Goal: Information Seeking & Learning: Learn about a topic

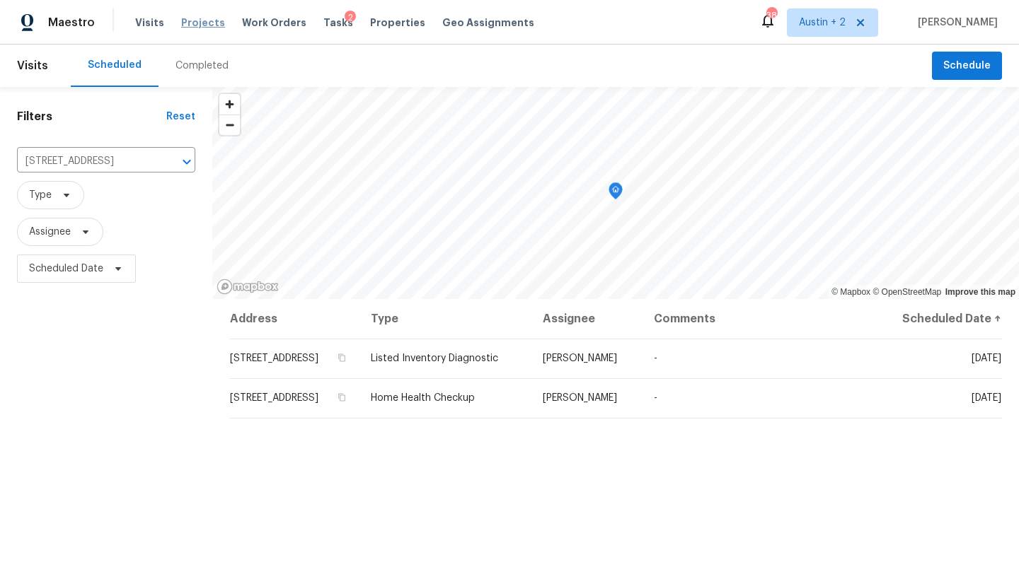
click at [190, 21] on span "Projects" at bounding box center [203, 23] width 44 height 14
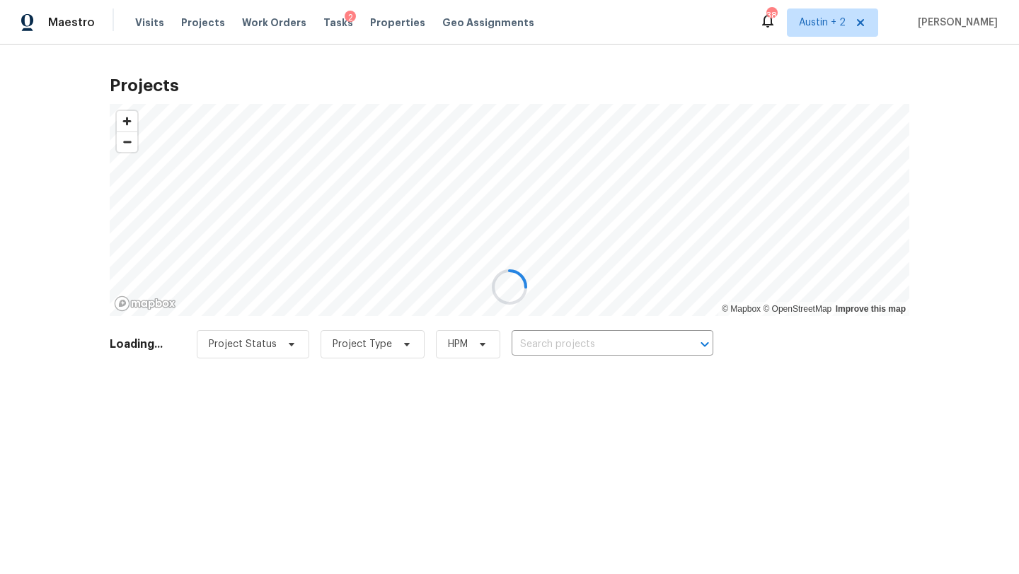
click at [589, 340] on div at bounding box center [509, 287] width 1019 height 574
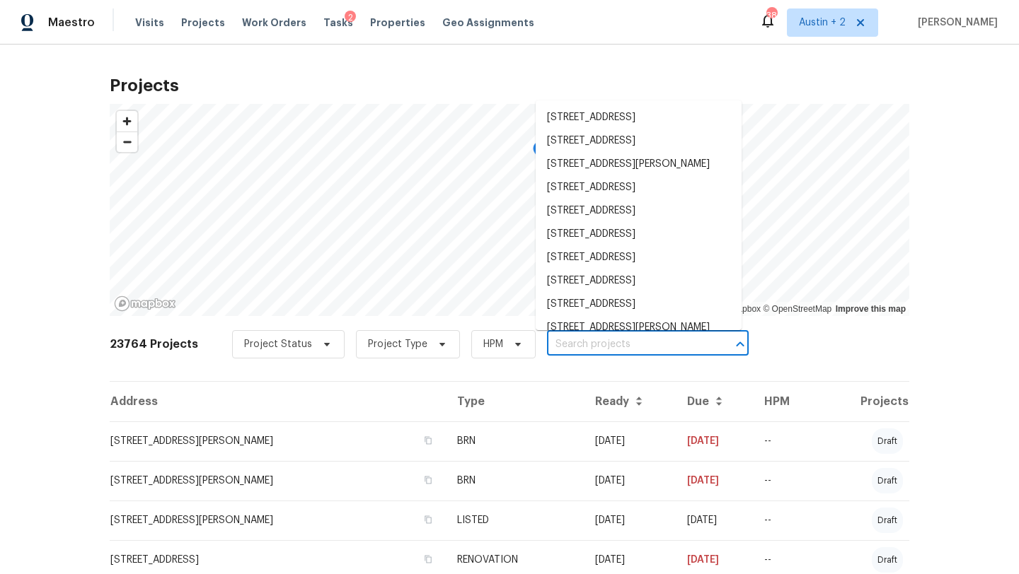
click at [588, 342] on input "text" at bounding box center [628, 345] width 162 height 22
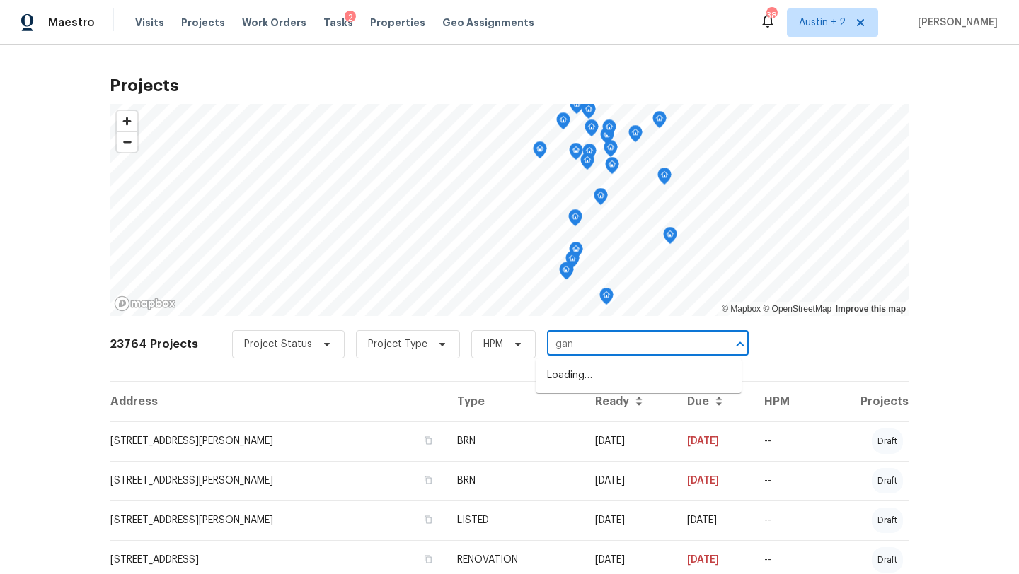
type input "gany"
click at [596, 434] on li "5103 Ganymede Dr, Austin, TX 78727" at bounding box center [638, 422] width 206 height 23
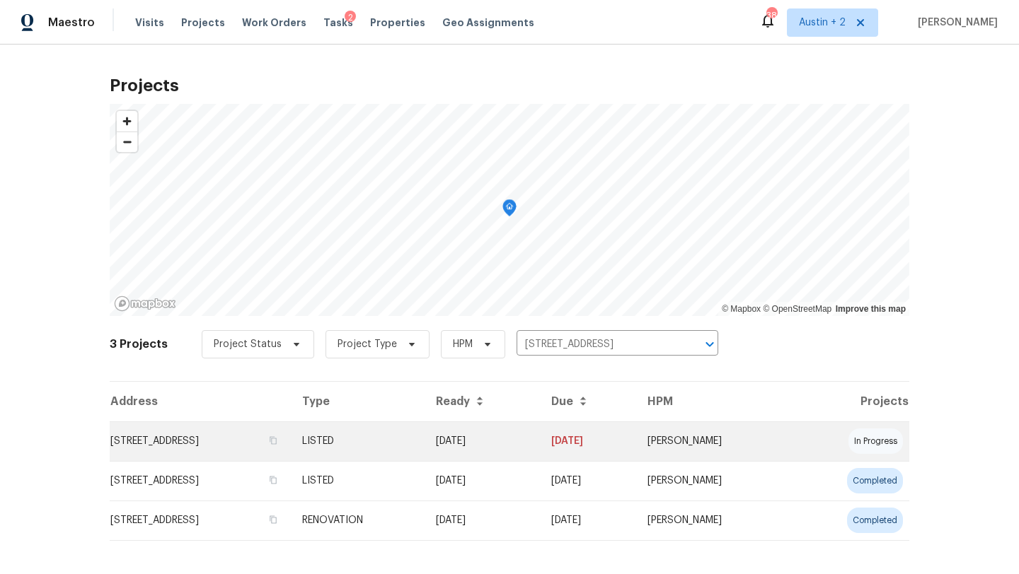
click at [134, 437] on td "5103 Ganymede Dr, Austin, TX 78727" at bounding box center [200, 442] width 181 height 40
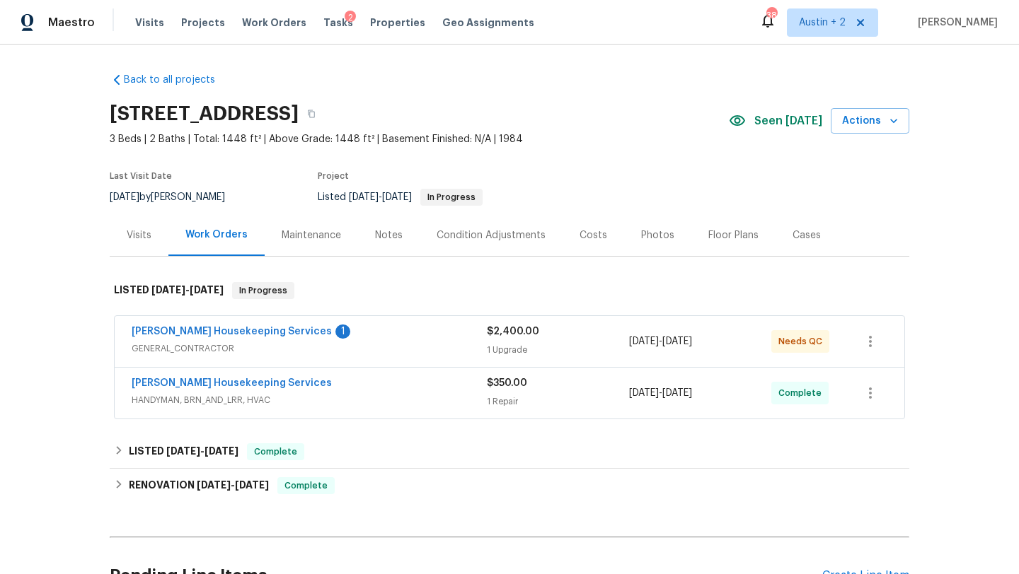
click at [385, 230] on div "Notes" at bounding box center [389, 235] width 28 height 14
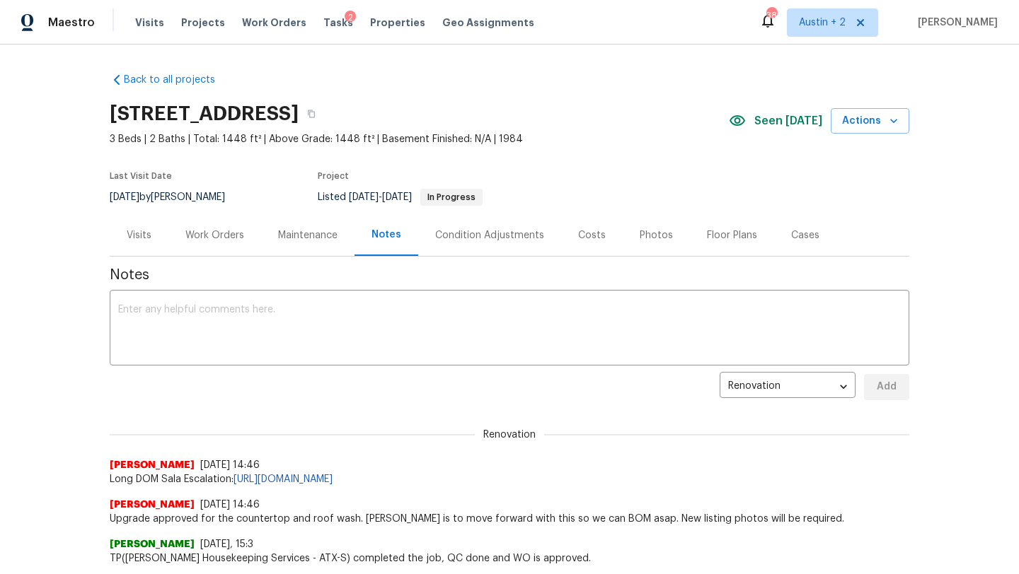
scroll to position [54, 0]
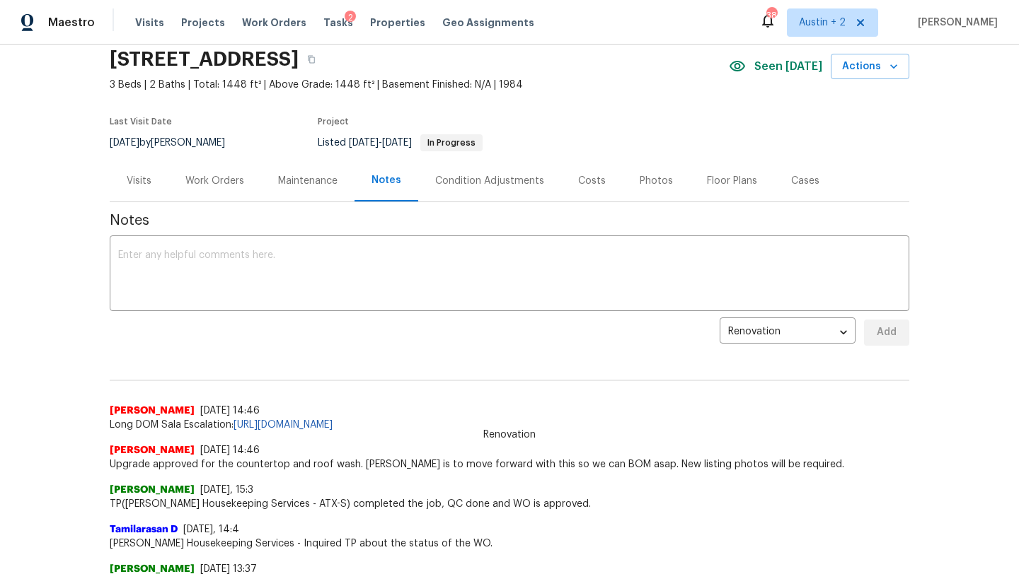
click at [142, 182] on div "Visits" at bounding box center [139, 181] width 25 height 14
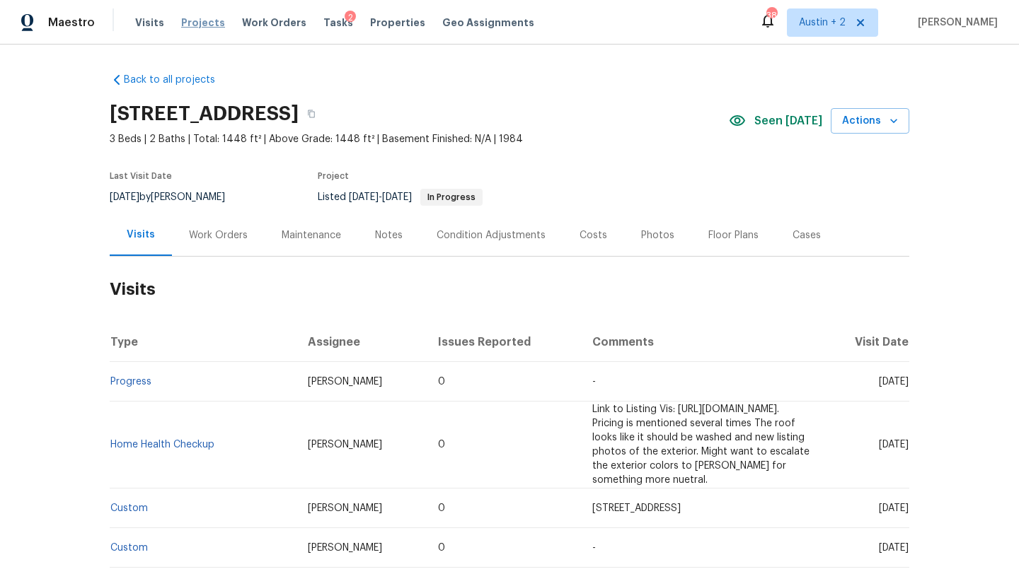
click at [201, 21] on span "Projects" at bounding box center [203, 23] width 44 height 14
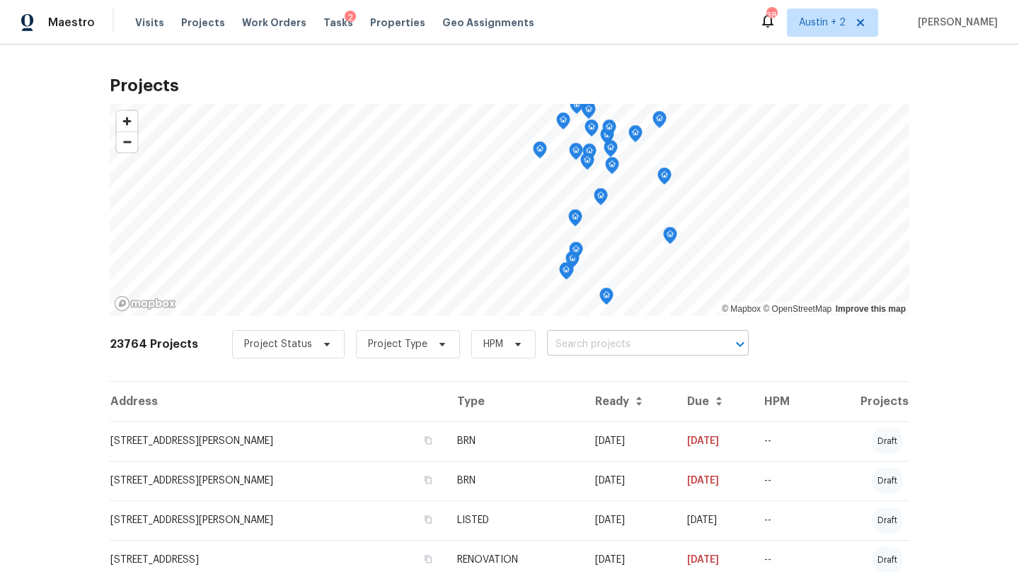
click at [602, 346] on input "text" at bounding box center [628, 345] width 162 height 22
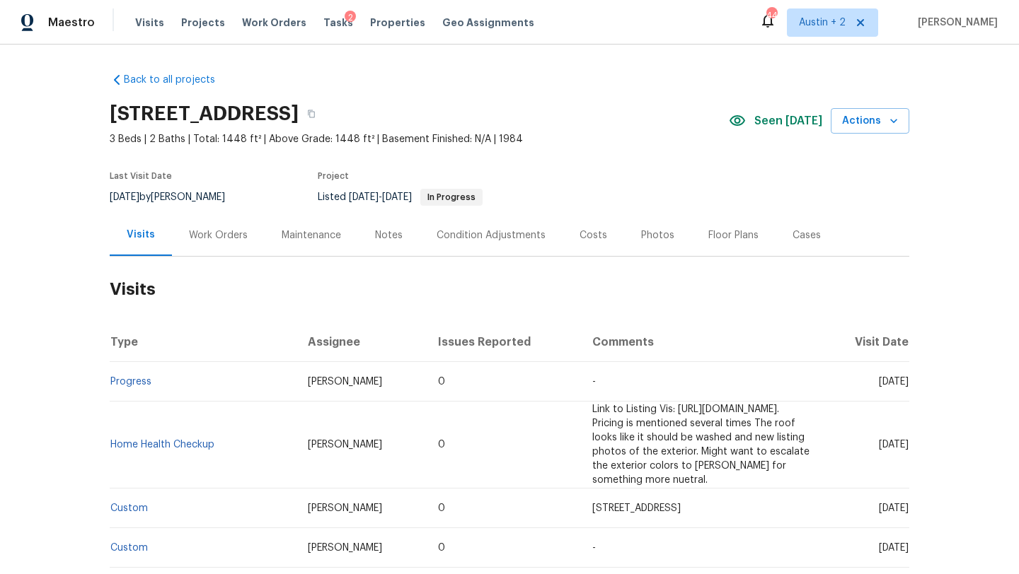
click at [226, 236] on div "Work Orders" at bounding box center [218, 235] width 59 height 14
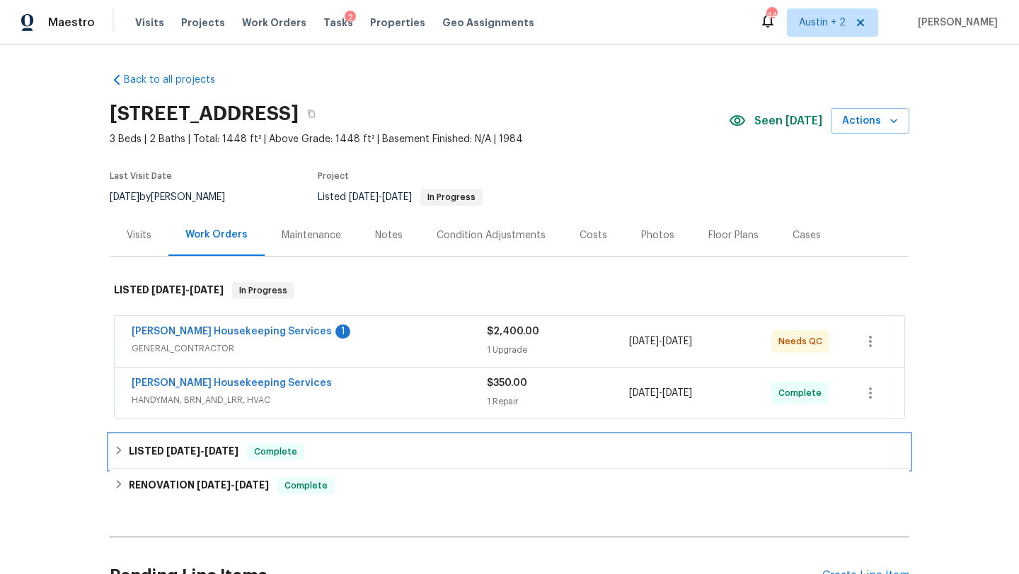
click at [334, 455] on div "LISTED 4/27/25 - 5/7/25 Complete" at bounding box center [509, 451] width 791 height 17
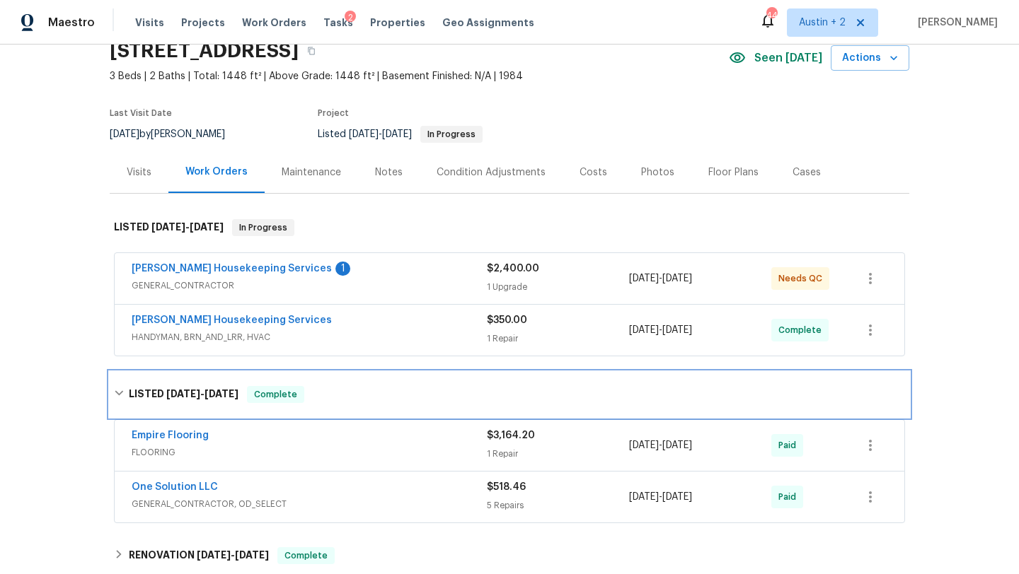
scroll to position [54, 0]
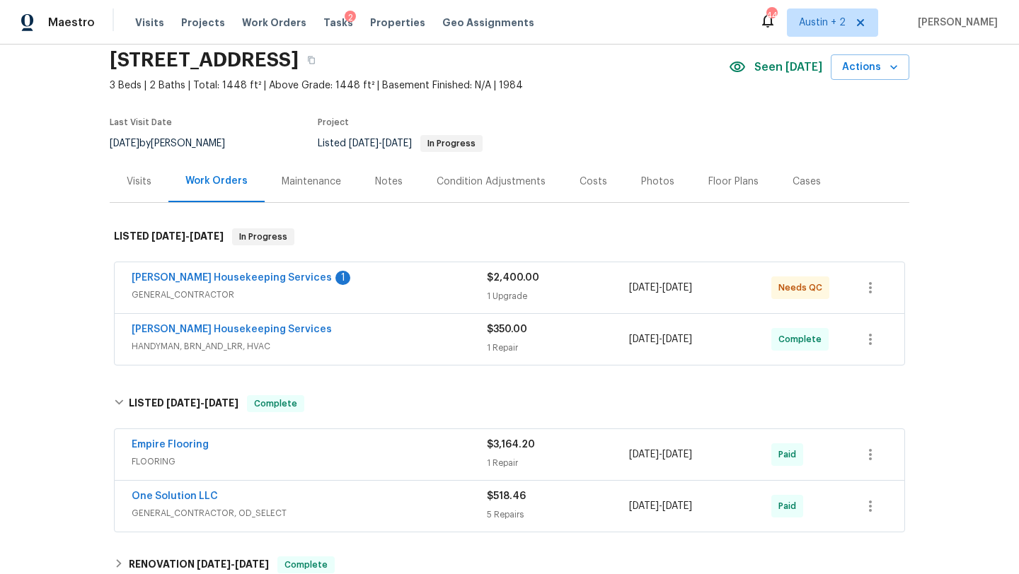
click at [359, 337] on div "Arelis Housekeeping Services" at bounding box center [309, 331] width 355 height 17
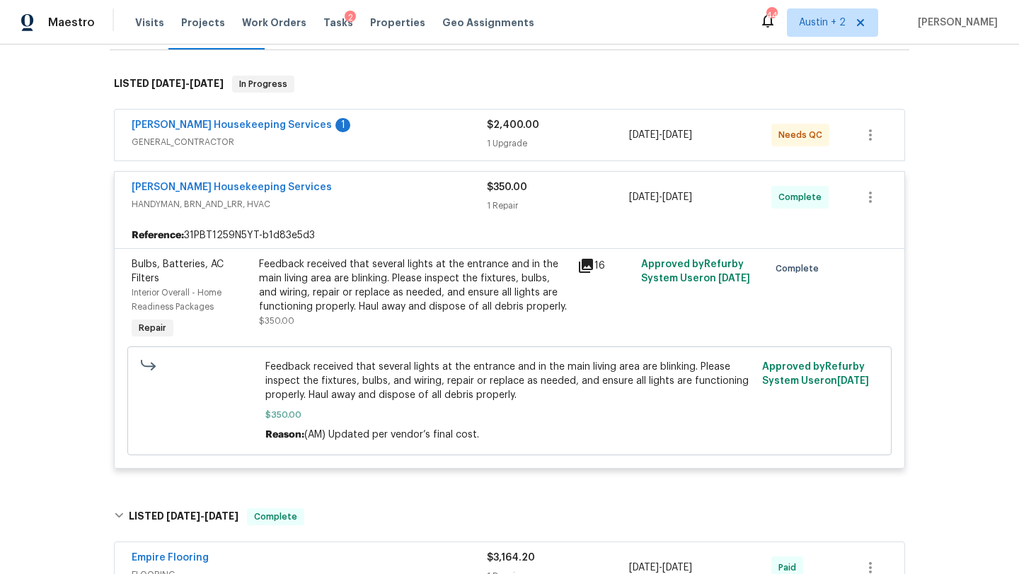
scroll to position [214, 0]
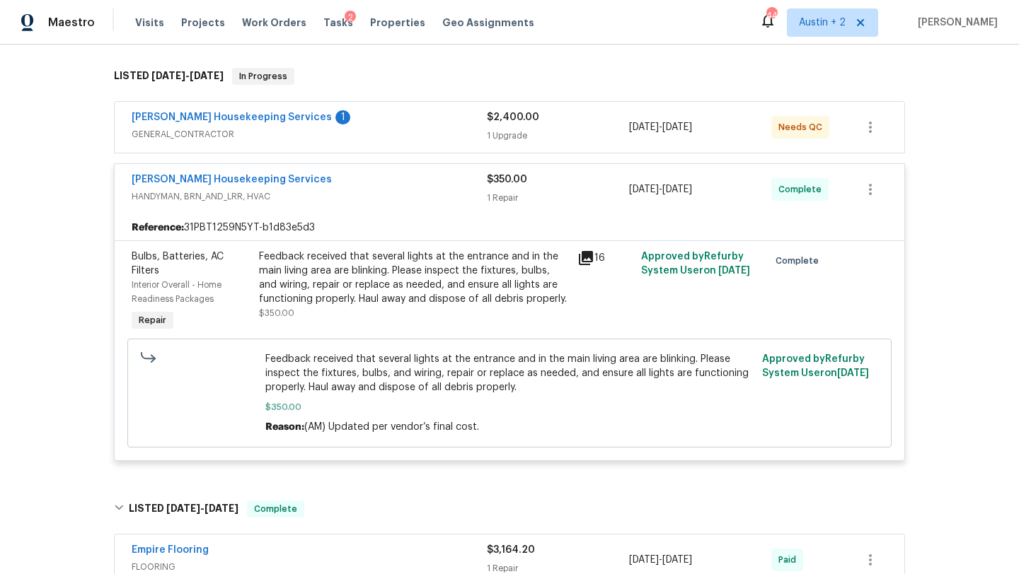
click at [585, 257] on icon at bounding box center [586, 258] width 14 height 14
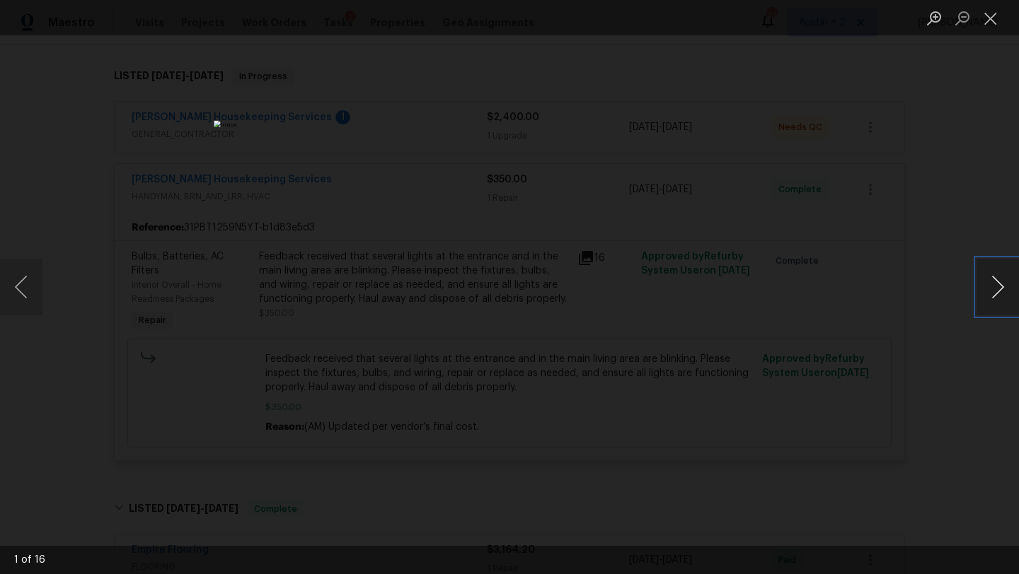
click at [994, 287] on button "Next image" at bounding box center [997, 287] width 42 height 57
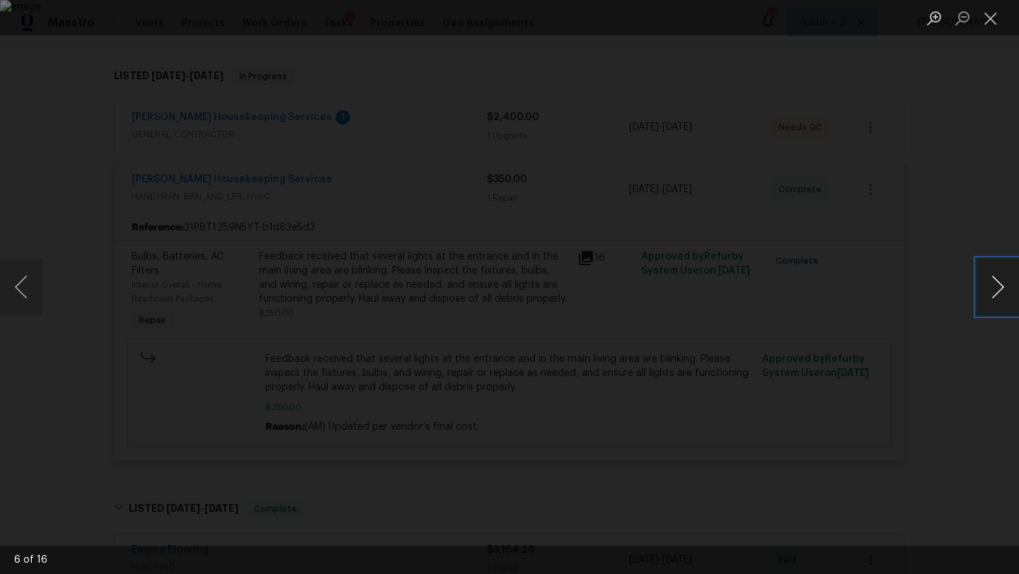
click at [994, 287] on button "Next image" at bounding box center [997, 287] width 42 height 57
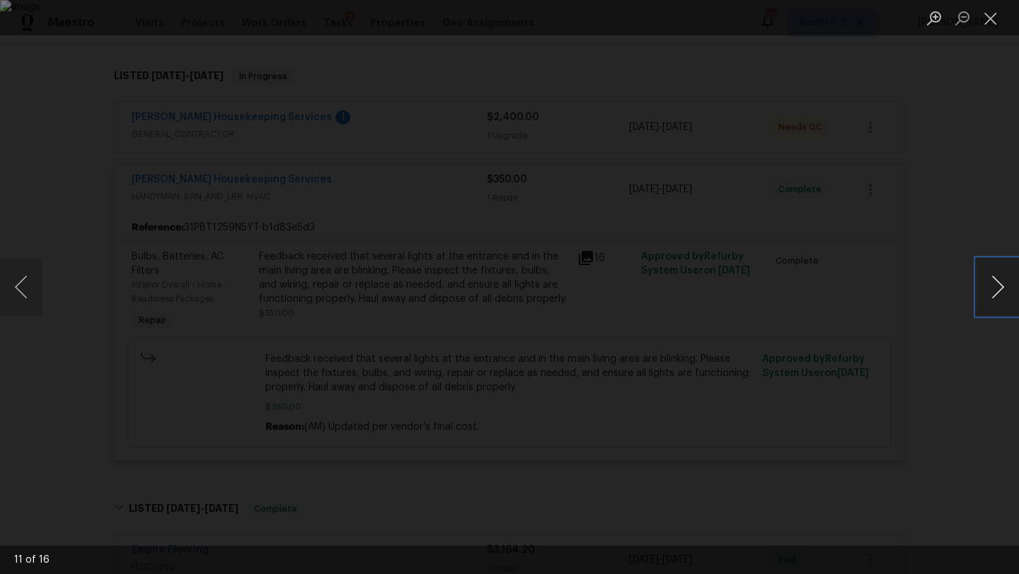
click at [994, 287] on button "Next image" at bounding box center [997, 287] width 42 height 57
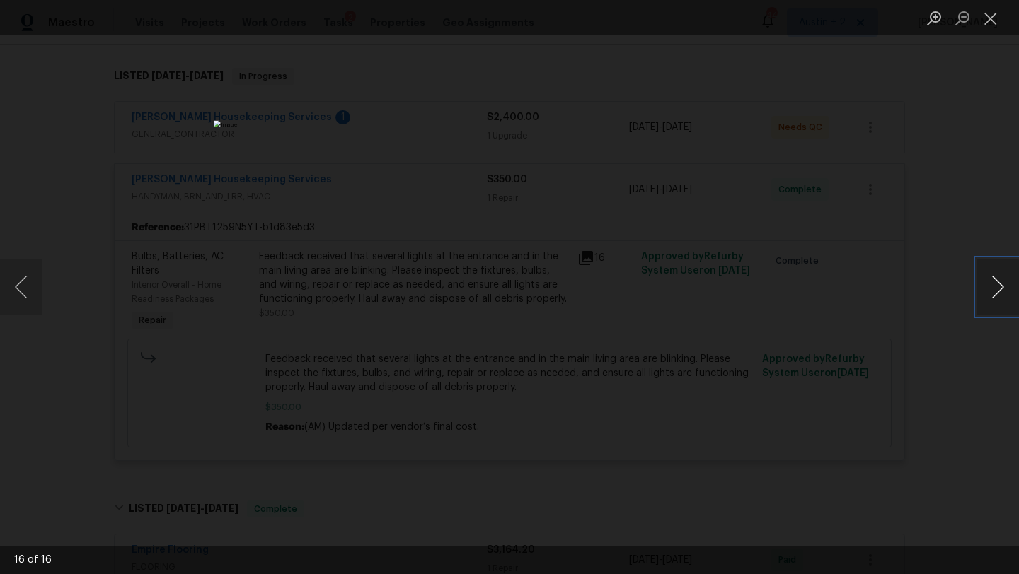
click at [994, 287] on button "Next image" at bounding box center [997, 287] width 42 height 57
click at [990, 20] on button "Close lightbox" at bounding box center [990, 18] width 28 height 25
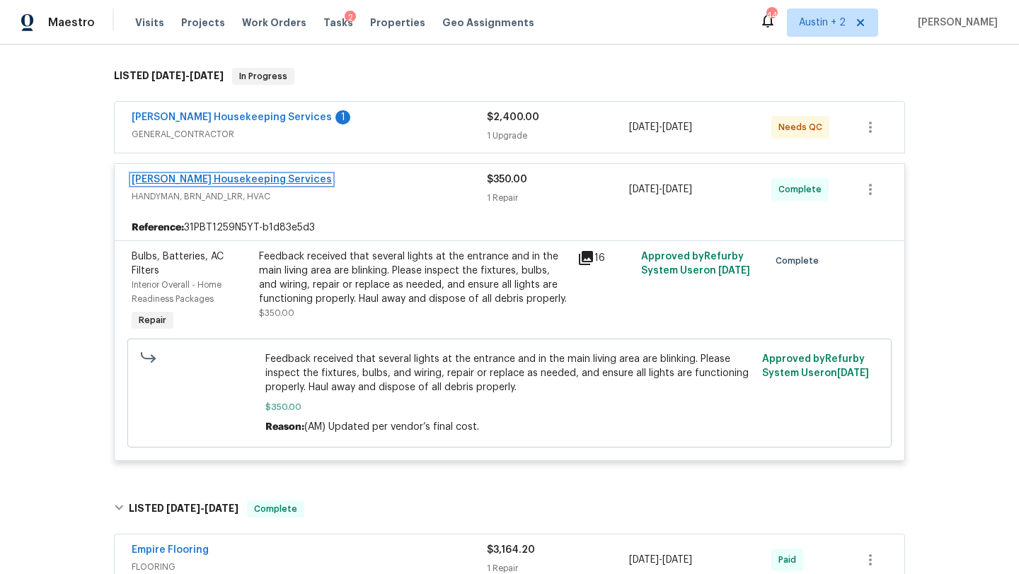
click at [238, 179] on link "Arelis Housekeeping Services" at bounding box center [232, 180] width 200 height 10
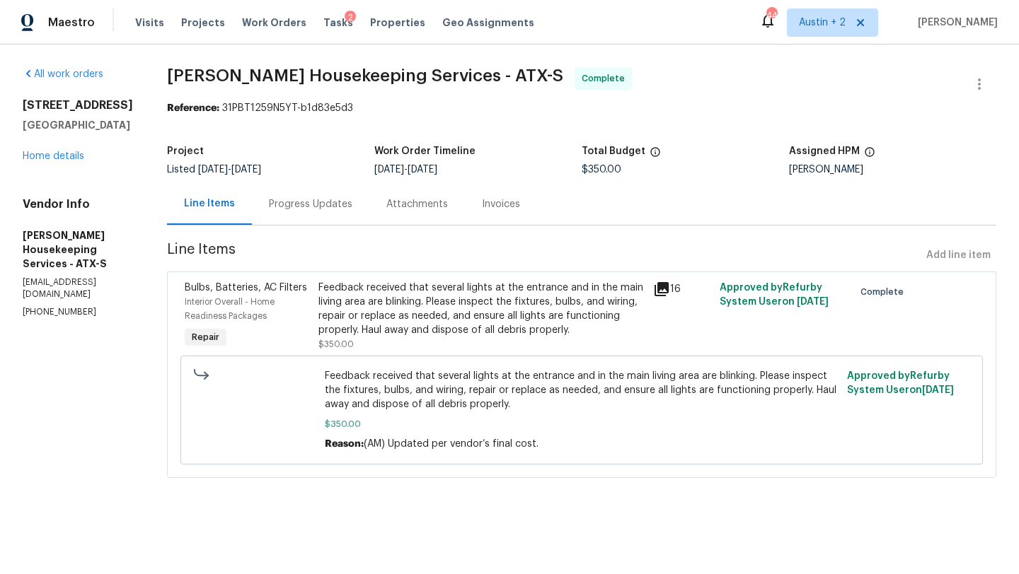
click at [333, 207] on div "Progress Updates" at bounding box center [310, 204] width 83 height 14
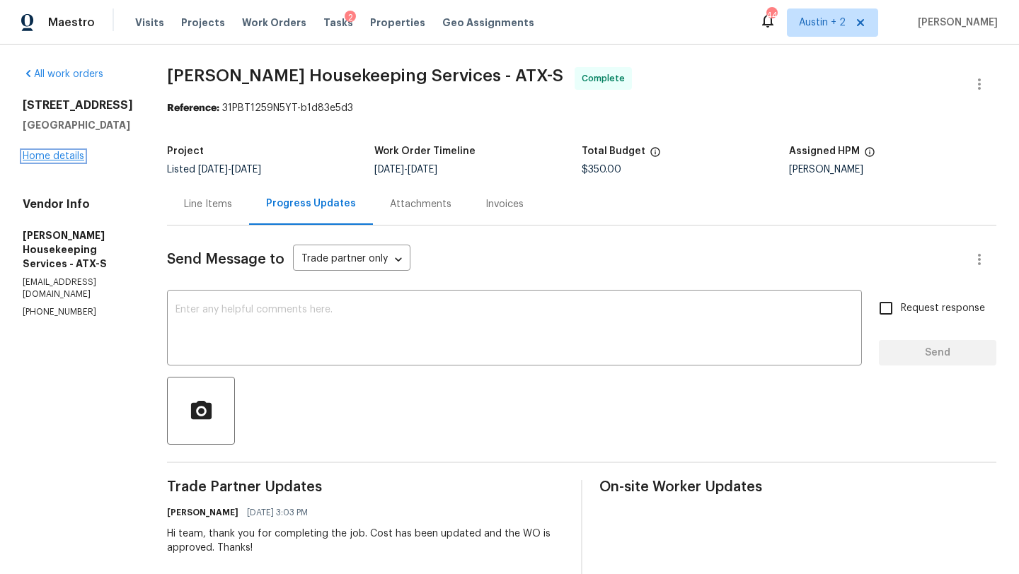
click at [78, 156] on link "Home details" at bounding box center [54, 156] width 62 height 10
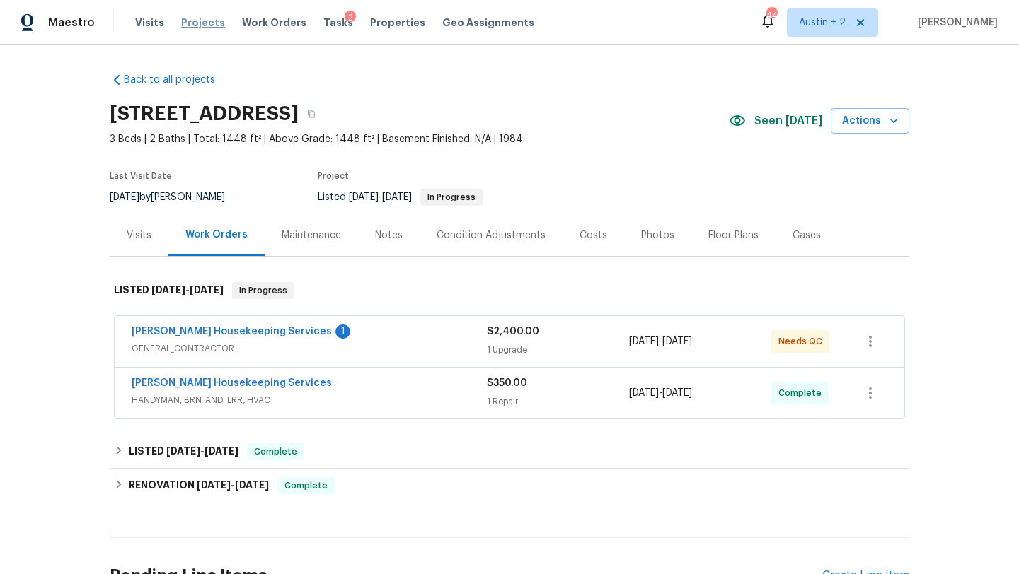
click at [198, 23] on span "Projects" at bounding box center [203, 23] width 44 height 14
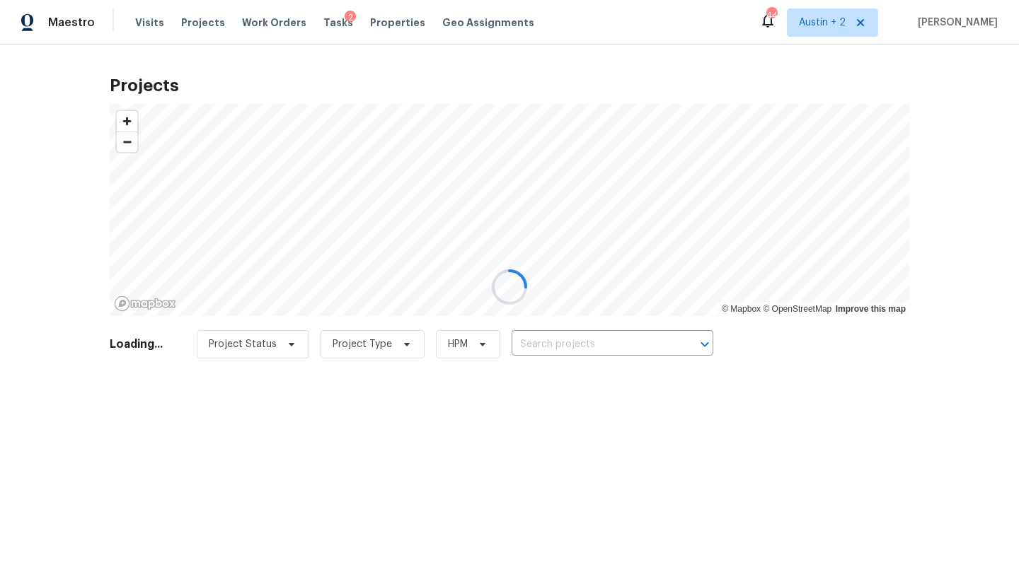
click at [557, 347] on div at bounding box center [509, 287] width 1019 height 574
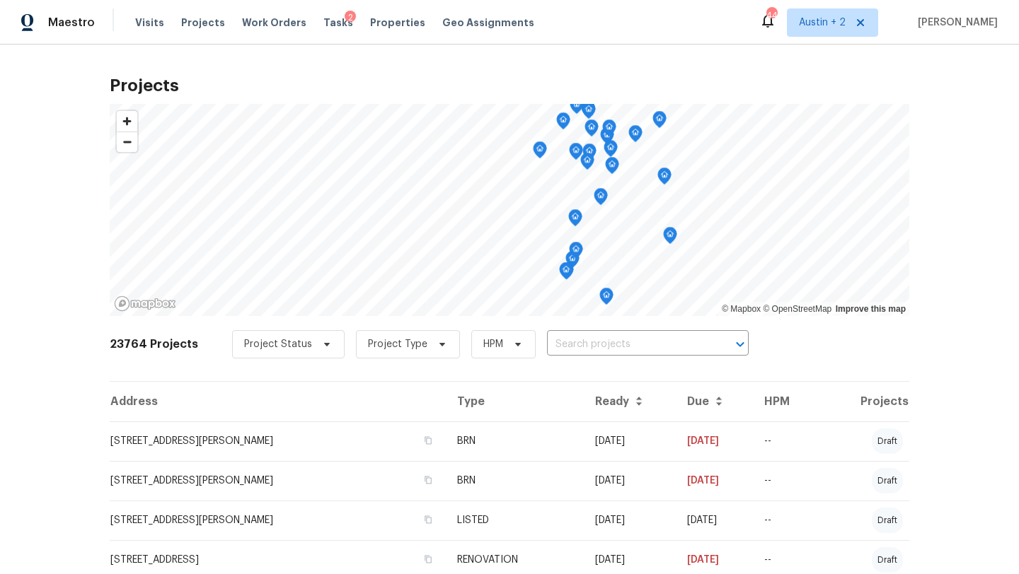
click at [553, 341] on input "text" at bounding box center [628, 345] width 162 height 22
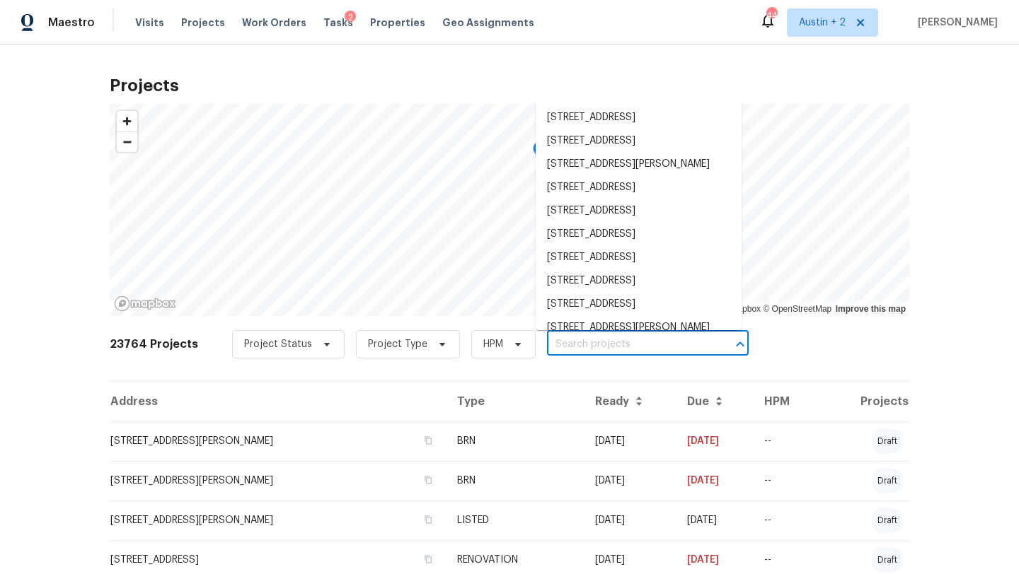
paste input "6218 Ridge Oak"
type input "6218 Ridge Oak"
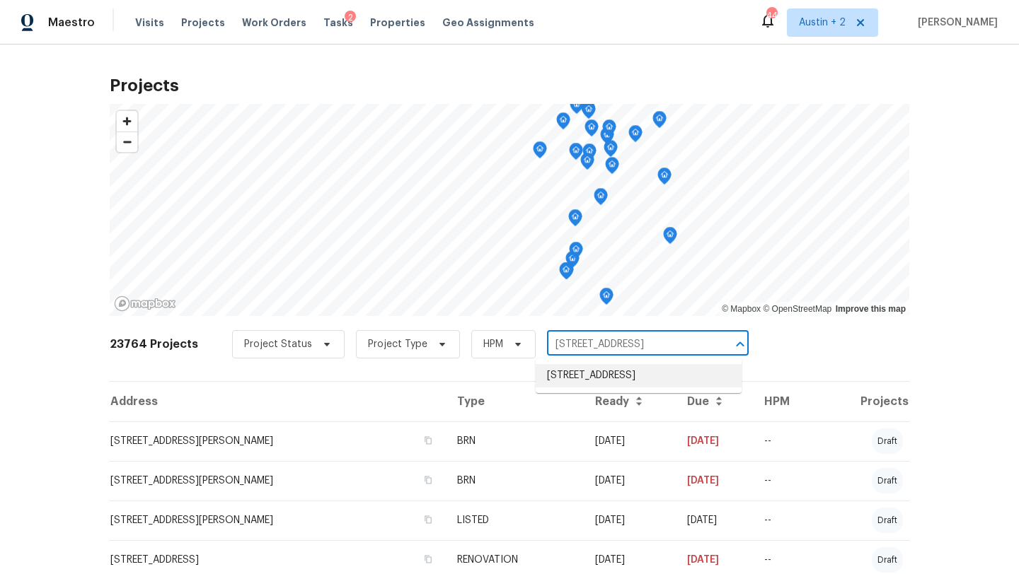
click at [559, 377] on li "6218 Ridge Oak, San Antonio, TX 78250" at bounding box center [638, 375] width 206 height 23
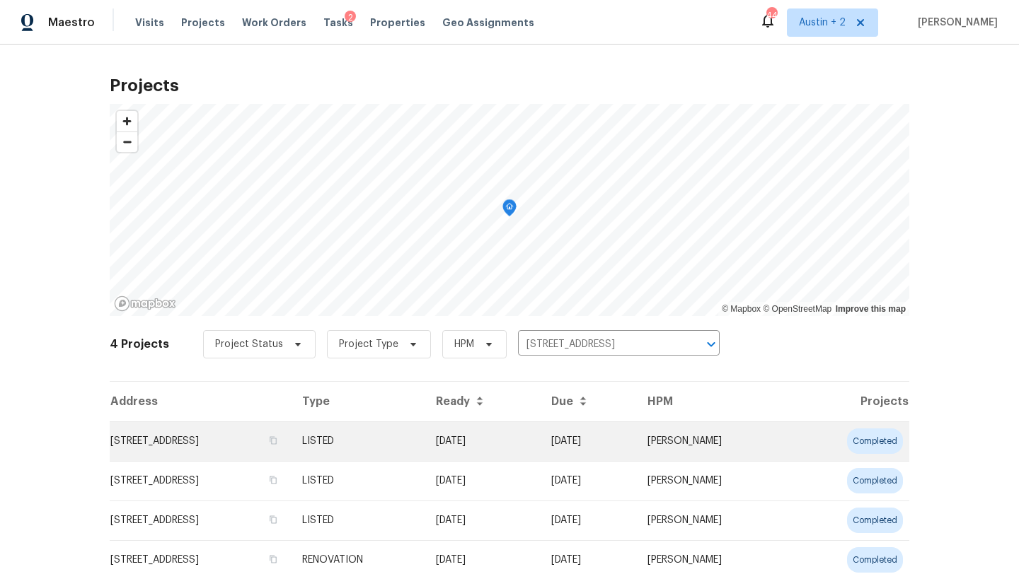
click at [179, 441] on td "6218 Ridge Oak, San Antonio, TX 78250" at bounding box center [200, 442] width 181 height 40
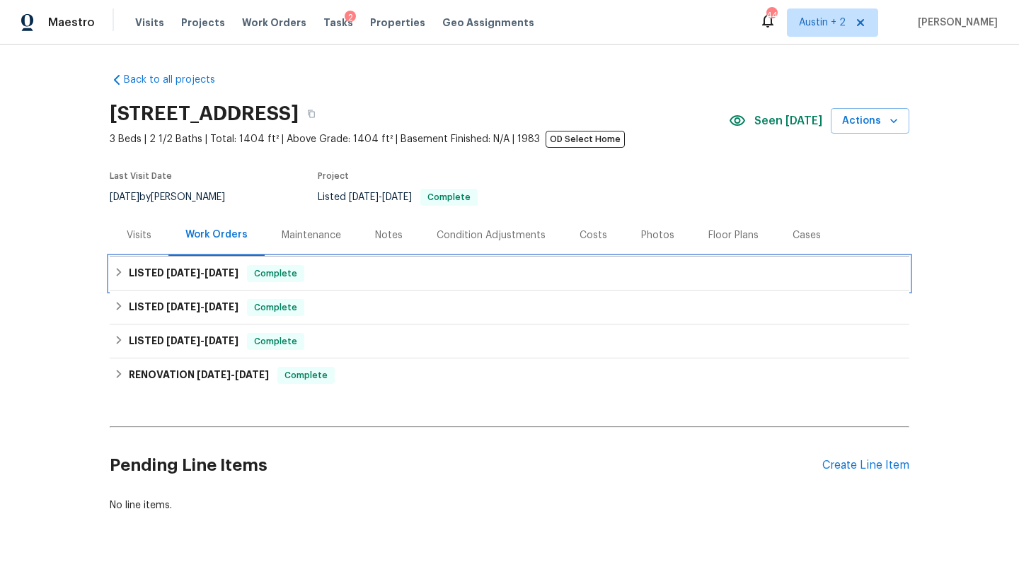
click at [325, 267] on div "LISTED 8/8/25 - 8/13/25 Complete" at bounding box center [509, 273] width 791 height 17
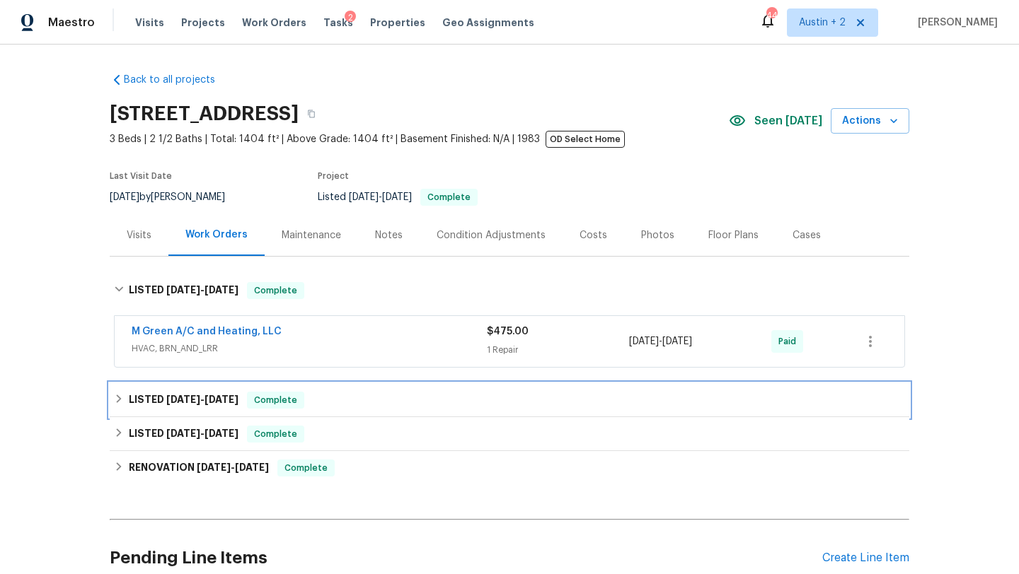
click at [363, 395] on div "LISTED 8/8/25 - 9/2/25 Complete" at bounding box center [509, 400] width 791 height 17
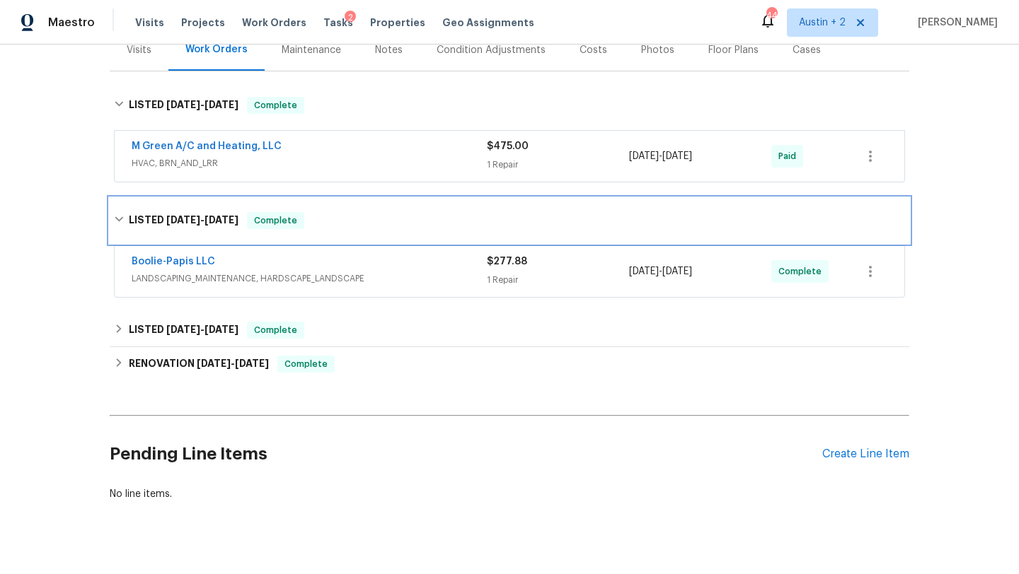
scroll to position [186, 0]
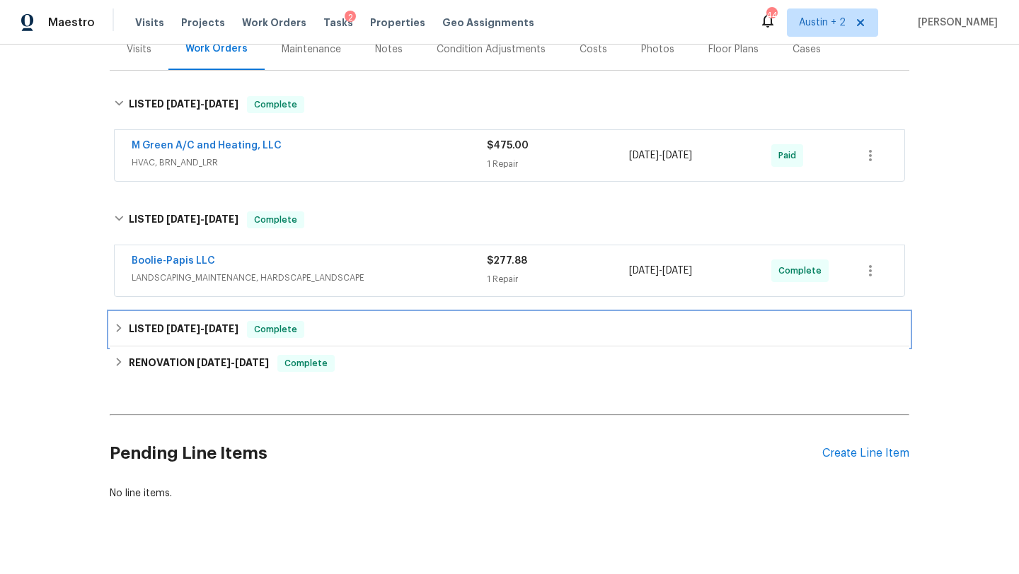
click at [378, 321] on div "LISTED 5/20/25 - 5/21/25 Complete" at bounding box center [509, 329] width 791 height 17
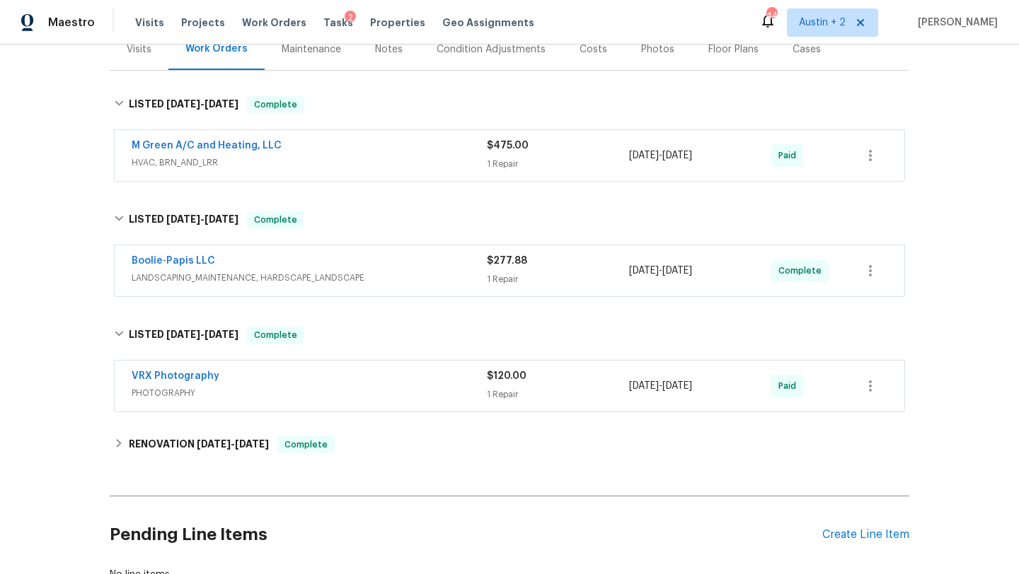
click at [405, 265] on div "Boolie-Papis LLC" at bounding box center [309, 262] width 355 height 17
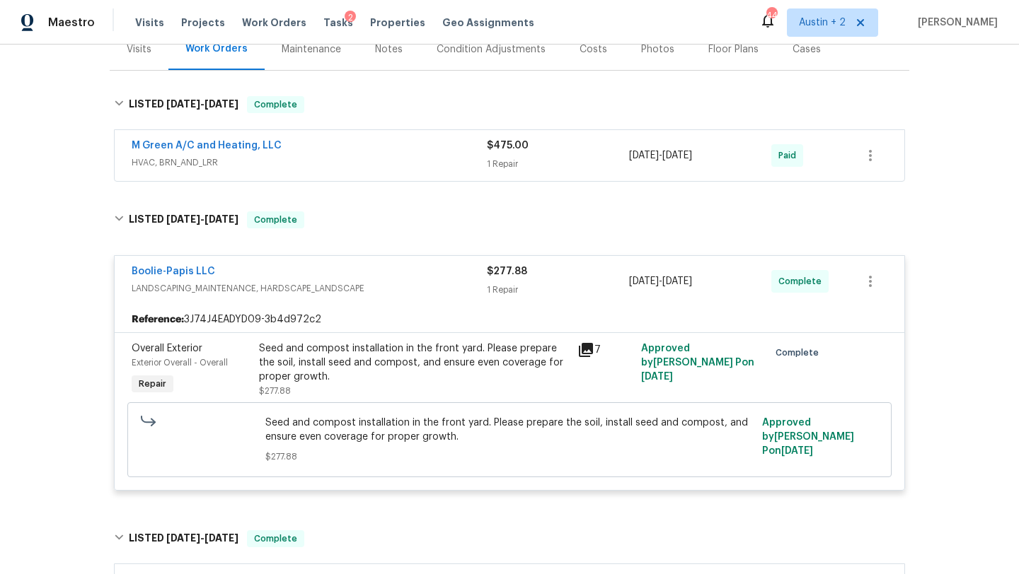
click at [585, 349] on icon at bounding box center [586, 350] width 14 height 14
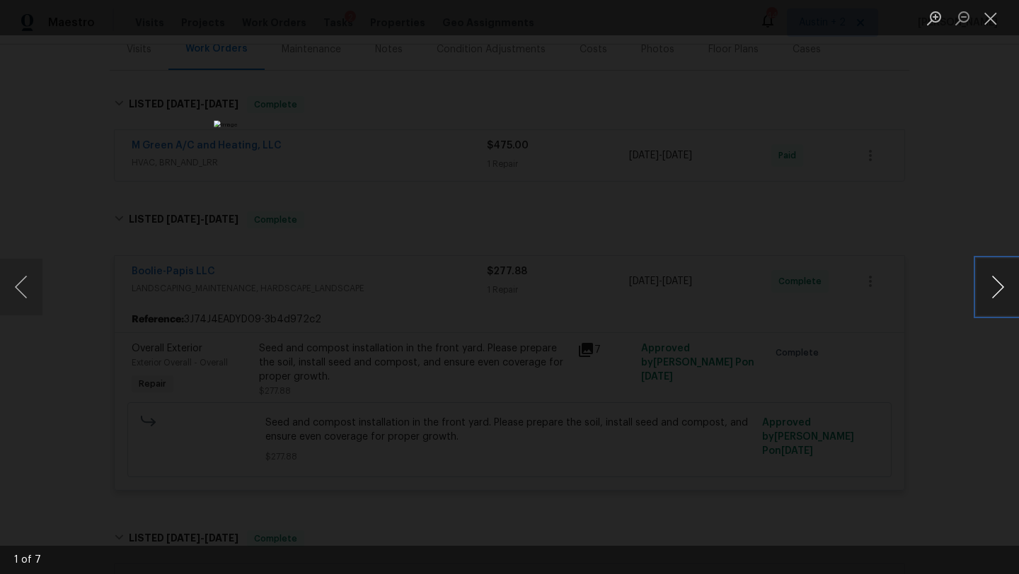
click at [994, 285] on button "Next image" at bounding box center [997, 287] width 42 height 57
click at [994, 284] on button "Next image" at bounding box center [997, 287] width 42 height 57
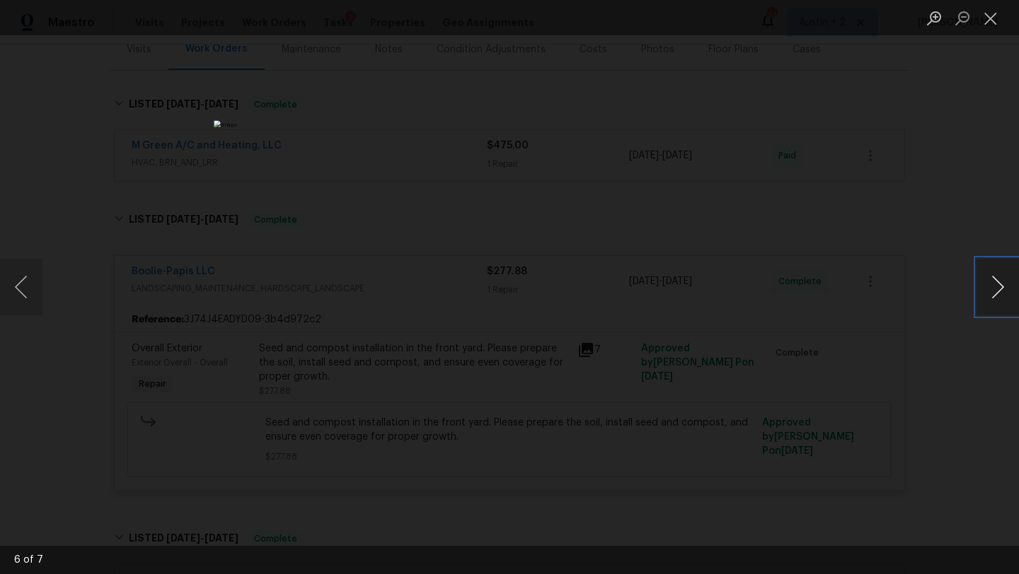
click at [994, 284] on button "Next image" at bounding box center [997, 287] width 42 height 57
click at [994, 285] on button "Next image" at bounding box center [997, 287] width 42 height 57
click at [994, 286] on button "Next image" at bounding box center [997, 287] width 42 height 57
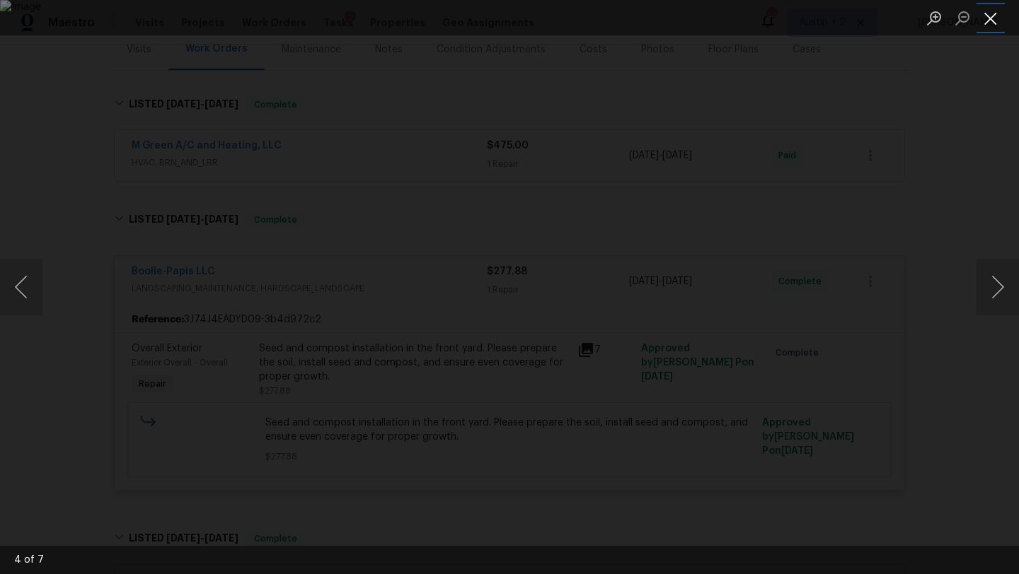
click at [987, 20] on button "Close lightbox" at bounding box center [990, 18] width 28 height 25
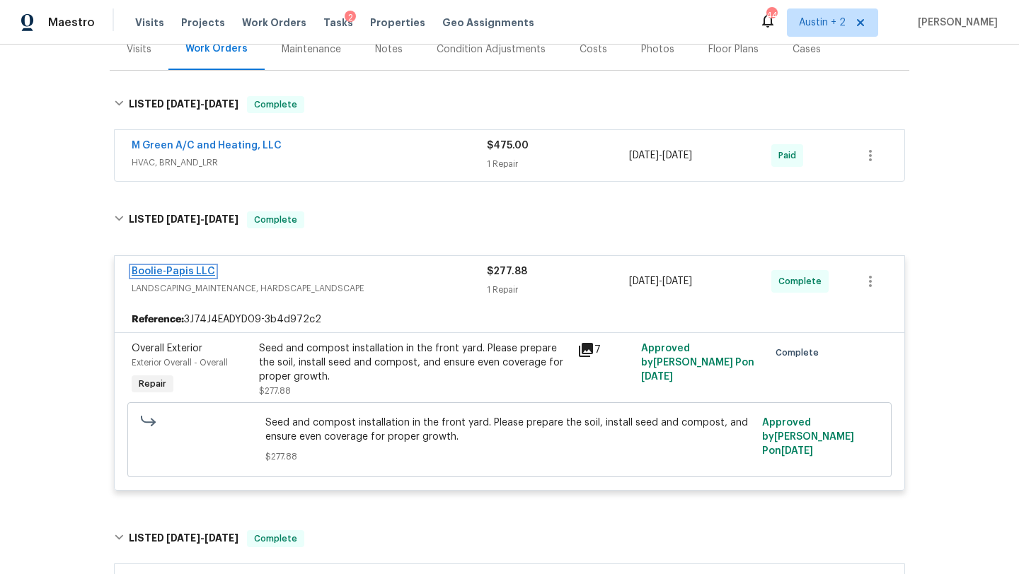
click at [187, 272] on link "Boolie-Papis LLC" at bounding box center [173, 272] width 83 height 10
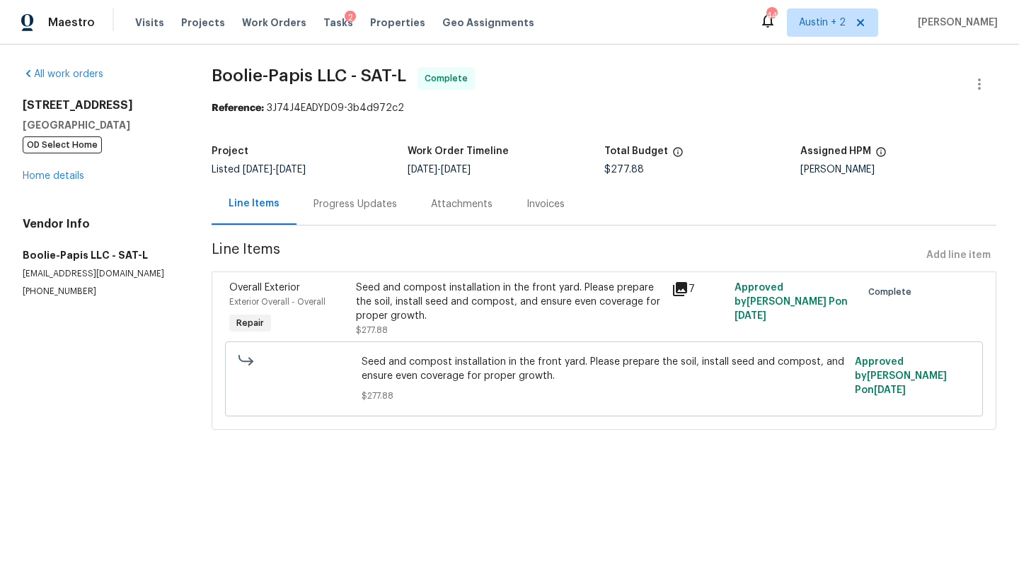
click at [364, 206] on div "Progress Updates" at bounding box center [354, 204] width 83 height 14
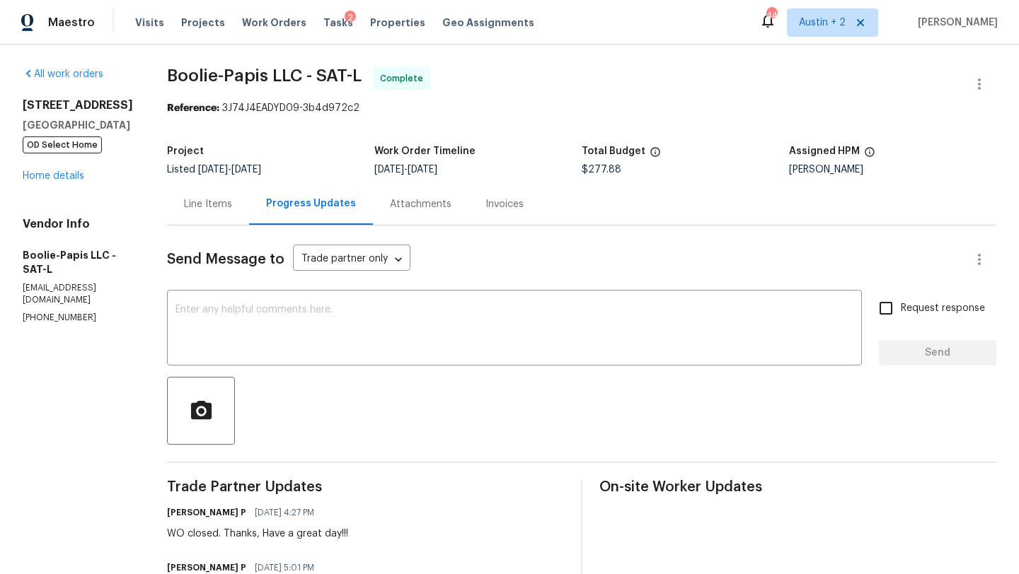
click at [199, 202] on div "Line Items" at bounding box center [208, 204] width 48 height 14
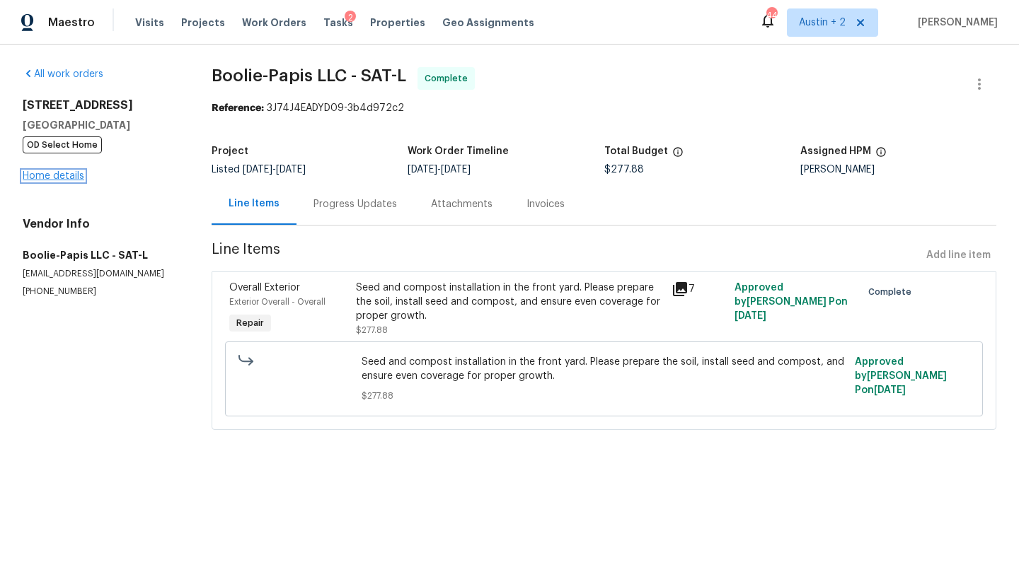
click at [67, 178] on link "Home details" at bounding box center [54, 176] width 62 height 10
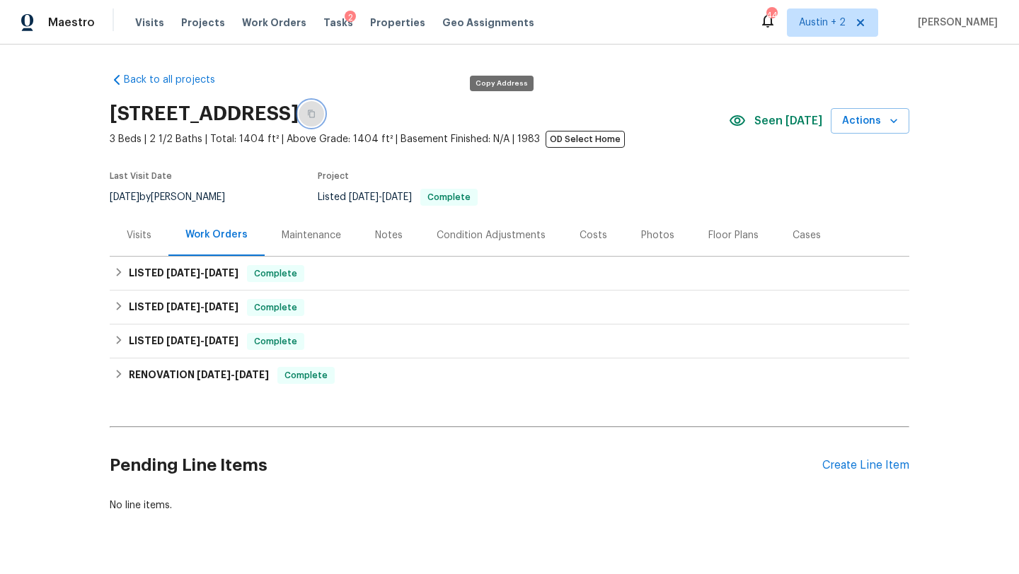
click at [315, 110] on icon "button" at bounding box center [311, 114] width 8 height 8
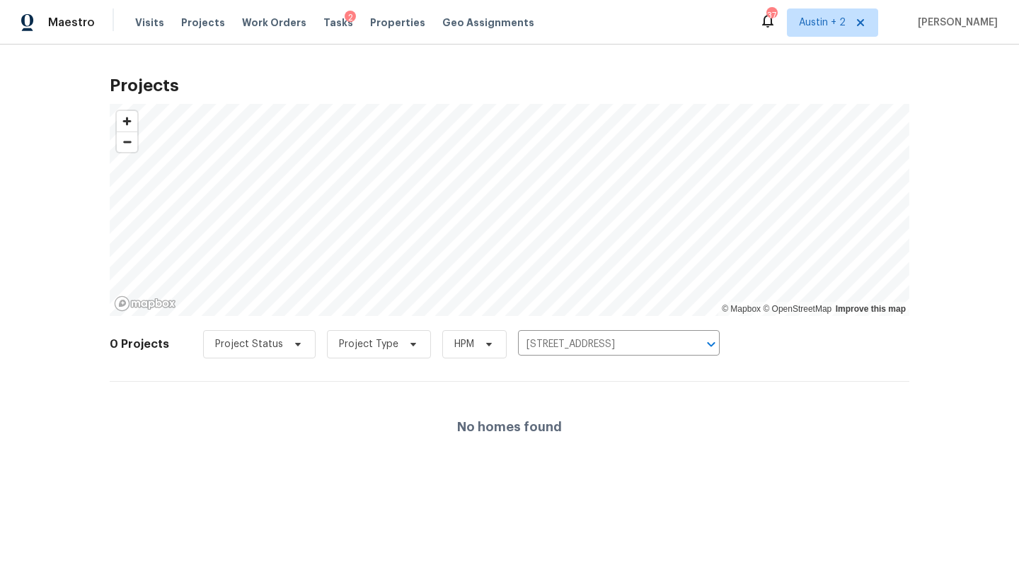
click at [454, 67] on div "Projects © Mapbox © OpenStreetMap Improve this map 0 Projects Project Status Pr…" at bounding box center [509, 269] width 799 height 405
click at [688, 343] on icon "Clear" at bounding box center [692, 344] width 8 height 8
click at [149, 23] on span "Visits" at bounding box center [149, 23] width 29 height 14
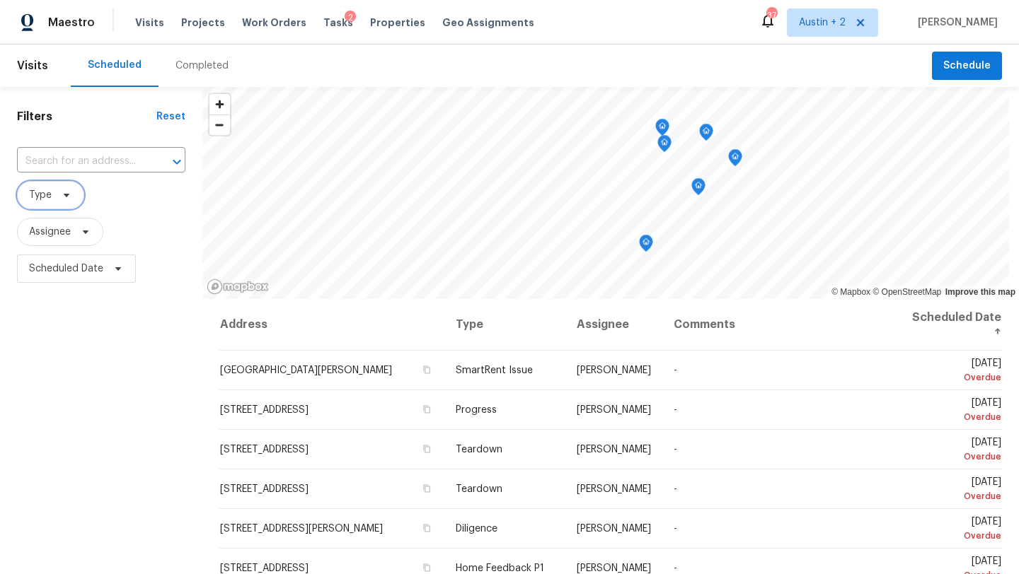
click at [66, 197] on icon at bounding box center [67, 196] width 6 height 4
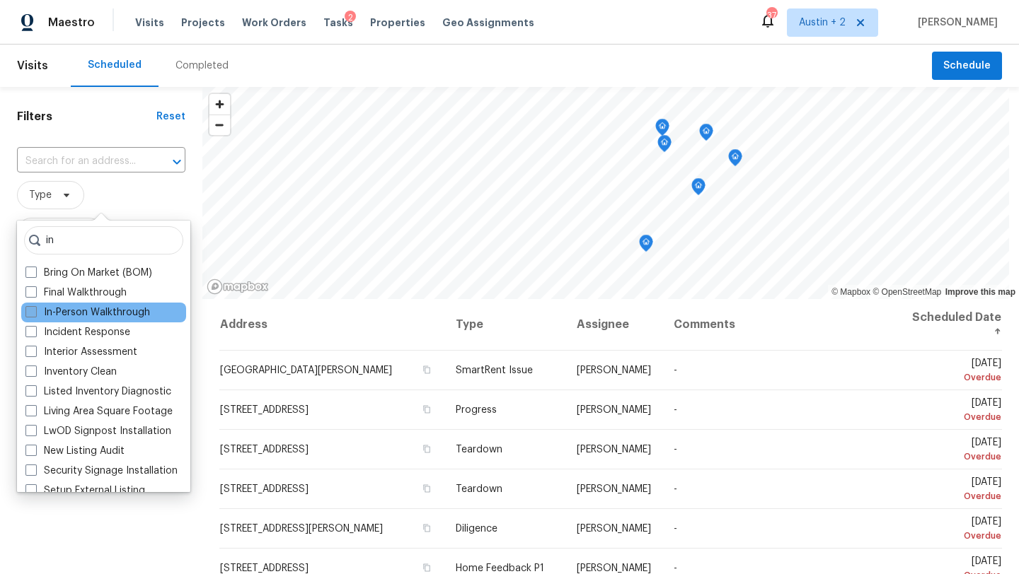
type input "in"
click at [122, 313] on label "In-Person Walkthrough" at bounding box center [87, 313] width 124 height 14
click at [35, 313] on input "In-Person Walkthrough" at bounding box center [29, 310] width 9 height 9
checkbox input "true"
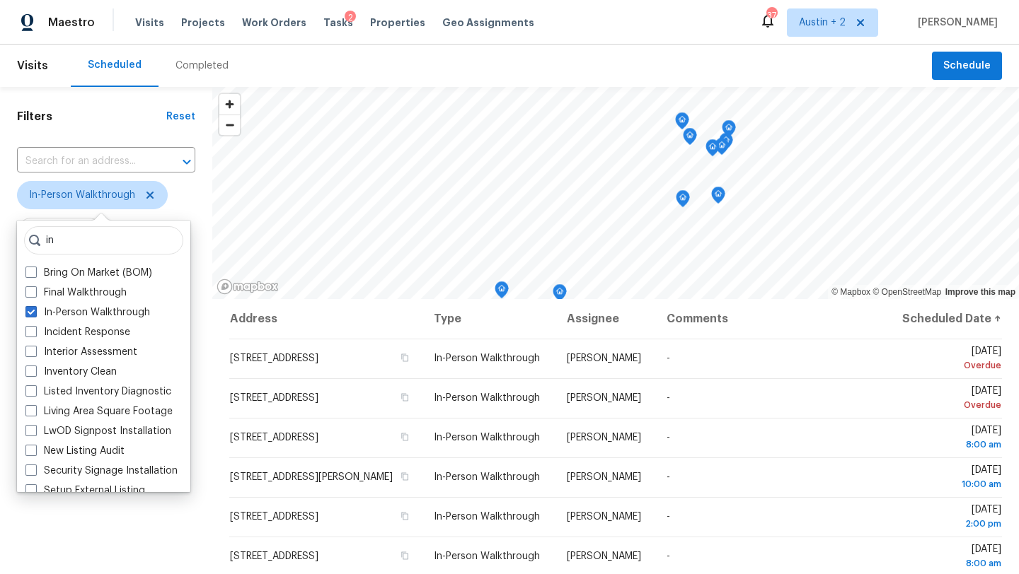
click at [291, 59] on div "Scheduled Completed" at bounding box center [501, 66] width 861 height 42
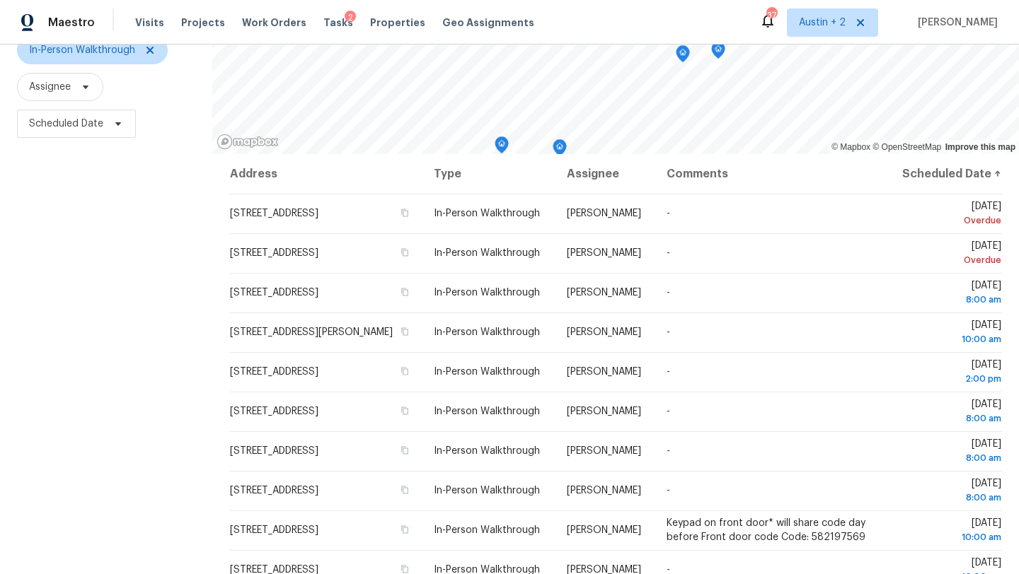
scroll to position [184, 0]
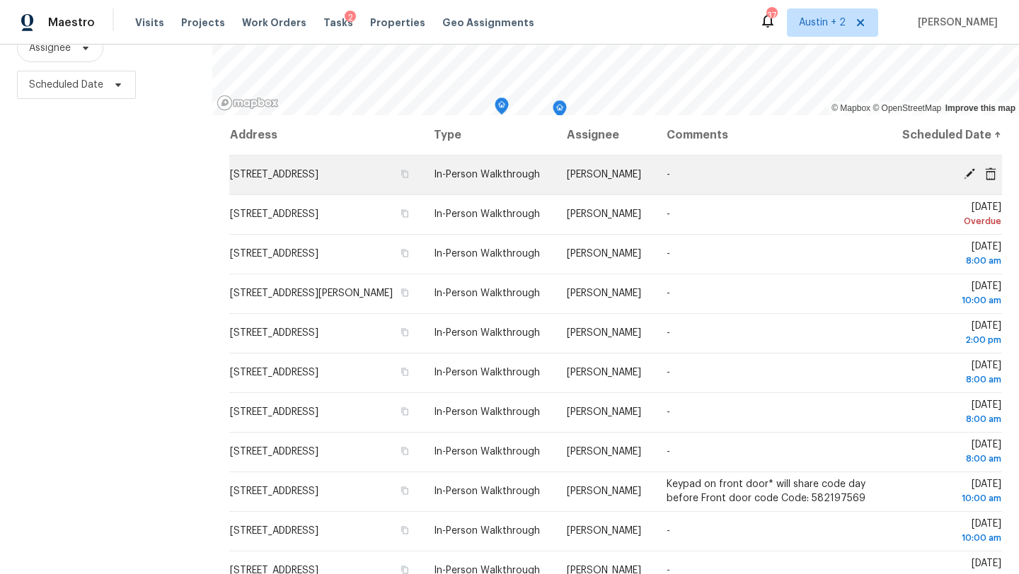
click at [965, 180] on icon at bounding box center [969, 174] width 13 height 13
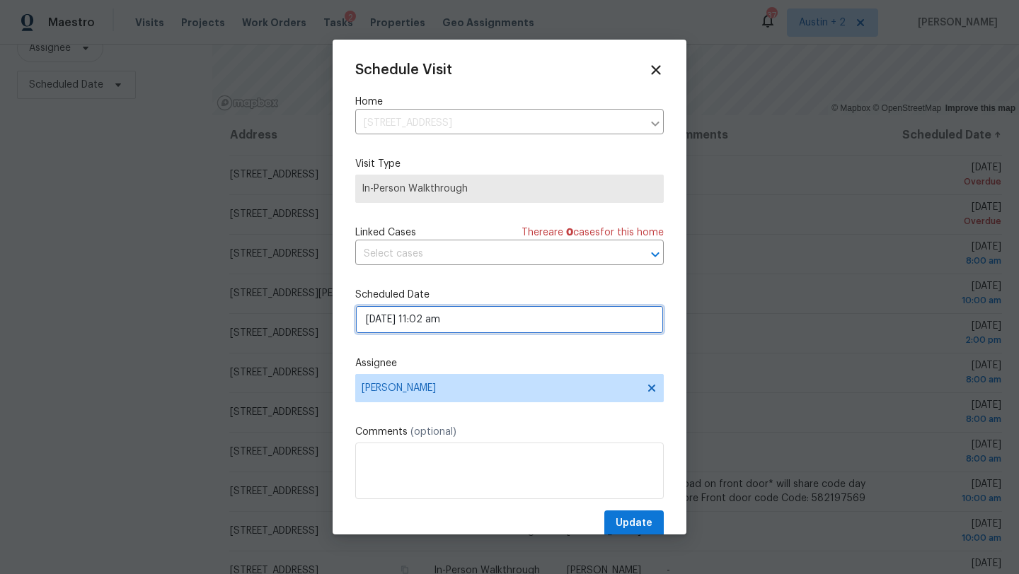
click at [506, 321] on input "09/02/2025 11:02 am" at bounding box center [509, 320] width 308 height 28
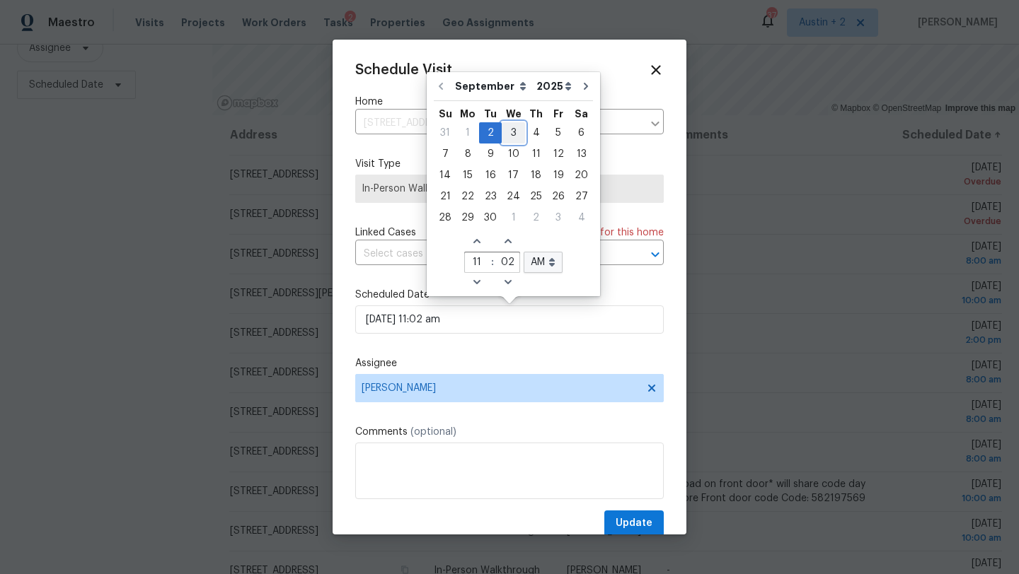
click at [511, 133] on div "3" at bounding box center [512, 133] width 23 height 20
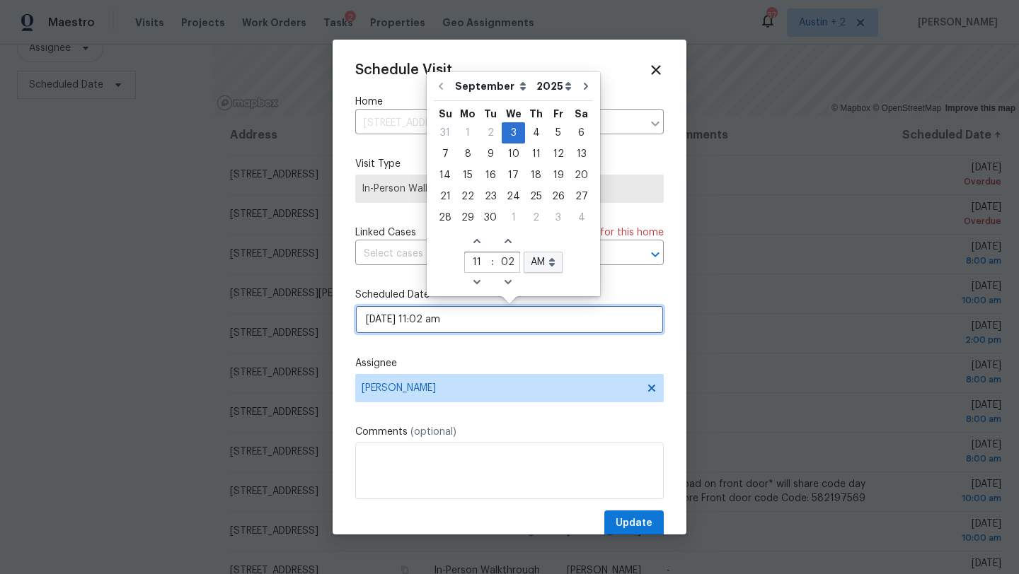
click at [462, 320] on input "09/03/2025 11:02 am" at bounding box center [509, 320] width 308 height 28
click at [528, 136] on div "4" at bounding box center [536, 133] width 22 height 20
type input "09/04/2025 11:02 am"
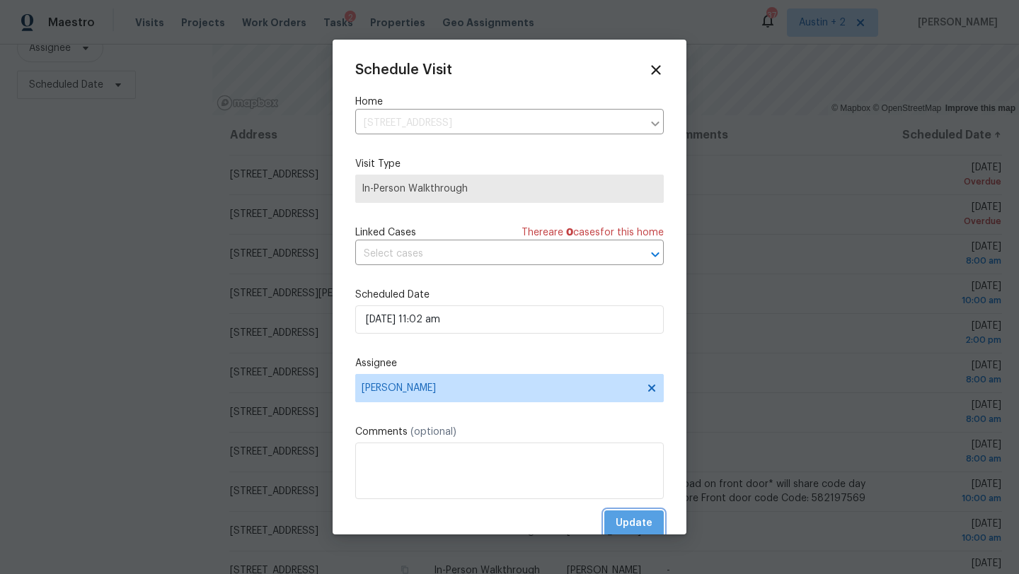
click at [629, 521] on span "Update" at bounding box center [633, 524] width 37 height 18
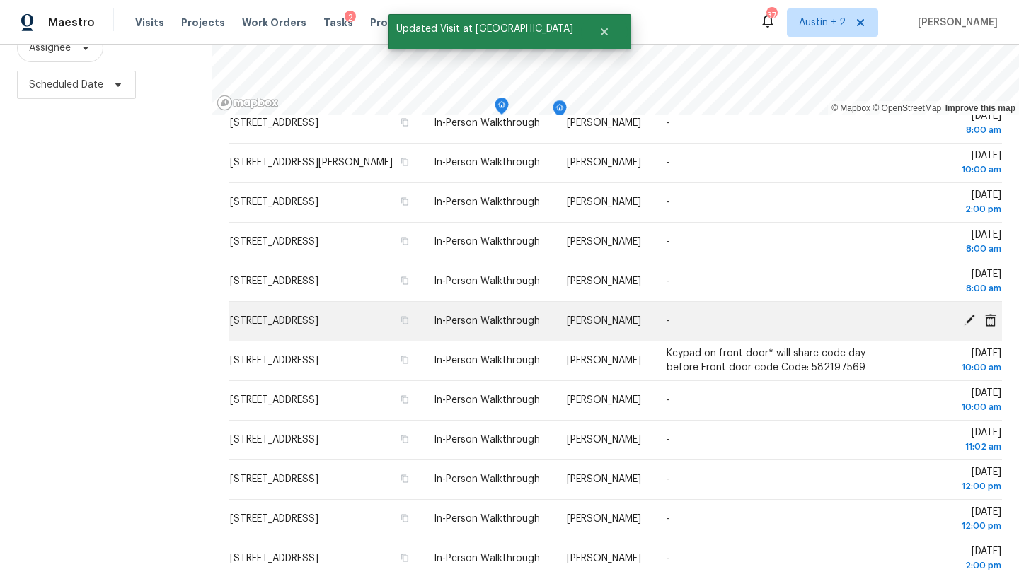
scroll to position [0, 0]
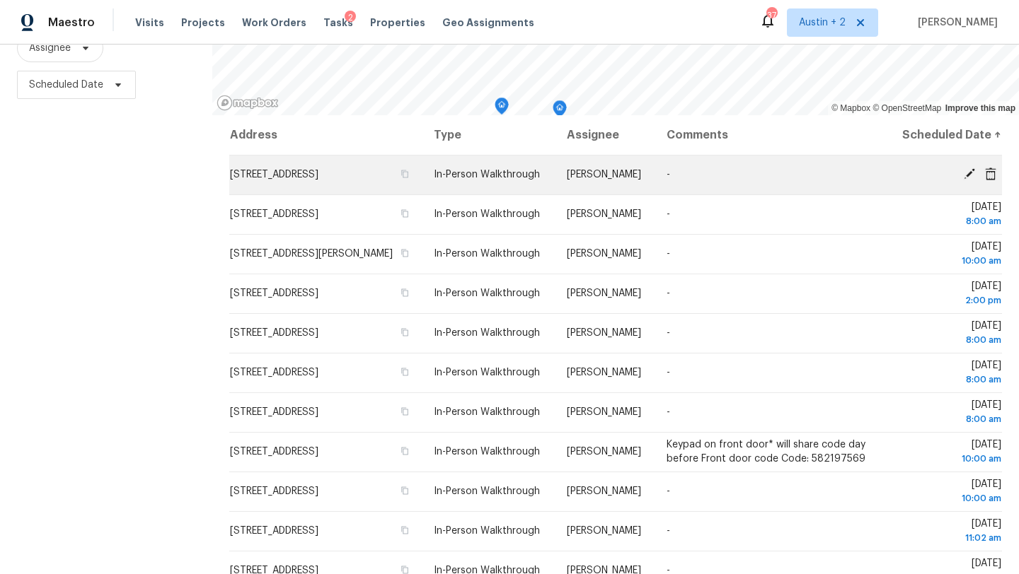
click at [968, 180] on icon at bounding box center [968, 173] width 11 height 11
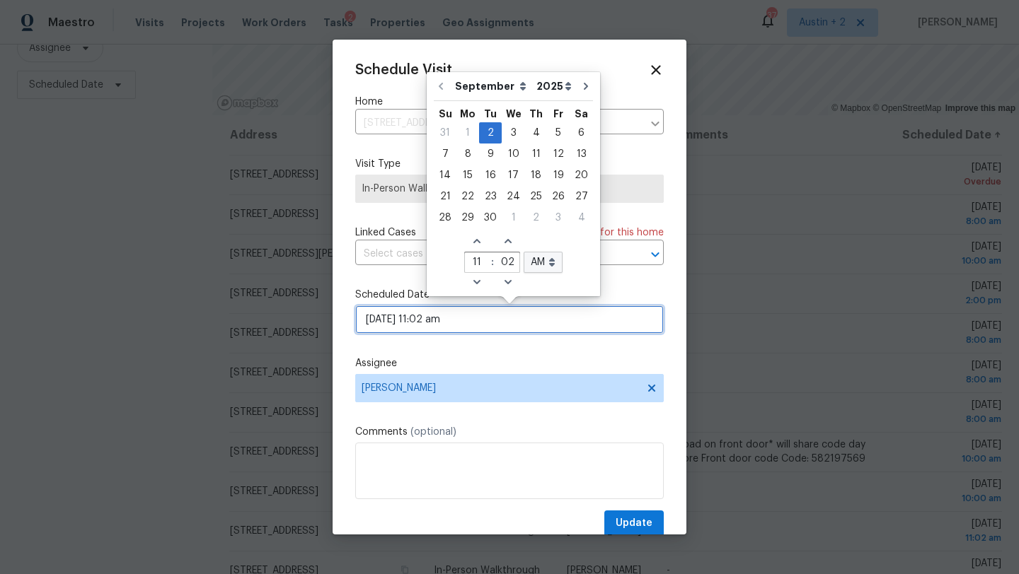
click at [485, 322] on input "09/02/2025 11:02 am" at bounding box center [509, 320] width 308 height 28
click at [533, 132] on div "4" at bounding box center [536, 133] width 22 height 20
type input "09/04/2025 11:02 am"
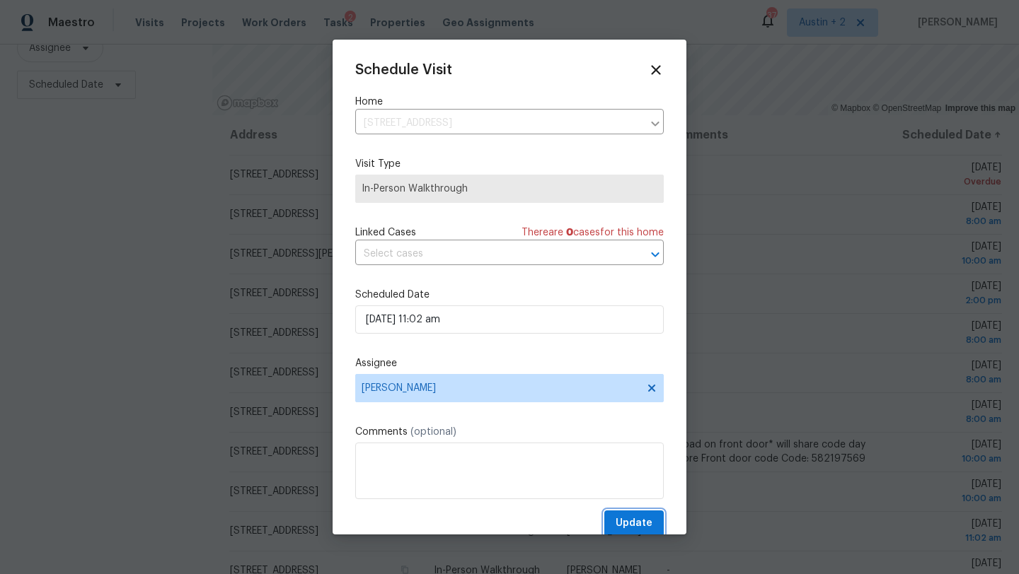
click at [624, 521] on span "Update" at bounding box center [633, 524] width 37 height 18
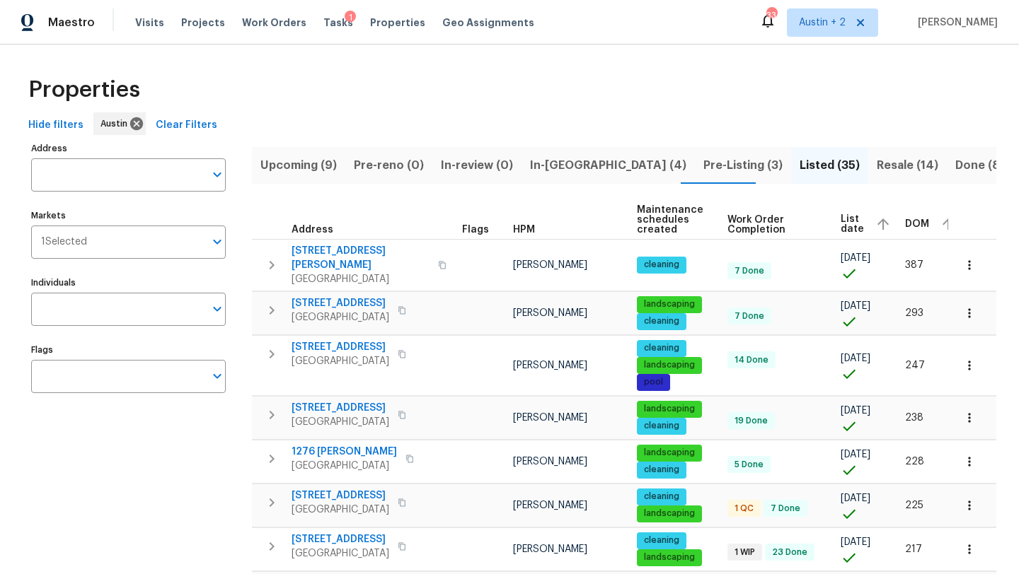
scroll to position [84, 0]
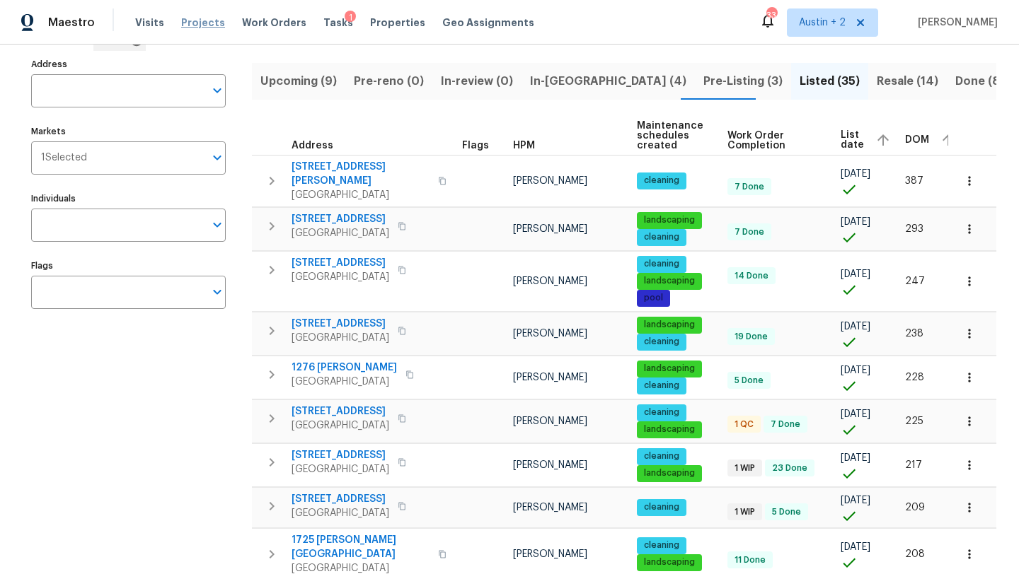
click at [201, 26] on span "Projects" at bounding box center [203, 23] width 44 height 14
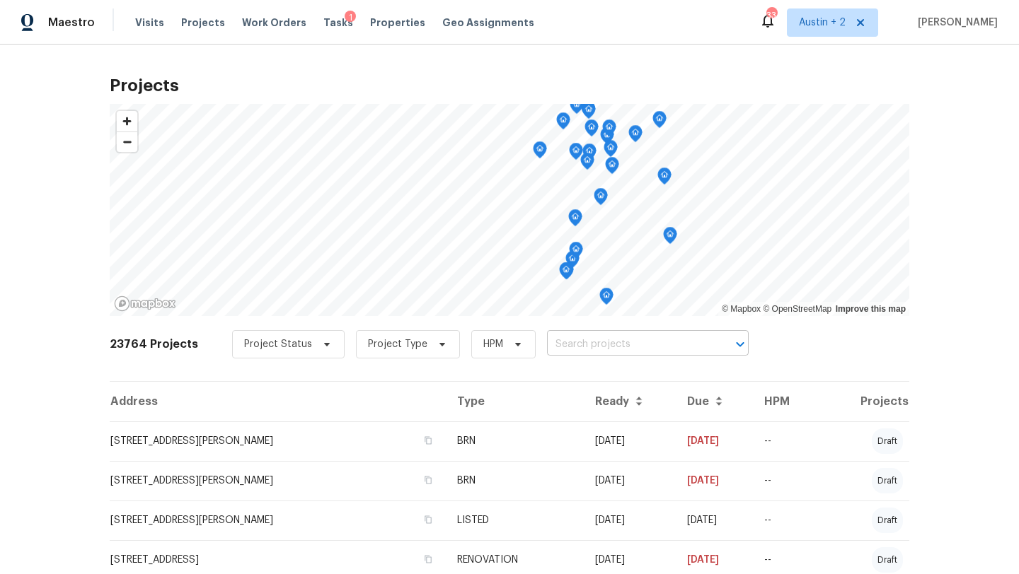
click at [556, 343] on input "text" at bounding box center [628, 345] width 162 height 22
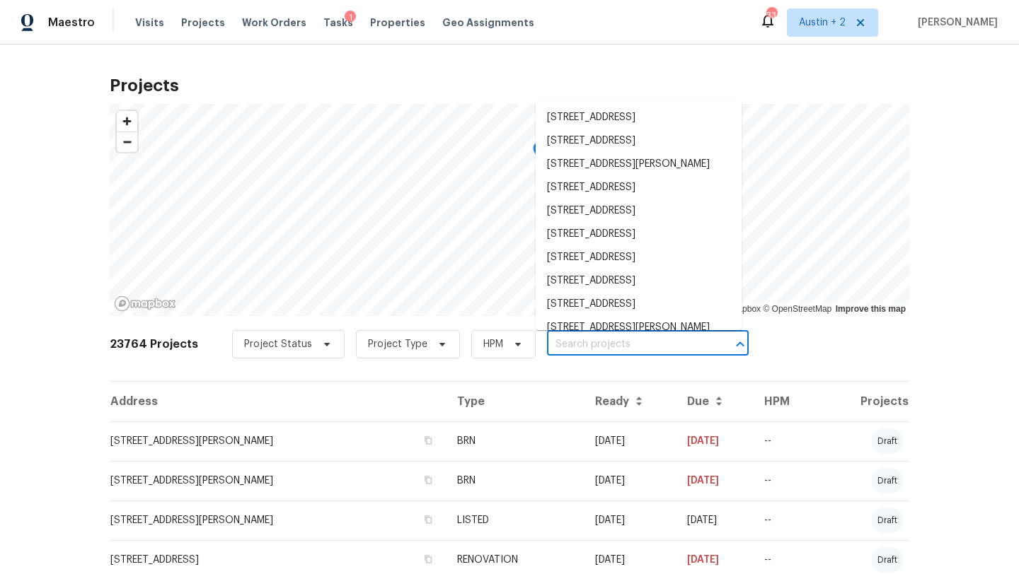
paste input "[URL][DOMAIN_NAME]"
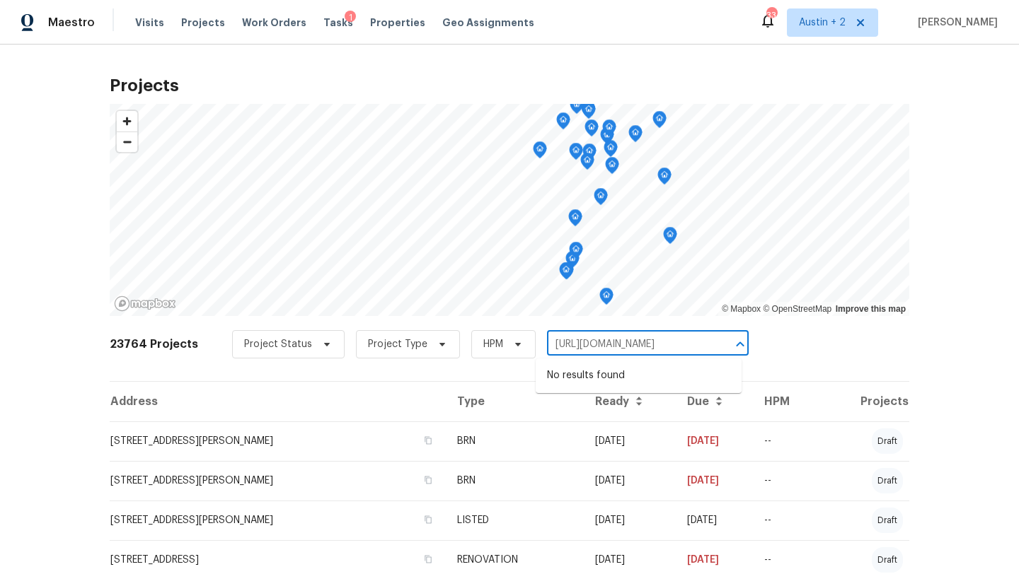
drag, startPoint x: 709, startPoint y: 342, endPoint x: 408, endPoint y: 337, distance: 300.7
click at [408, 337] on div "Project Status Project Type HPM [URL][DOMAIN_NAME] ​" at bounding box center [490, 344] width 516 height 28
type input "[URL][DOMAIN_NAME]"
click at [197, 21] on span "Projects" at bounding box center [203, 23] width 44 height 14
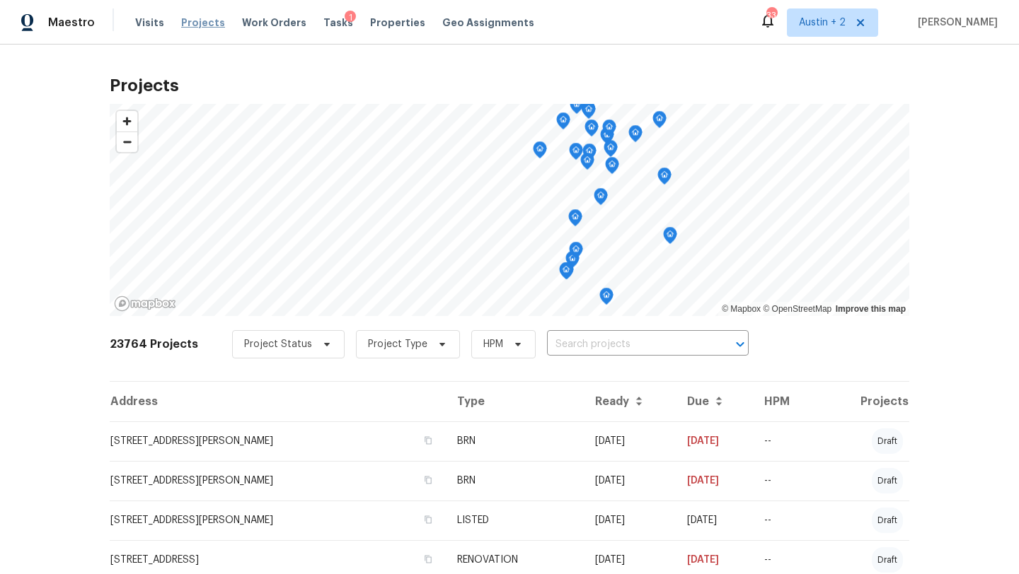
click at [209, 23] on span "Projects" at bounding box center [203, 23] width 44 height 14
click at [574, 349] on input "text" at bounding box center [628, 345] width 162 height 22
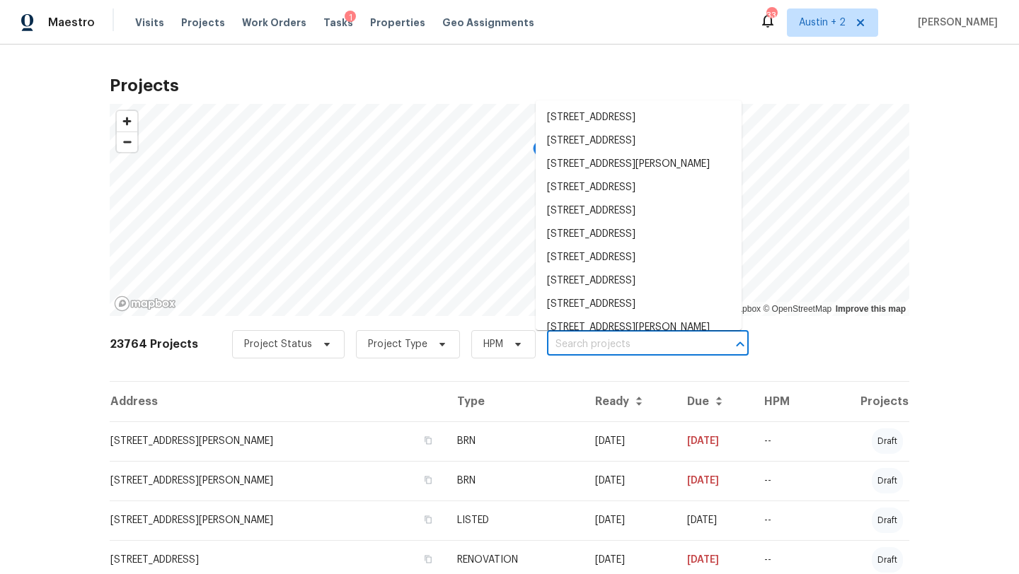
paste input "[GEOGRAPHIC_DATA][PERSON_NAME]"
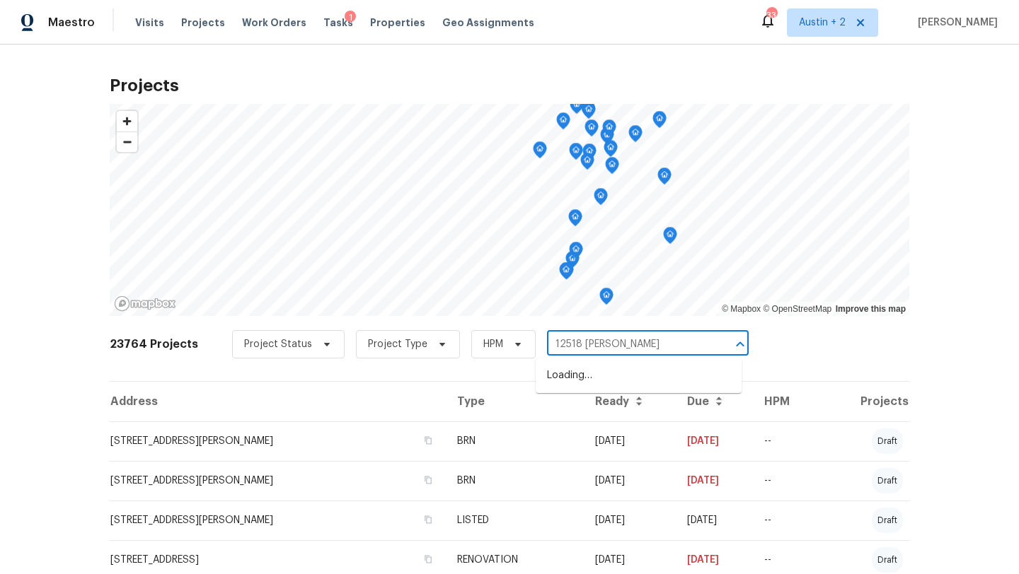
type input "12518 [PERSON_NAME]"
click at [626, 376] on li "[STREET_ADDRESS][PERSON_NAME]" at bounding box center [638, 375] width 206 height 23
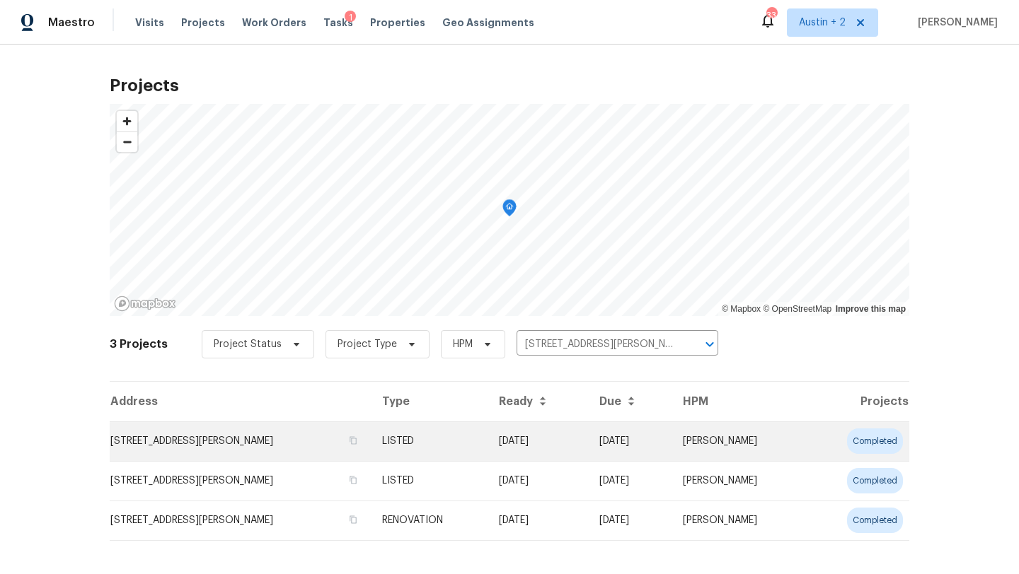
click at [178, 440] on td "[STREET_ADDRESS][PERSON_NAME]" at bounding box center [240, 442] width 261 height 40
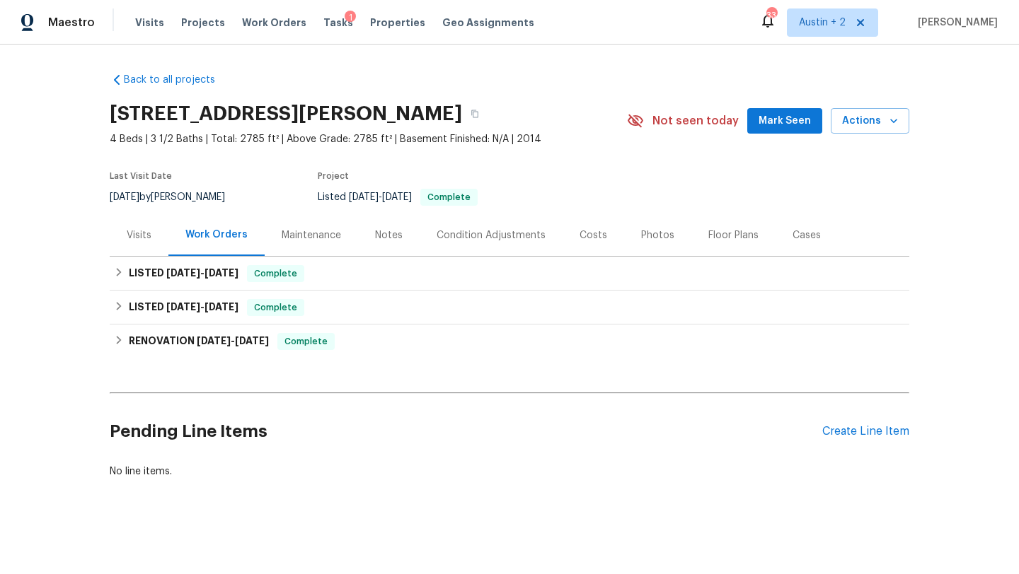
click at [775, 124] on span "Mark Seen" at bounding box center [784, 121] width 52 height 18
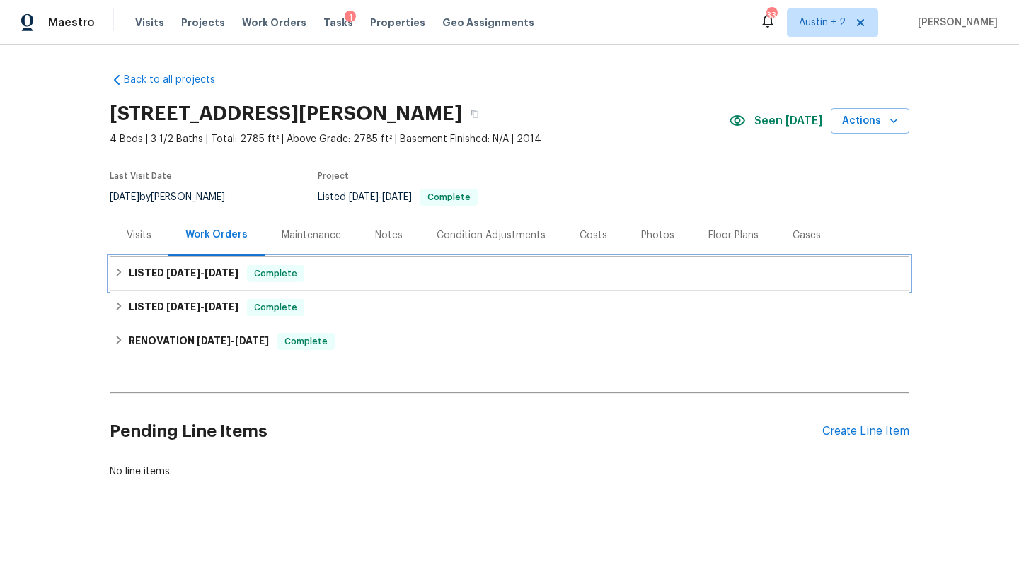
click at [221, 272] on span "[DATE]" at bounding box center [221, 273] width 34 height 10
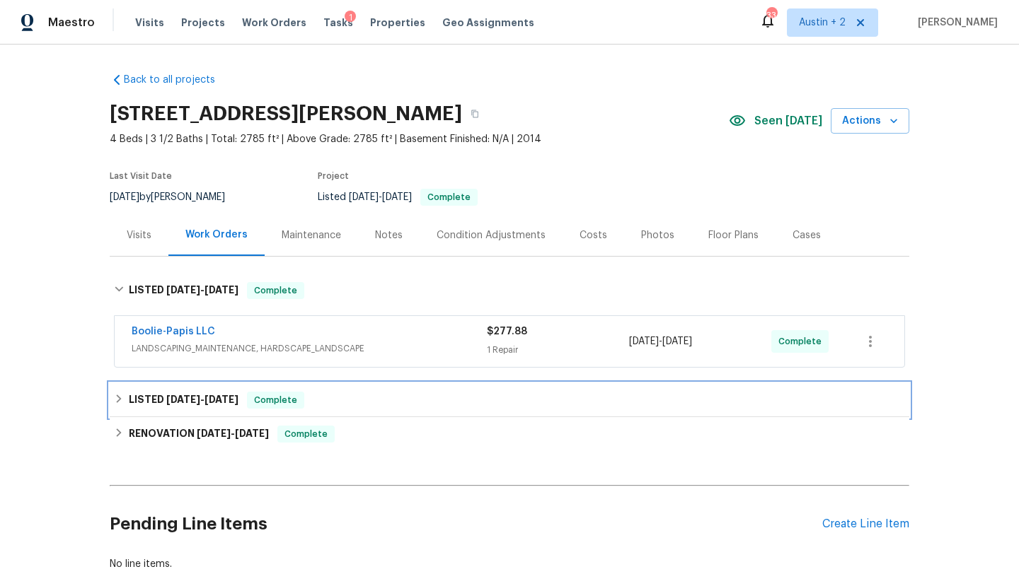
click at [403, 398] on div "LISTED 6/11/25 - 6/30/25 Complete" at bounding box center [509, 400] width 791 height 17
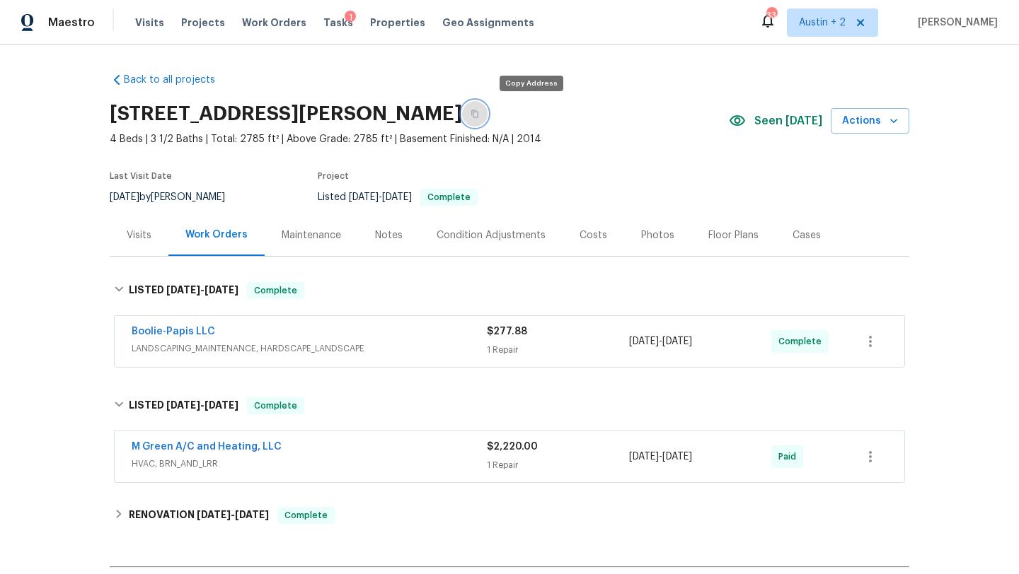
click at [478, 116] on icon "button" at bounding box center [474, 114] width 7 height 8
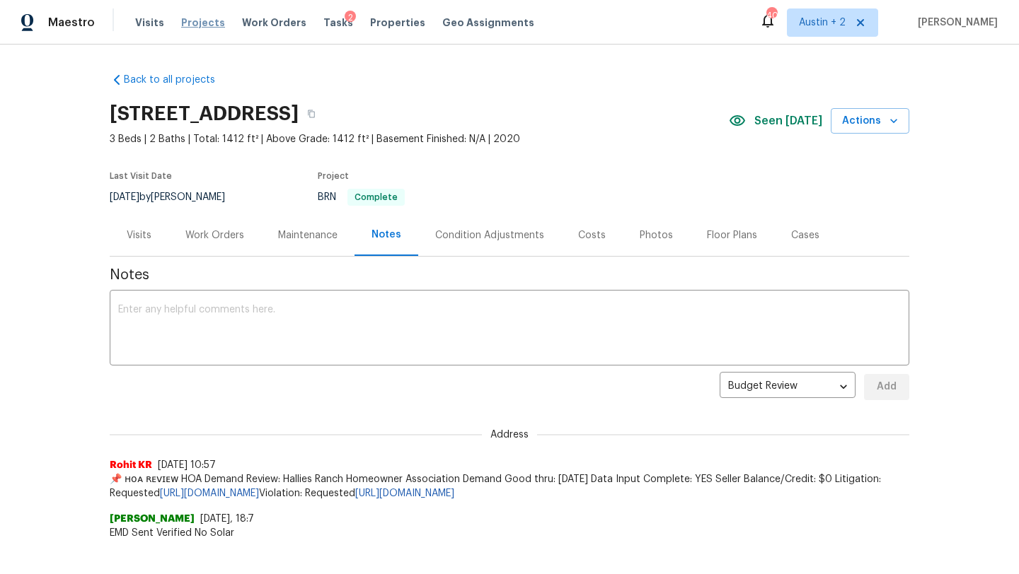
scroll to position [50, 0]
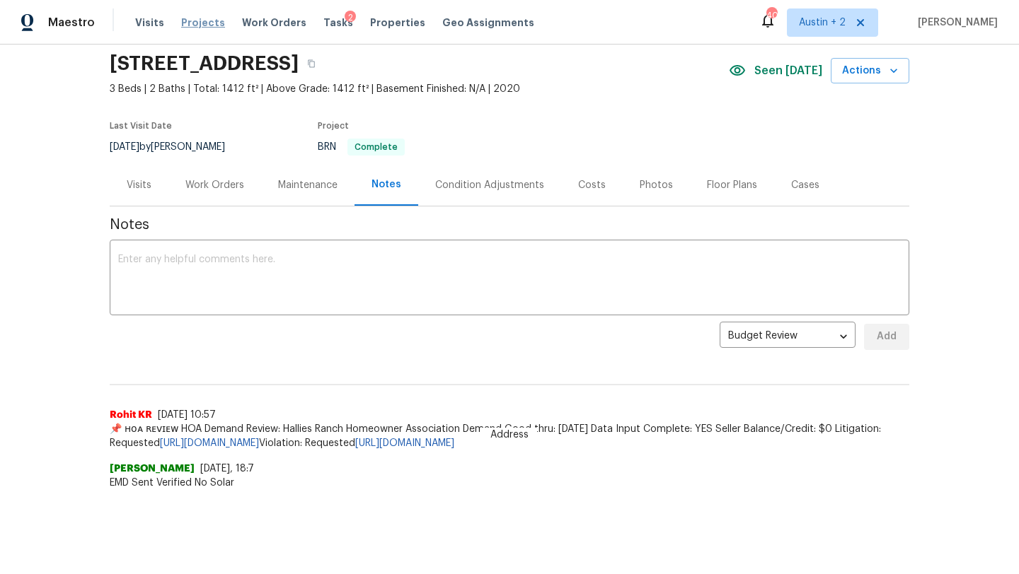
click at [190, 25] on span "Projects" at bounding box center [203, 23] width 44 height 14
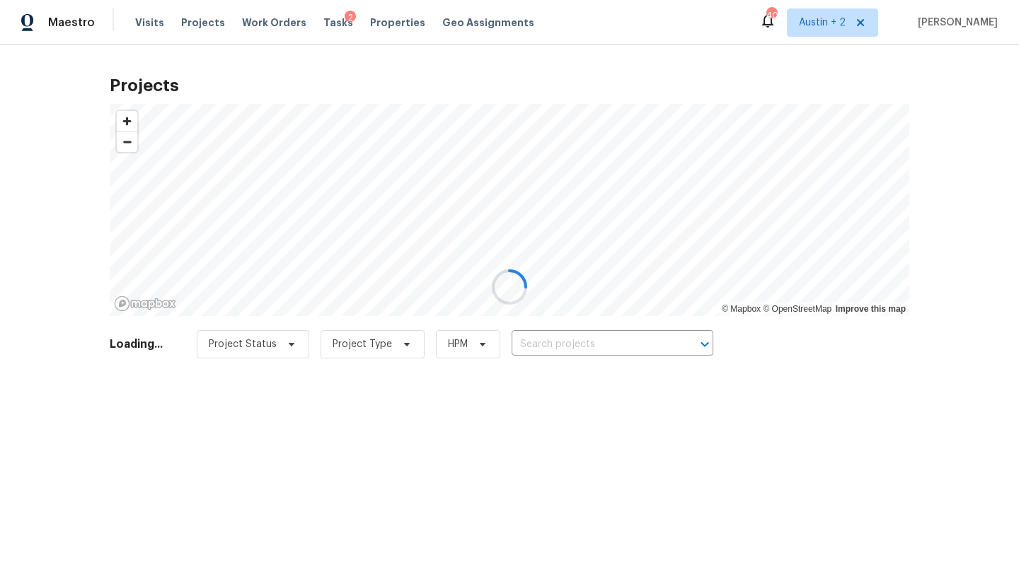
click at [553, 335] on div at bounding box center [509, 287] width 1019 height 574
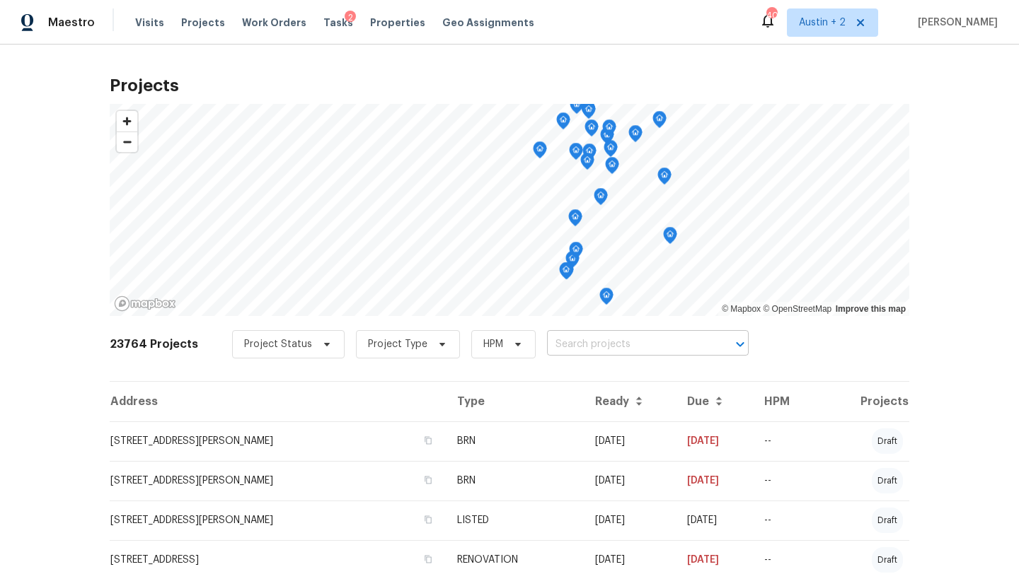
click at [550, 341] on input "text" at bounding box center [628, 345] width 162 height 22
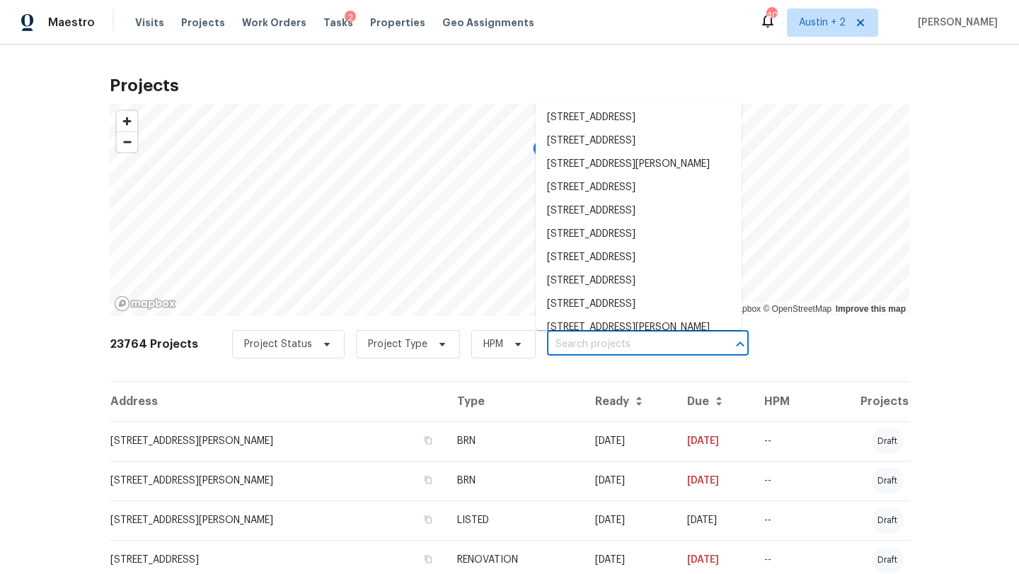
paste input "[STREET_ADDRESS][PERSON_NAME]"
type input "[STREET_ADDRESS][PERSON_NAME]"
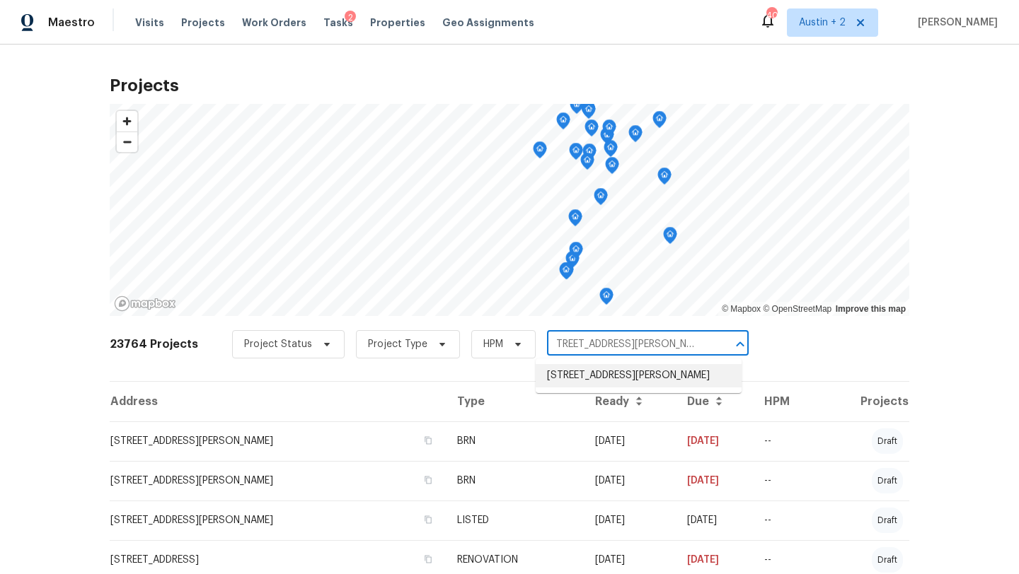
click at [586, 385] on li "[STREET_ADDRESS][PERSON_NAME]" at bounding box center [638, 375] width 206 height 23
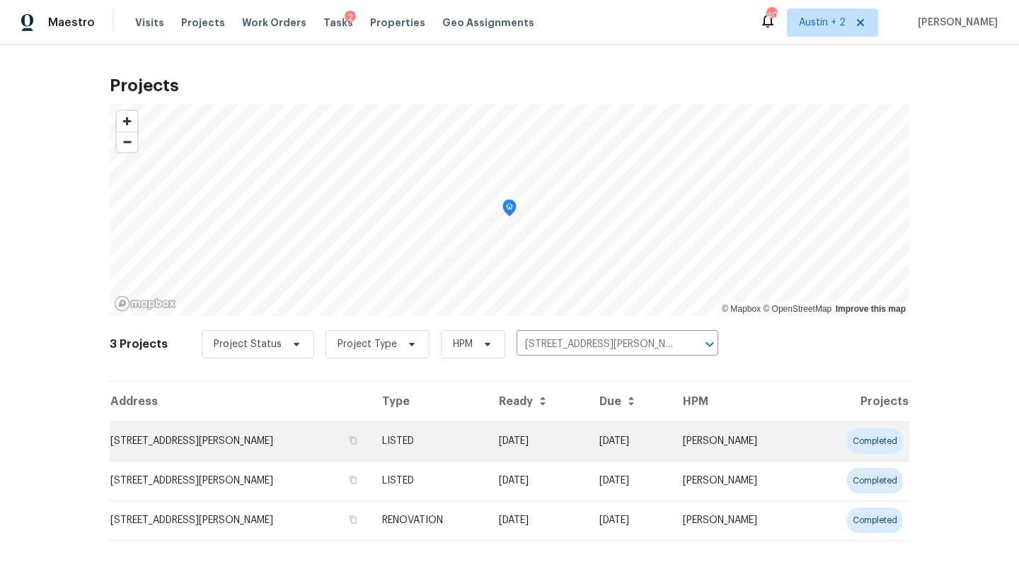
click at [151, 439] on td "[STREET_ADDRESS][PERSON_NAME]" at bounding box center [240, 442] width 261 height 40
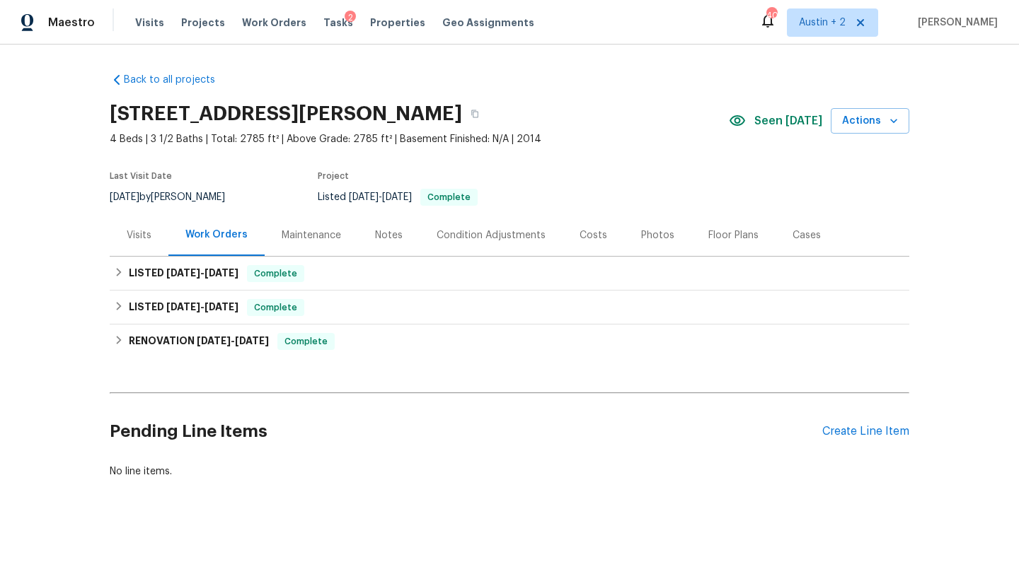
click at [158, 243] on div "Visits" at bounding box center [139, 235] width 59 height 42
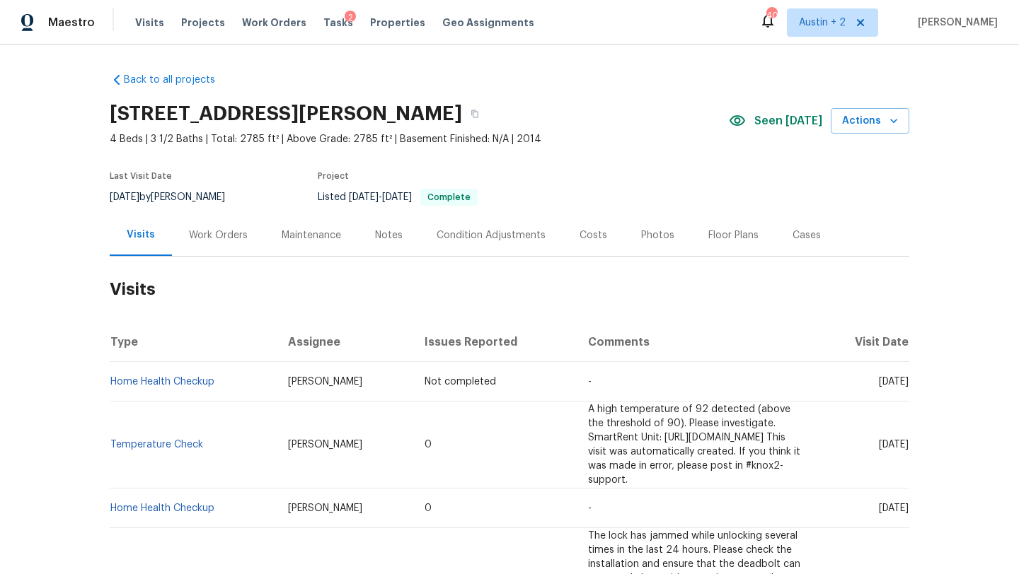
scroll to position [163, 0]
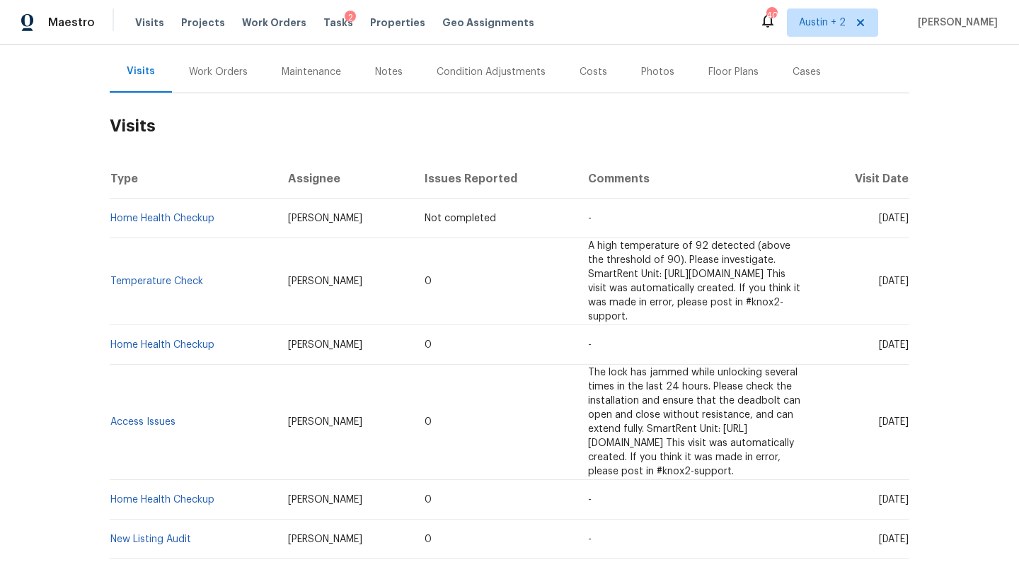
click at [559, 156] on h2 "Visits" at bounding box center [509, 126] width 799 height 66
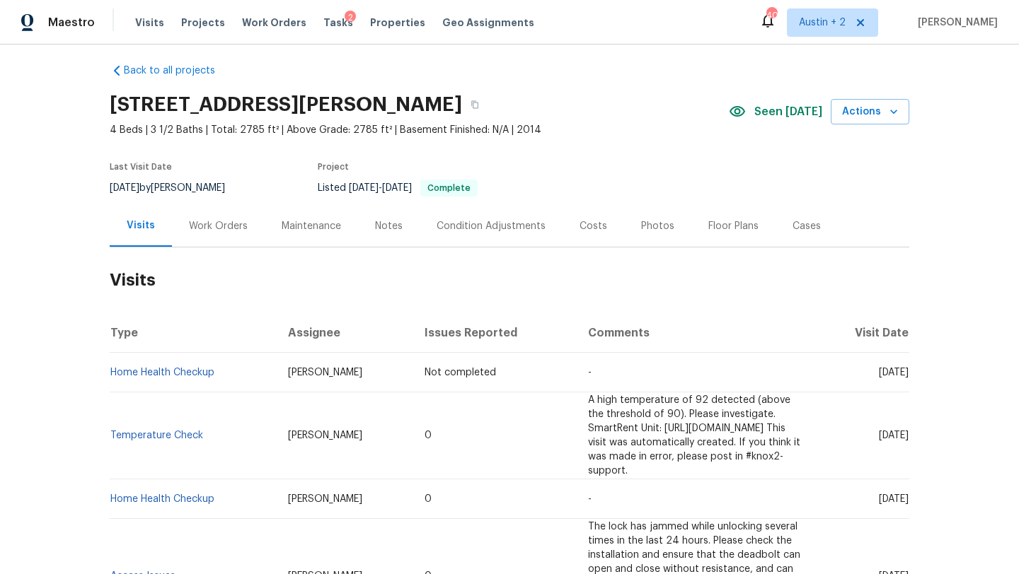
scroll to position [0, 0]
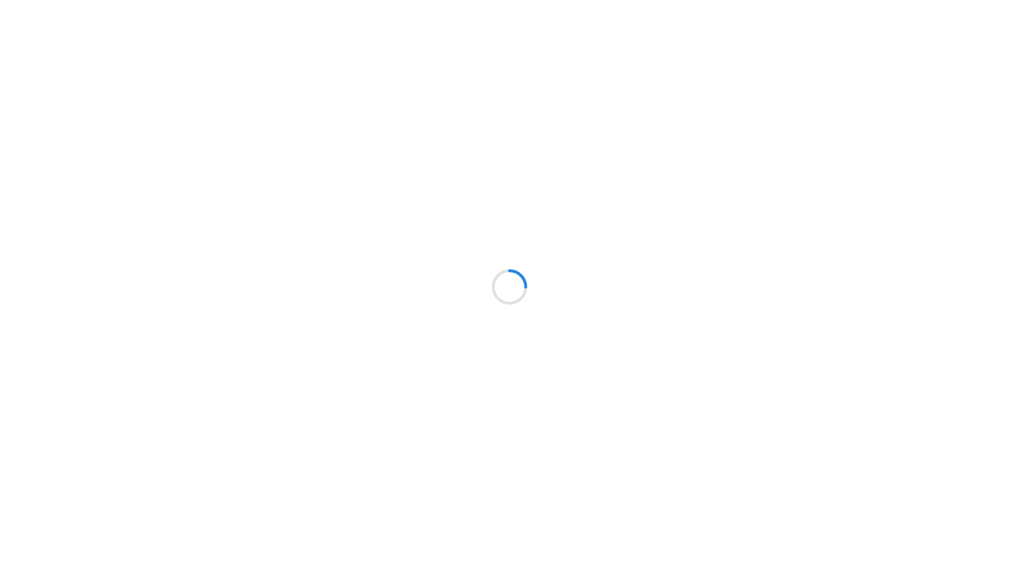
click at [407, 418] on div at bounding box center [509, 287] width 1019 height 574
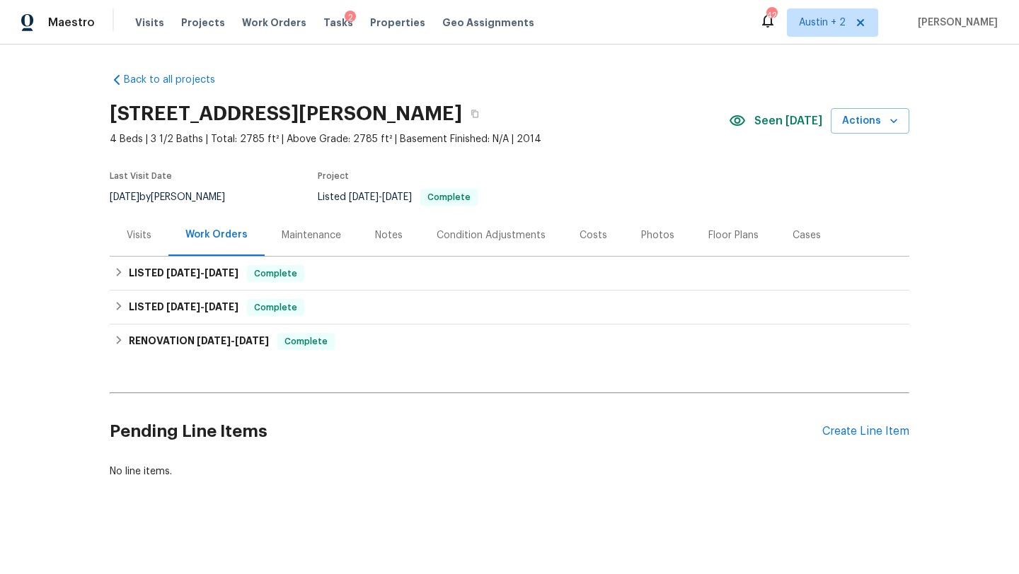
click at [148, 236] on div "Visits" at bounding box center [139, 235] width 25 height 14
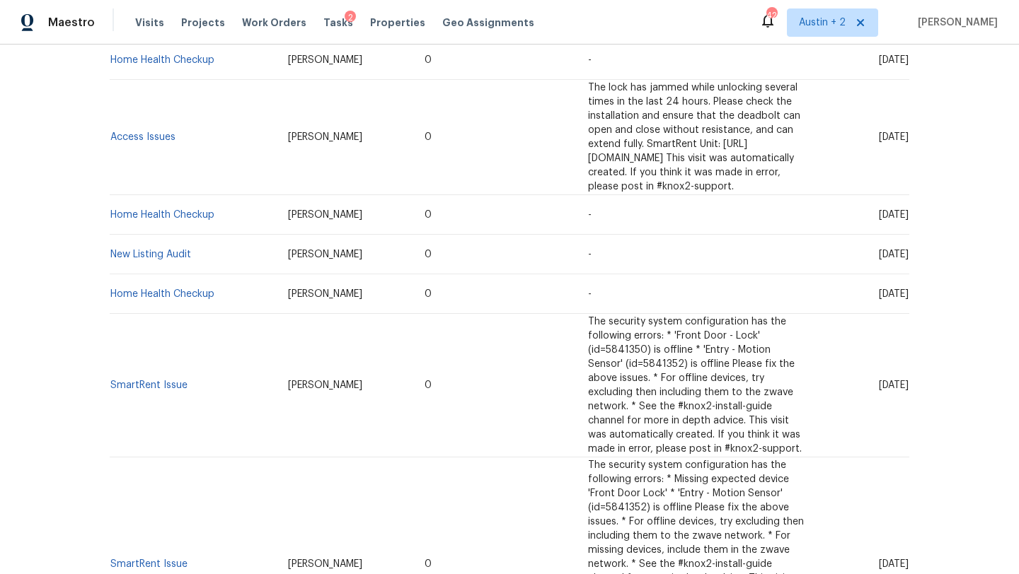
scroll to position [446, 0]
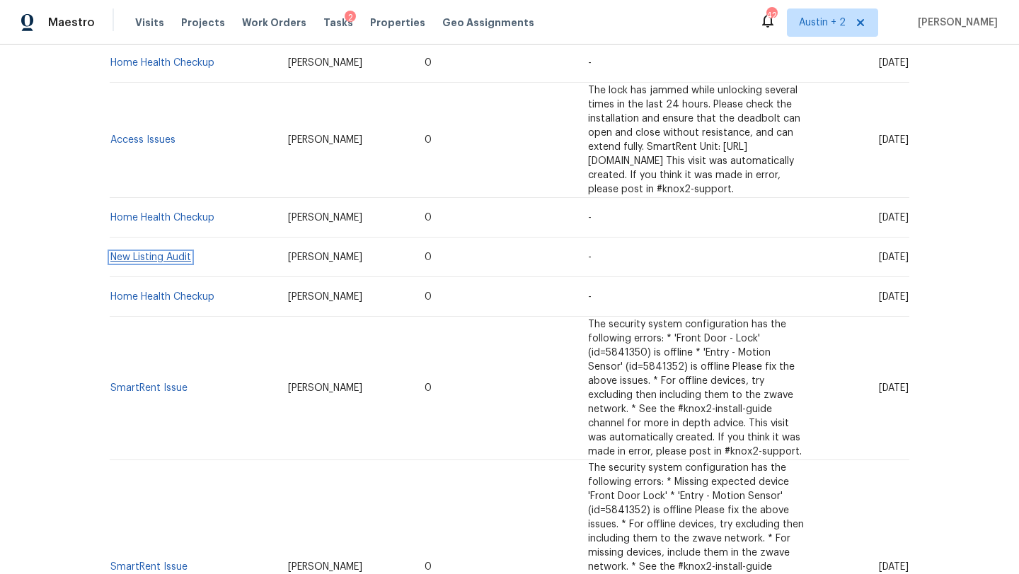
click at [163, 253] on link "New Listing Audit" at bounding box center [150, 258] width 81 height 10
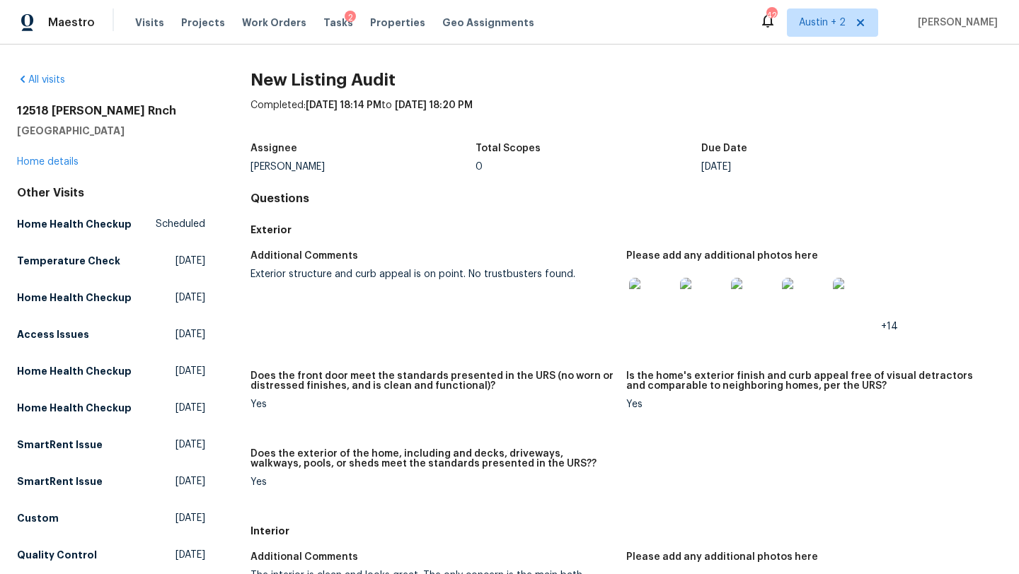
click at [655, 294] on img at bounding box center [651, 300] width 45 height 45
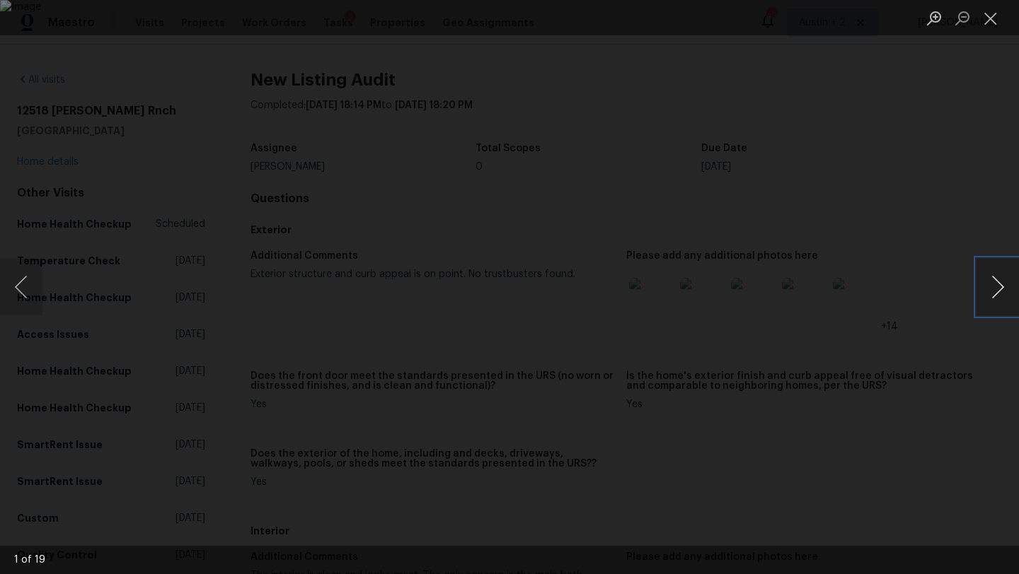
click at [1000, 287] on button "Next image" at bounding box center [997, 287] width 42 height 57
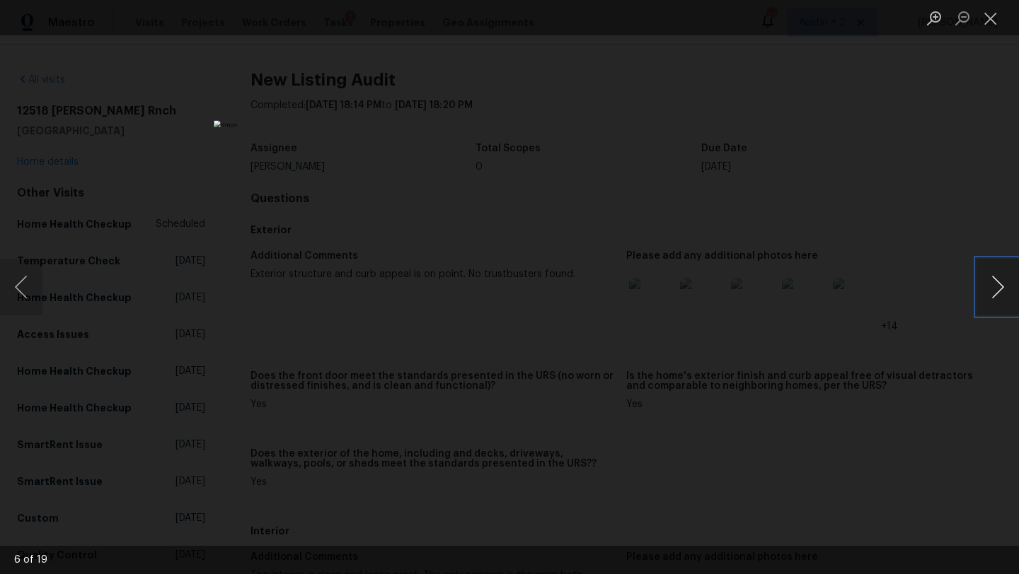
click at [1000, 287] on button "Next image" at bounding box center [997, 287] width 42 height 57
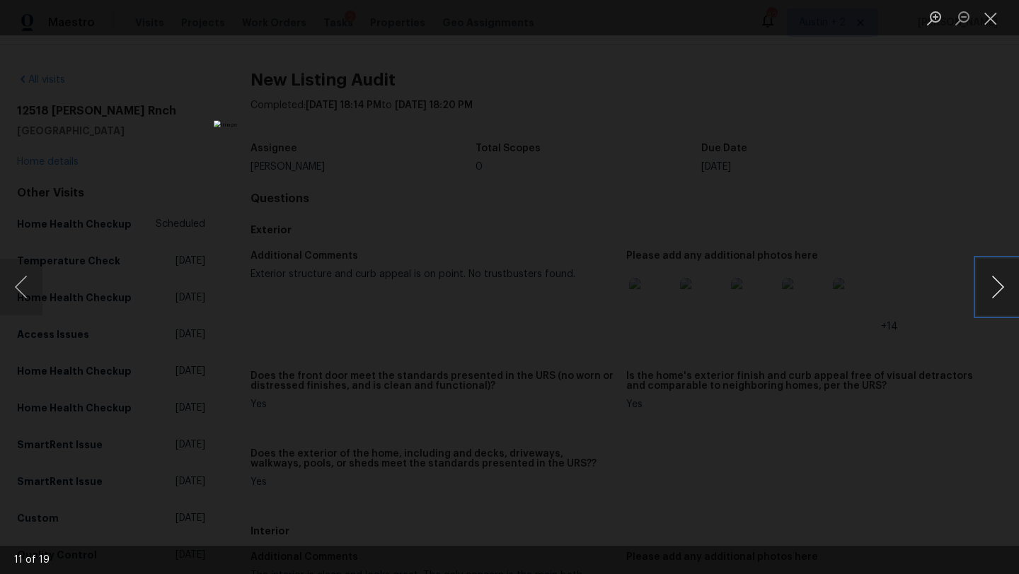
click at [1000, 287] on button "Next image" at bounding box center [997, 287] width 42 height 57
click at [1000, 286] on button "Next image" at bounding box center [997, 287] width 42 height 57
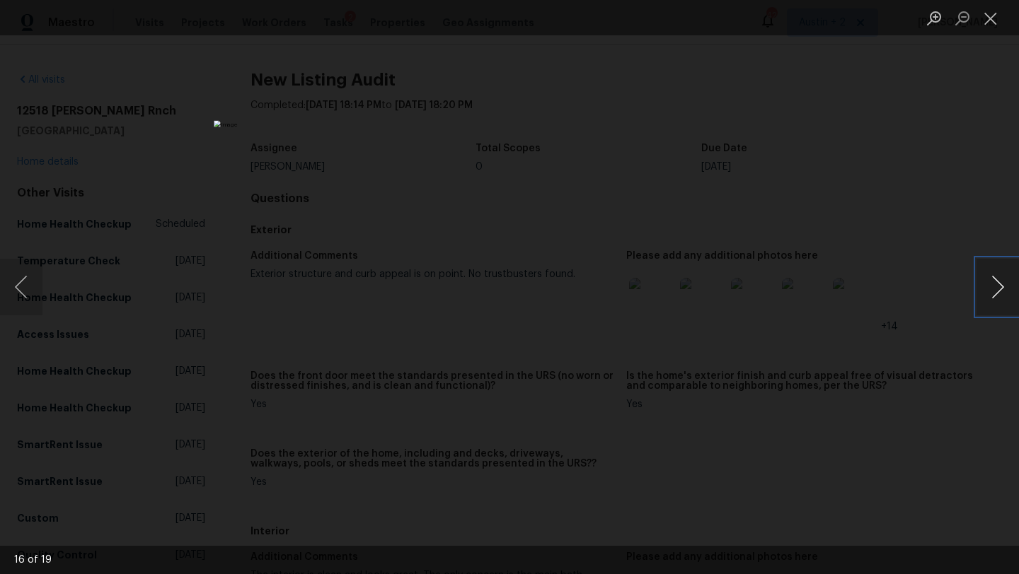
click at [1000, 286] on button "Next image" at bounding box center [997, 287] width 42 height 57
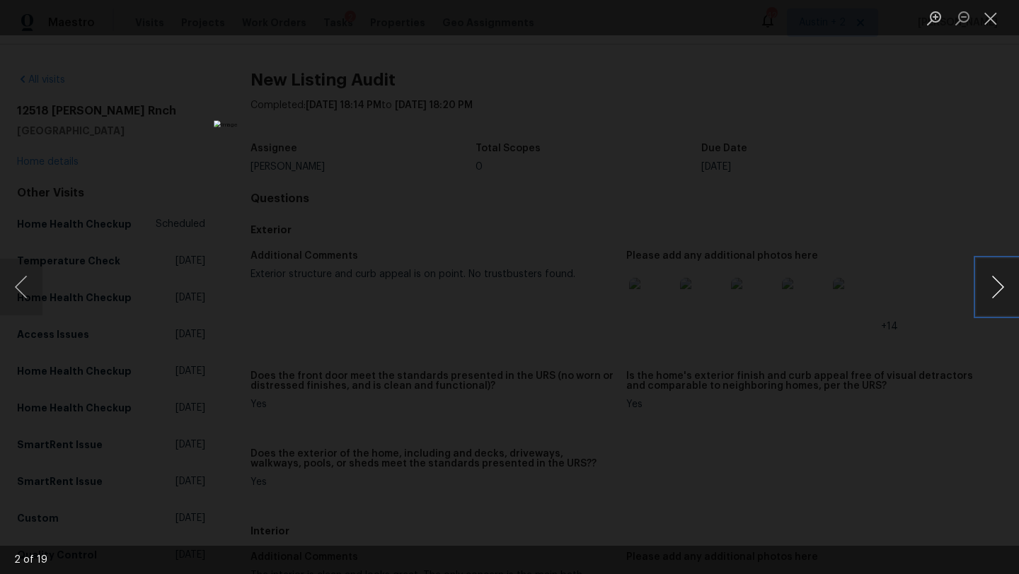
click at [1000, 286] on button "Next image" at bounding box center [997, 287] width 42 height 57
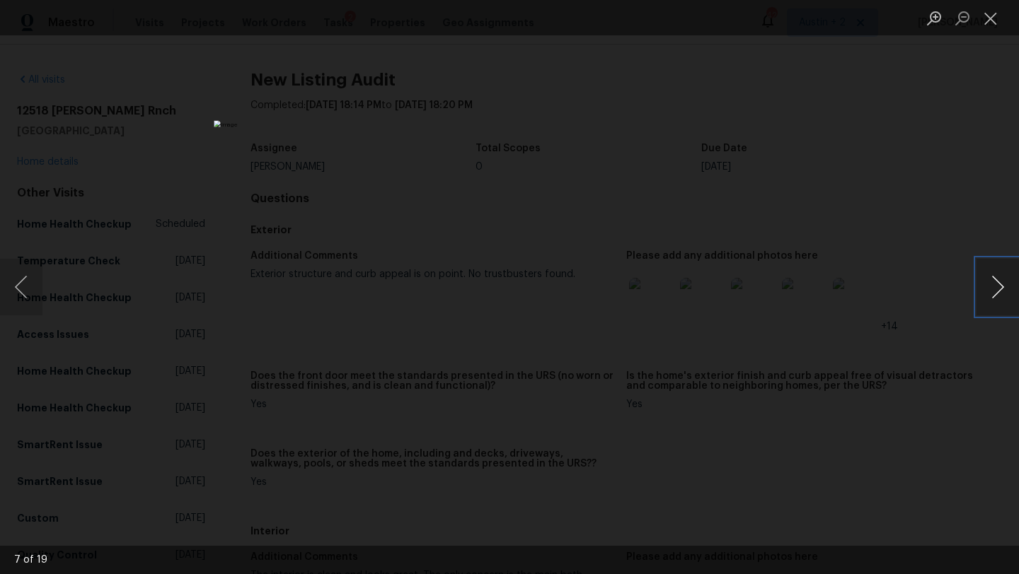
click at [1000, 286] on button "Next image" at bounding box center [997, 287] width 42 height 57
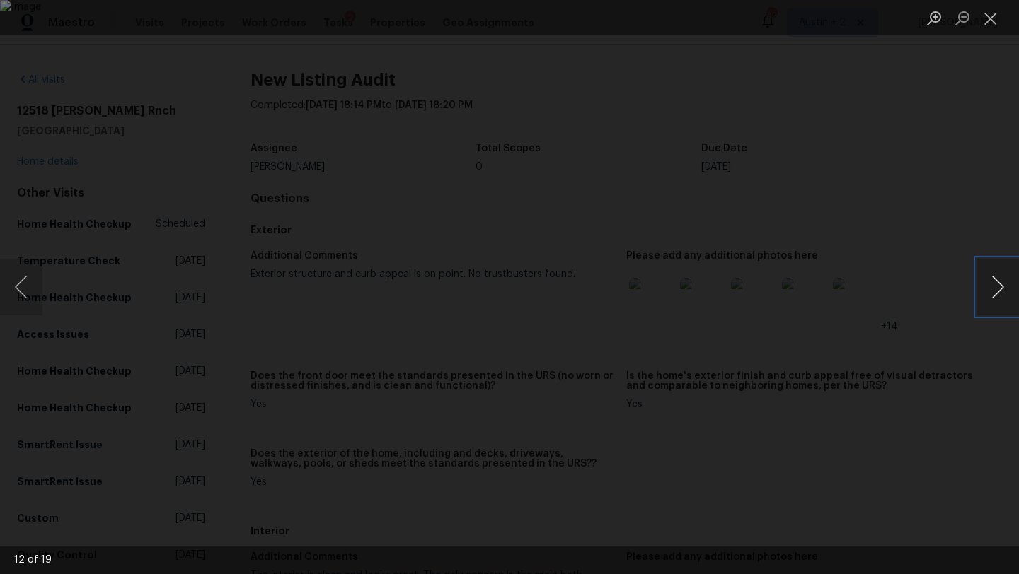
click at [1000, 286] on button "Next image" at bounding box center [997, 287] width 42 height 57
click at [18, 284] on button "Previous image" at bounding box center [21, 287] width 42 height 57
click at [988, 25] on button "Close lightbox" at bounding box center [990, 18] width 28 height 25
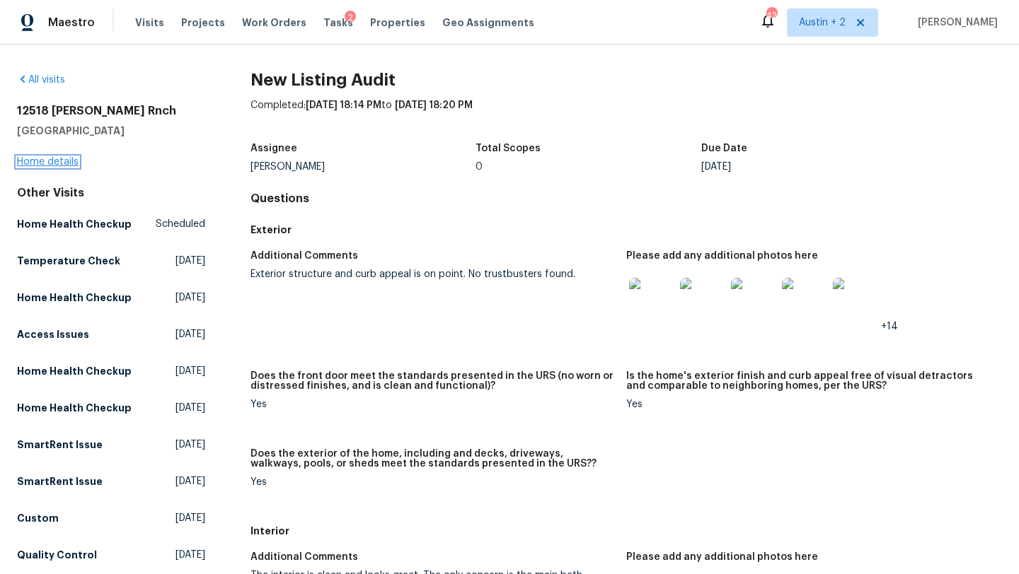
click at [65, 162] on link "Home details" at bounding box center [48, 162] width 62 height 10
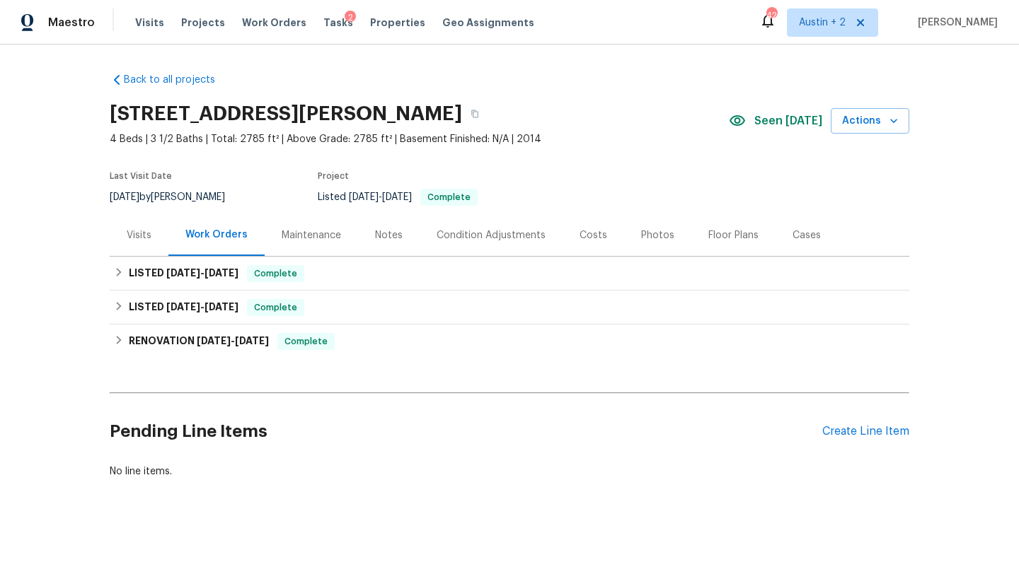
click at [141, 233] on div "Visits" at bounding box center [139, 235] width 25 height 14
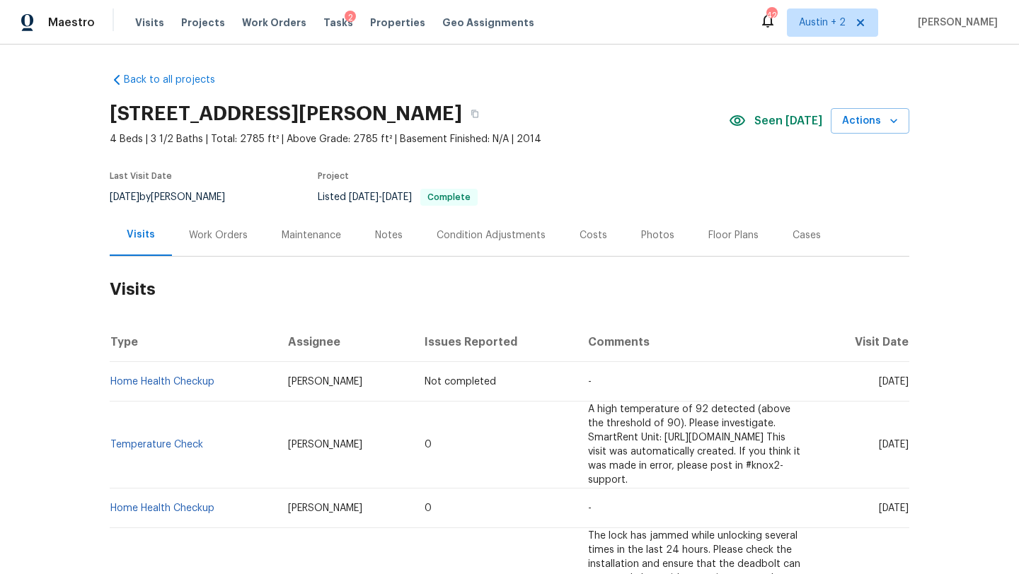
click at [382, 234] on div "Notes" at bounding box center [389, 235] width 28 height 14
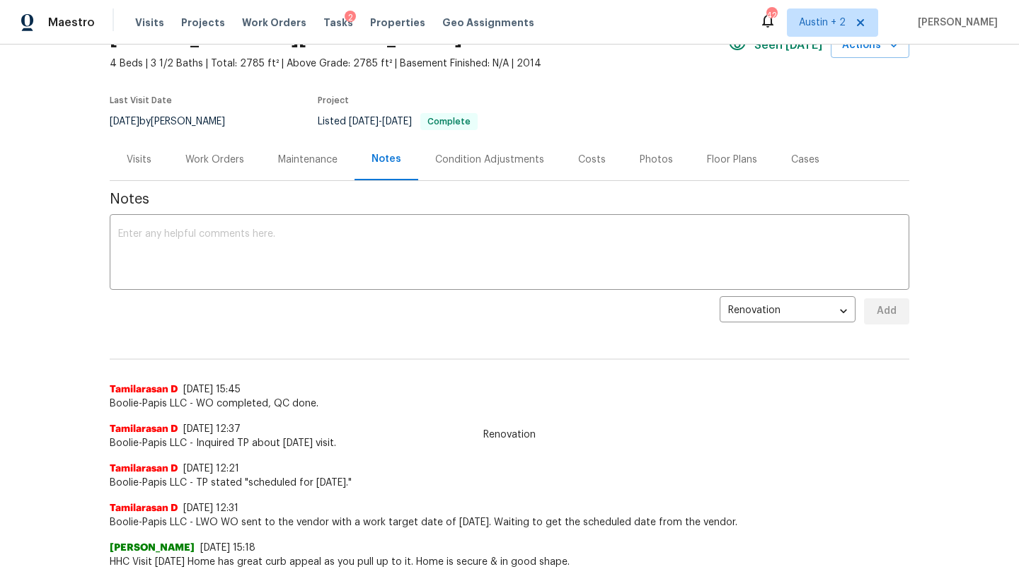
scroll to position [74, 0]
click at [219, 165] on div "Work Orders" at bounding box center [214, 161] width 59 height 14
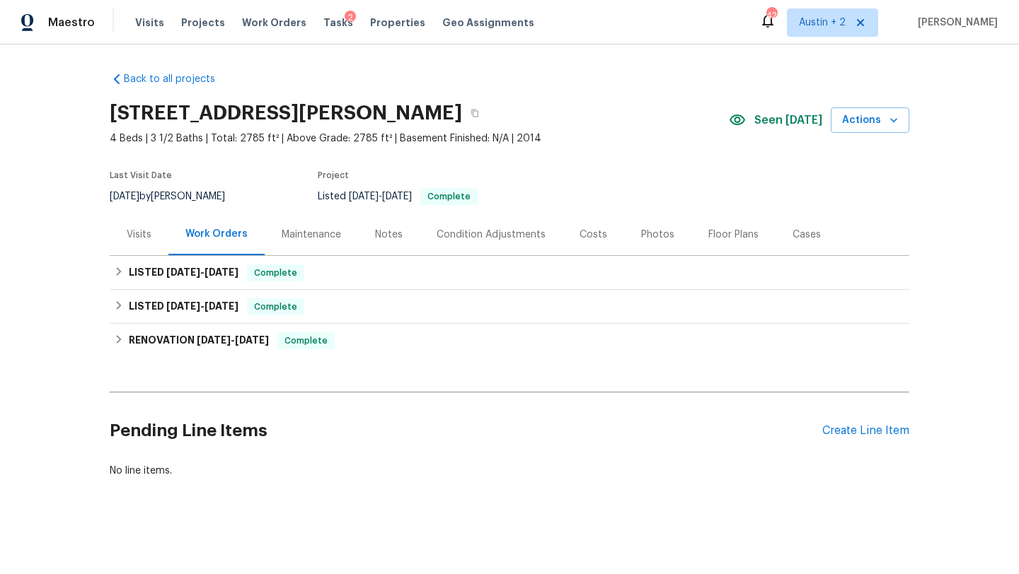
scroll to position [1, 0]
click at [231, 274] on span "[DATE]" at bounding box center [221, 272] width 34 height 10
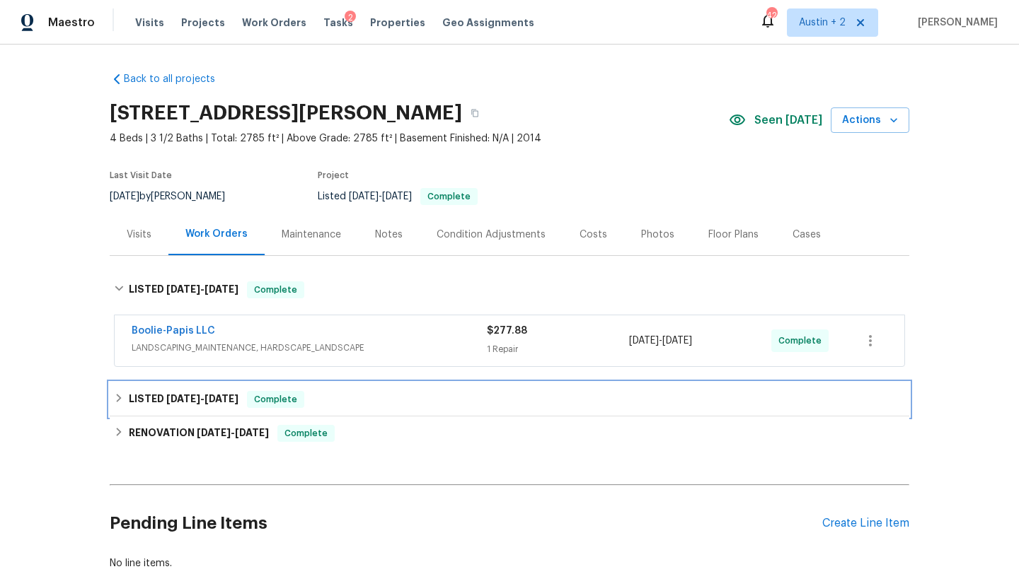
click at [279, 393] on span "Complete" at bounding box center [275, 400] width 54 height 14
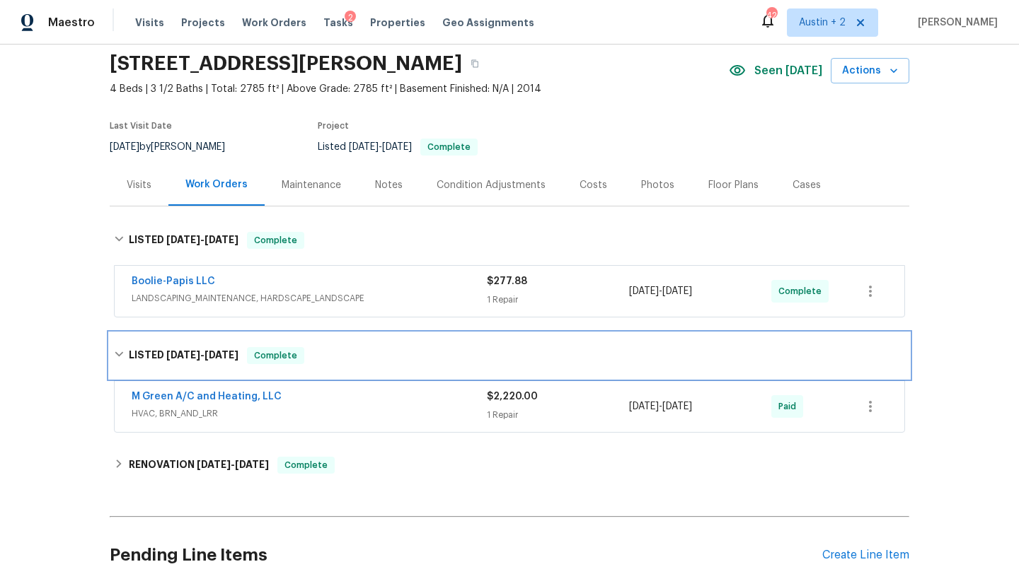
scroll to position [51, 0]
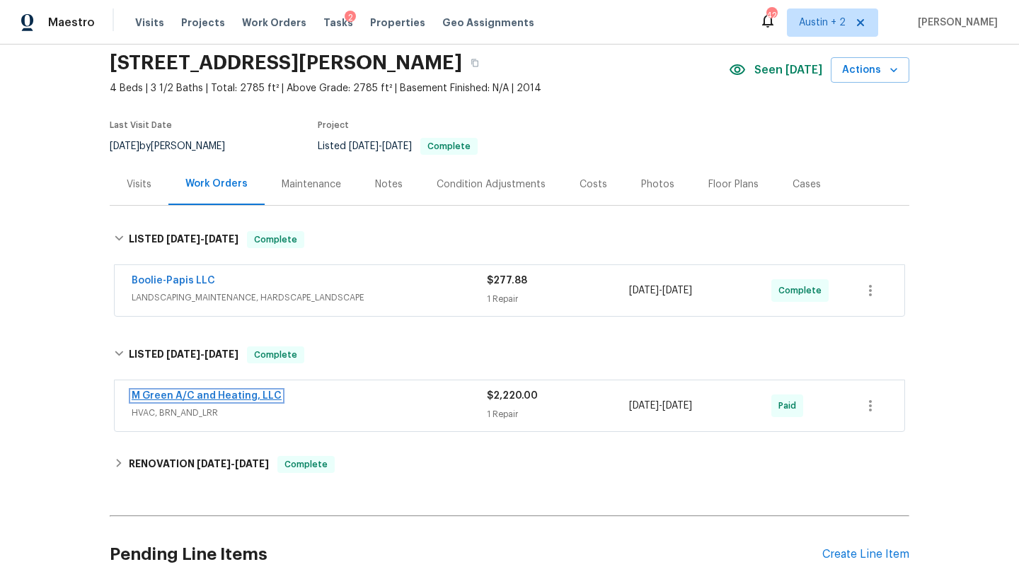
click at [226, 397] on link "M Green A/C and Heating, LLC" at bounding box center [207, 396] width 150 height 10
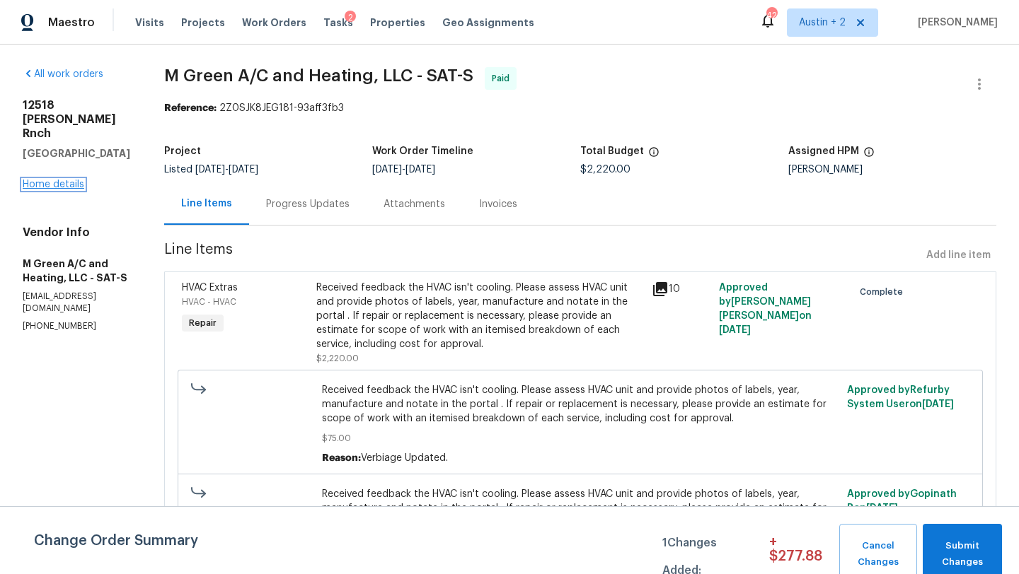
click at [64, 180] on link "Home details" at bounding box center [54, 185] width 62 height 10
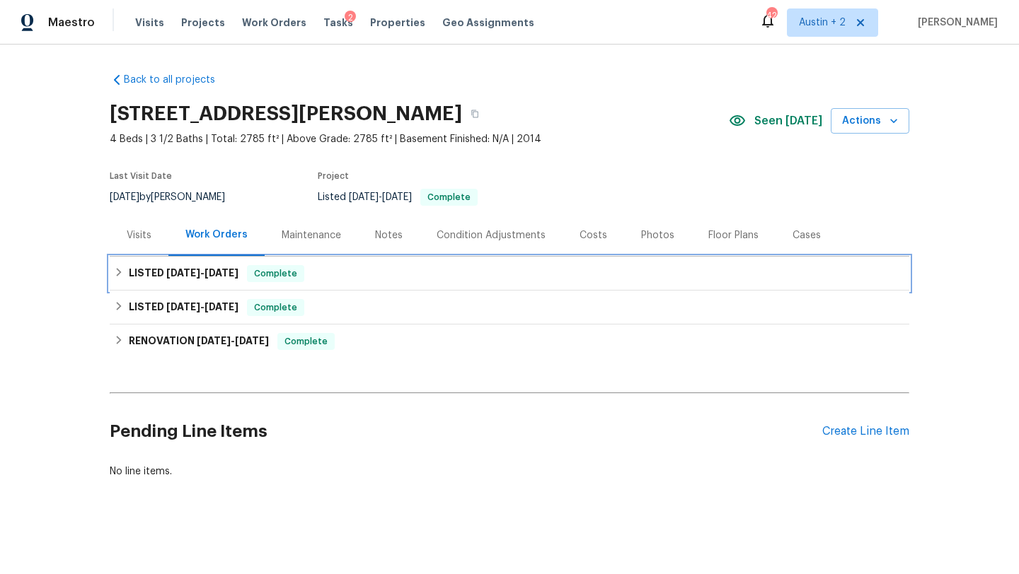
click at [342, 277] on div "LISTED [DATE] - [DATE] Complete" at bounding box center [509, 273] width 791 height 17
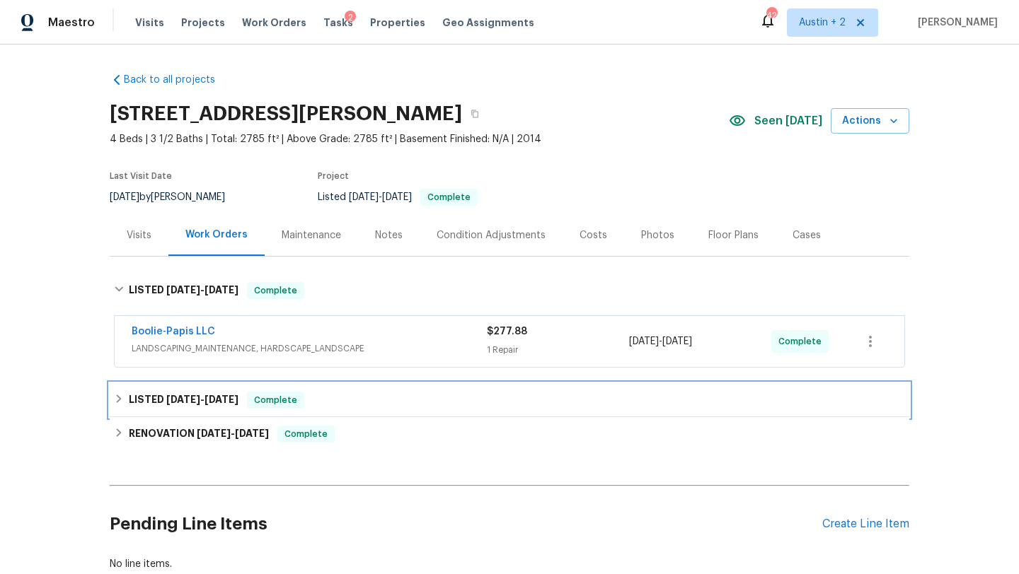
click at [352, 394] on div "LISTED [DATE] - [DATE] Complete" at bounding box center [509, 400] width 791 height 17
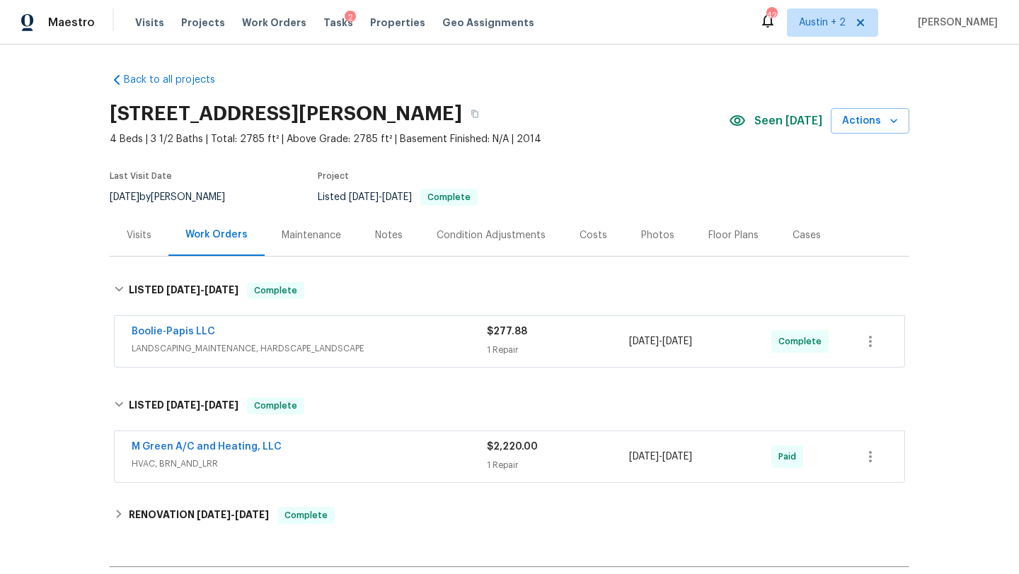
click at [350, 340] on div "Boolie-Papis LLC" at bounding box center [309, 333] width 355 height 17
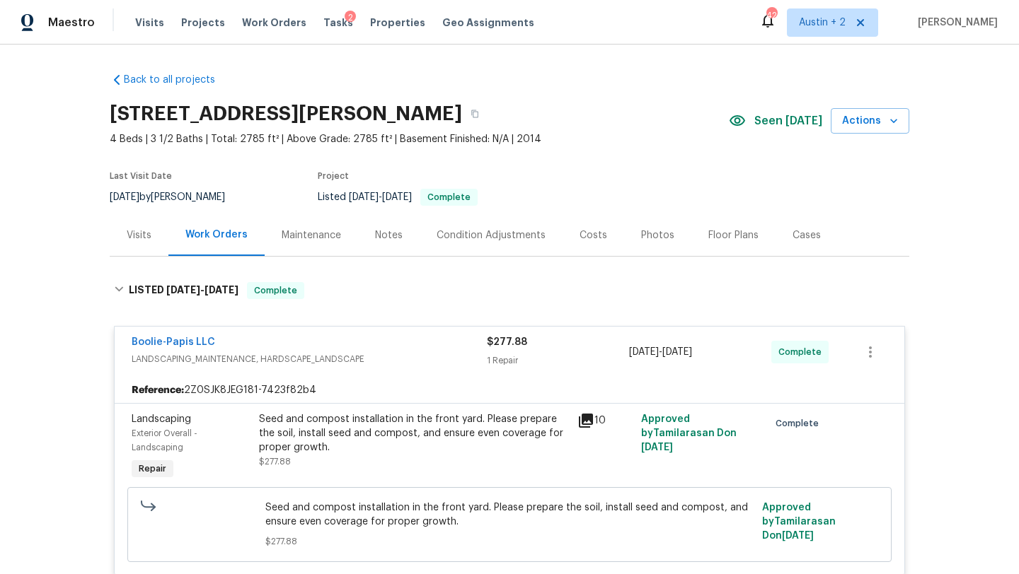
scroll to position [101, 0]
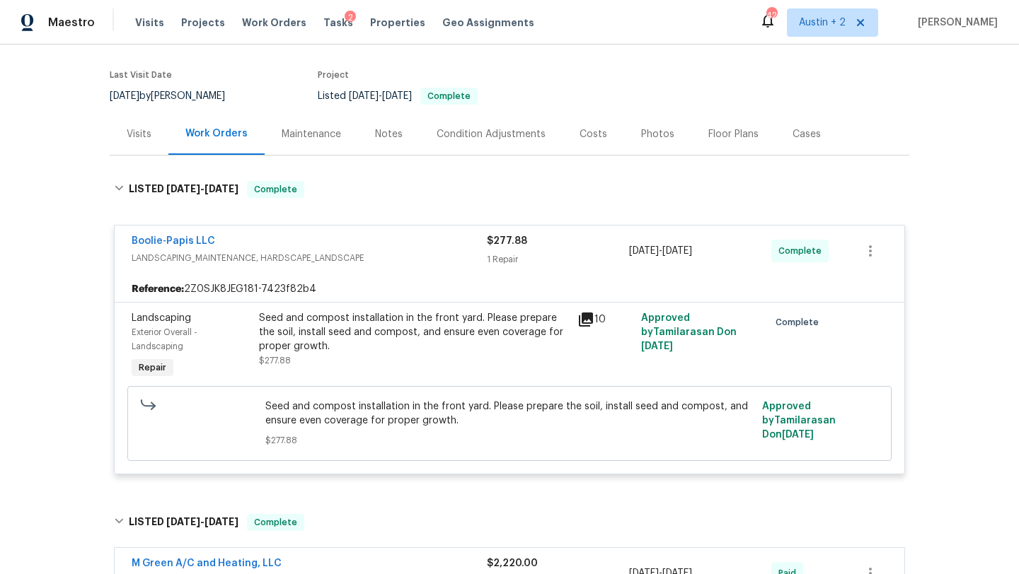
click at [590, 323] on icon at bounding box center [586, 320] width 14 height 14
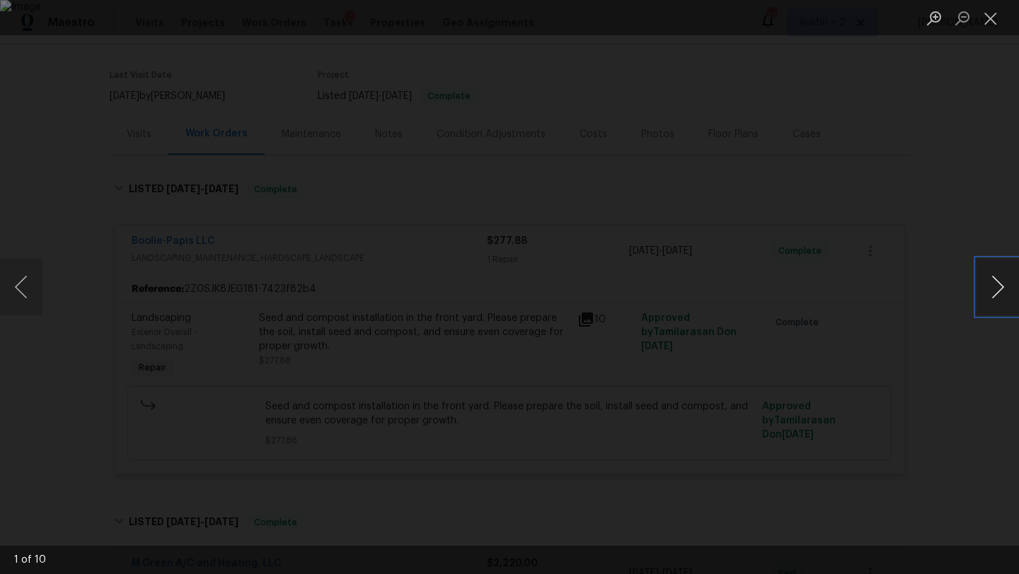
click at [997, 284] on button "Next image" at bounding box center [997, 287] width 42 height 57
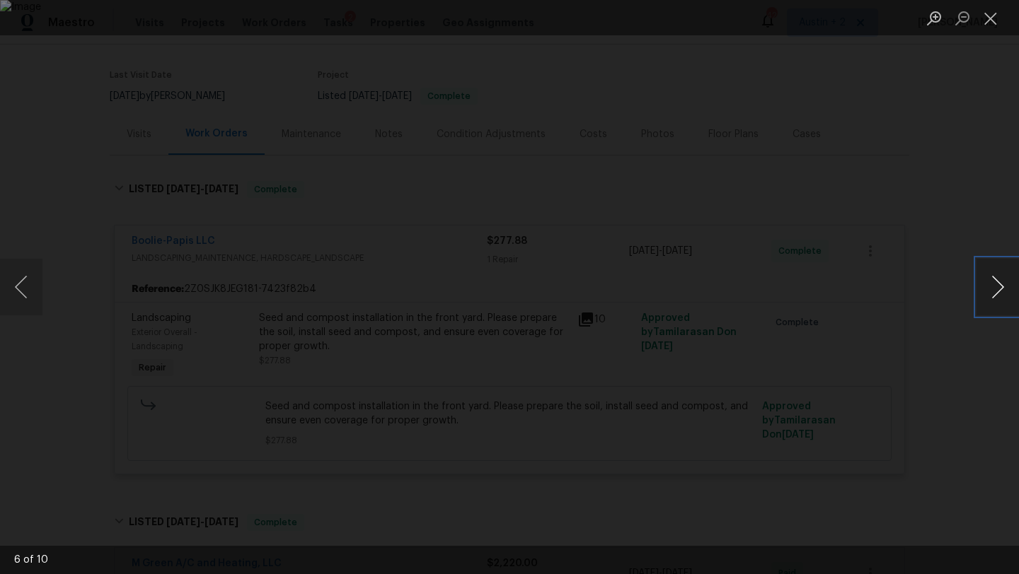
click at [997, 284] on button "Next image" at bounding box center [997, 287] width 42 height 57
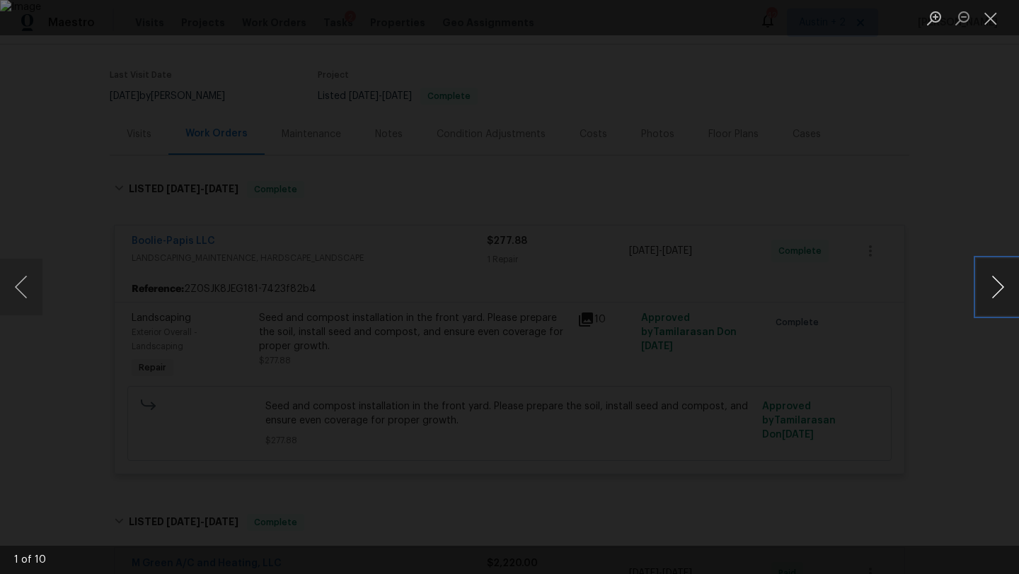
click at [997, 284] on button "Next image" at bounding box center [997, 287] width 42 height 57
click at [992, 280] on button "Next image" at bounding box center [997, 287] width 42 height 57
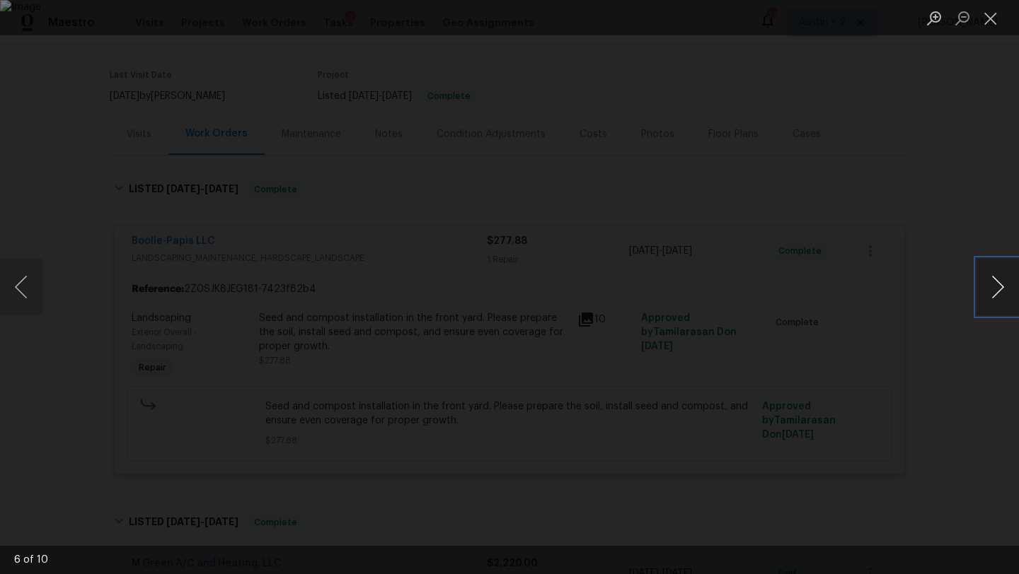
click at [992, 280] on button "Next image" at bounding box center [997, 287] width 42 height 57
click at [992, 281] on button "Next image" at bounding box center [997, 287] width 42 height 57
click at [987, 18] on button "Close lightbox" at bounding box center [990, 18] width 28 height 25
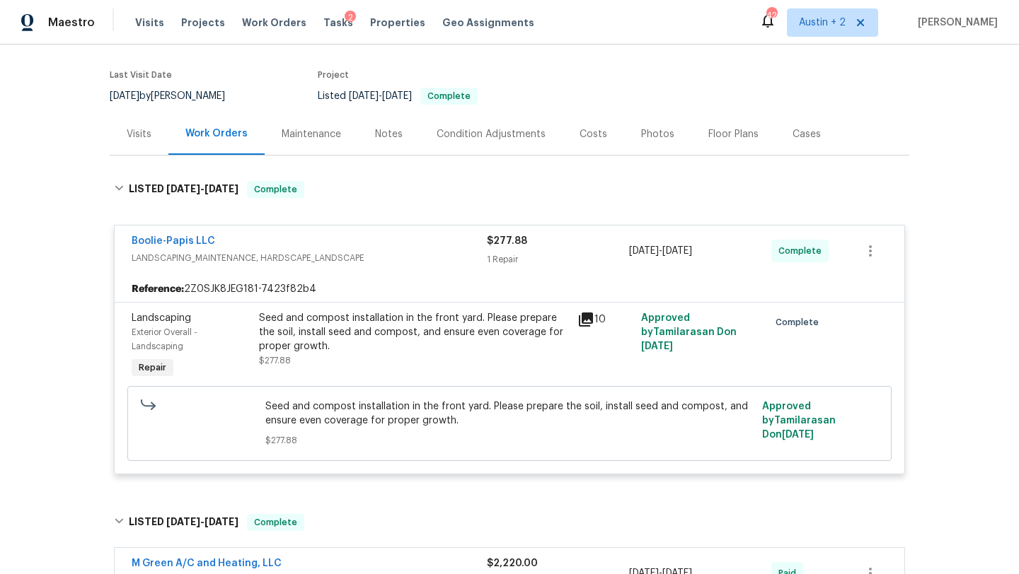
scroll to position [0, 0]
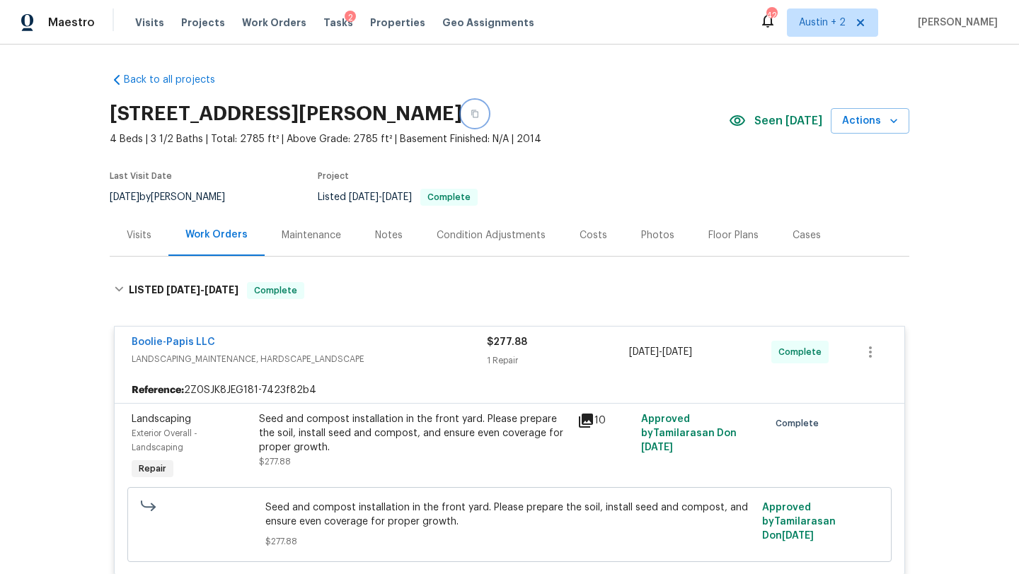
click at [478, 112] on icon "button" at bounding box center [474, 114] width 7 height 8
click at [487, 115] on button "button" at bounding box center [474, 113] width 25 height 25
click at [137, 230] on div "Visits" at bounding box center [139, 235] width 25 height 14
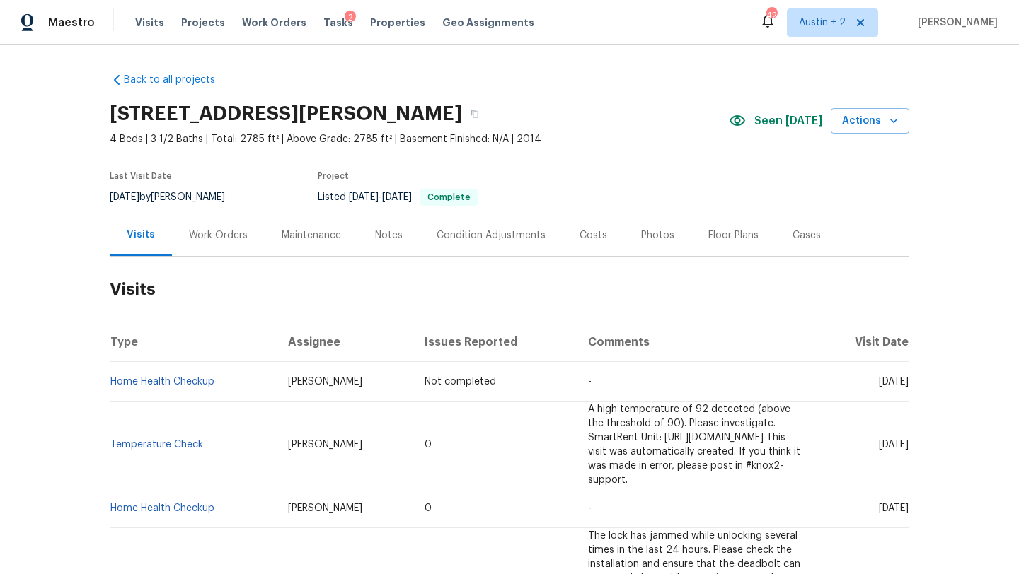
click at [222, 233] on div "Work Orders" at bounding box center [218, 235] width 59 height 14
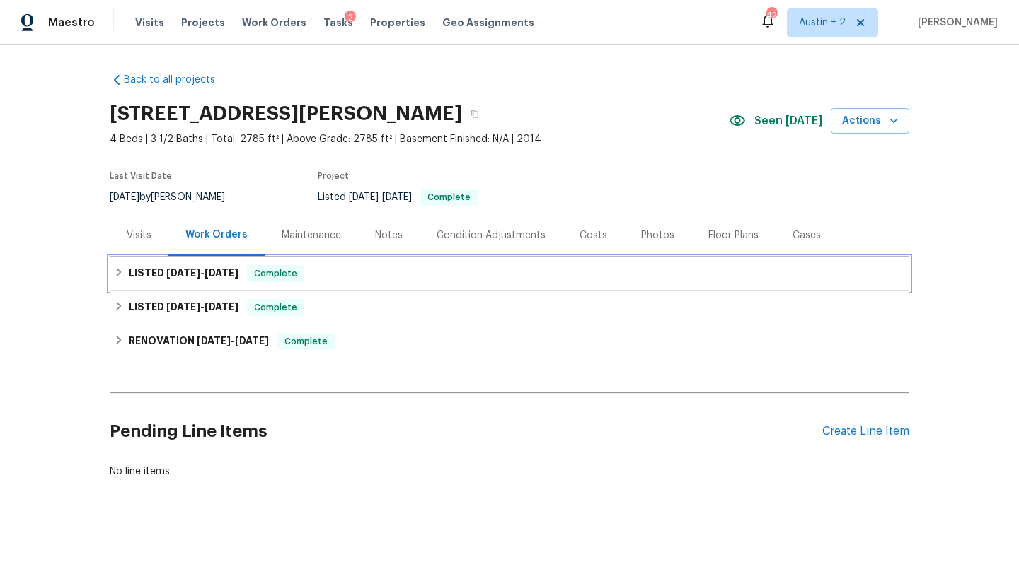
click at [303, 275] on div "Complete" at bounding box center [275, 273] width 57 height 17
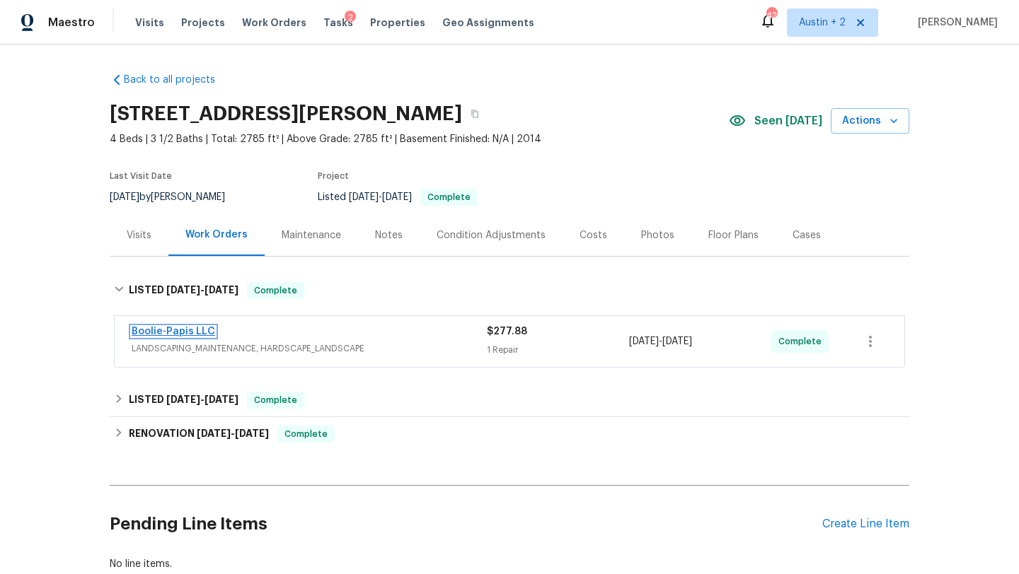
click at [195, 329] on link "Boolie-Papis LLC" at bounding box center [173, 332] width 83 height 10
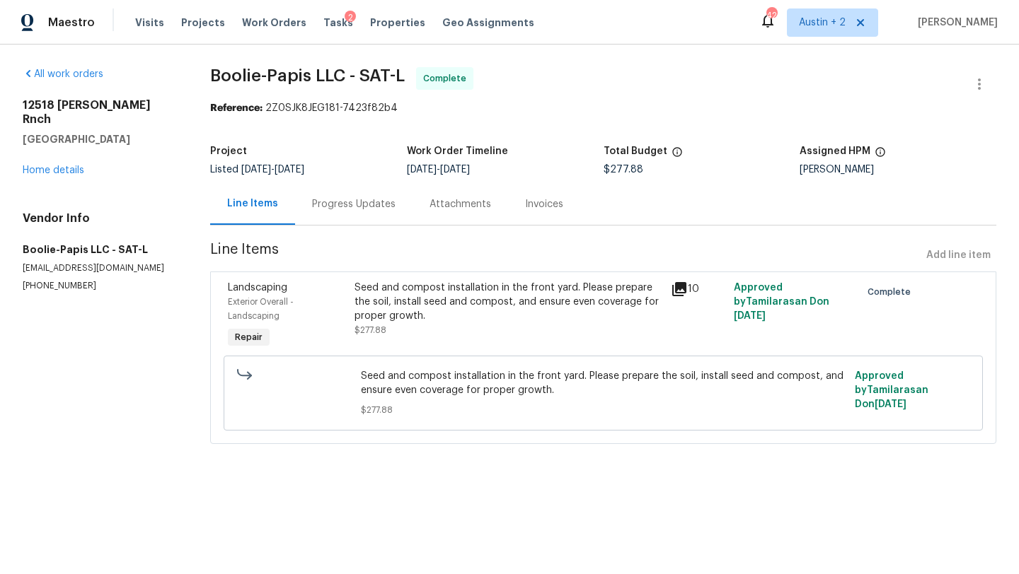
click at [680, 291] on icon at bounding box center [679, 289] width 17 height 17
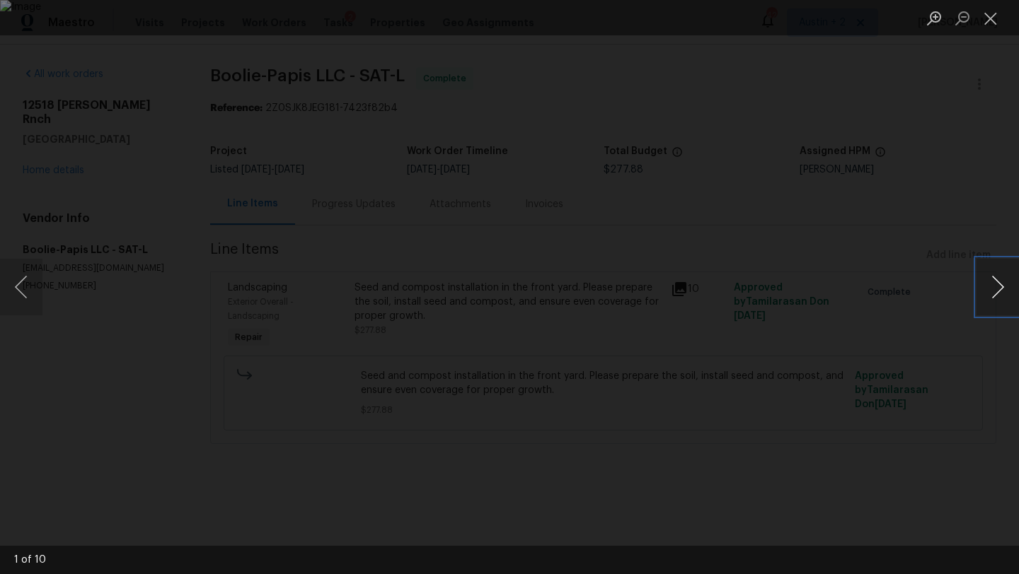
click at [993, 284] on button "Next image" at bounding box center [997, 287] width 42 height 57
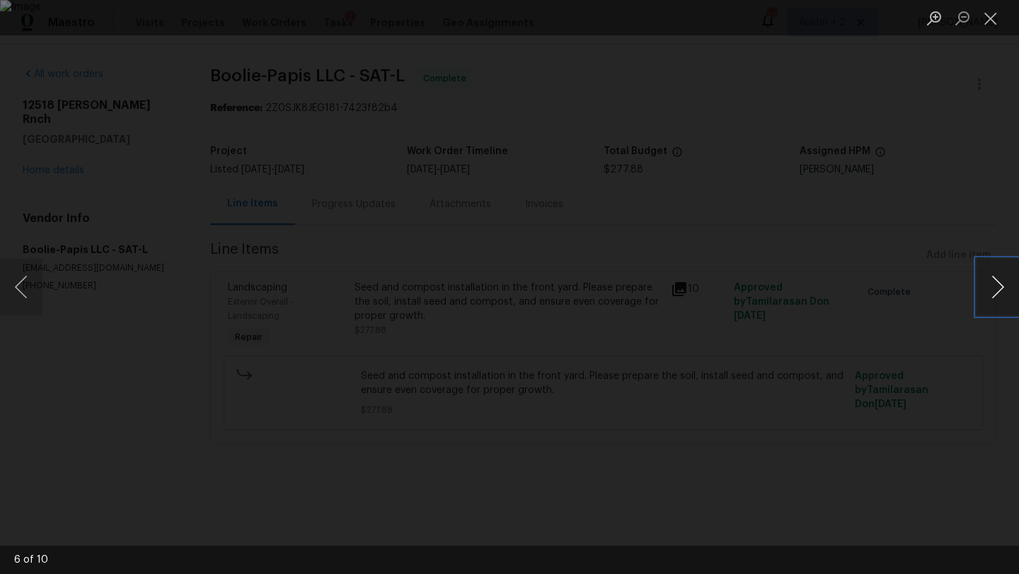
click at [993, 284] on button "Next image" at bounding box center [997, 287] width 42 height 57
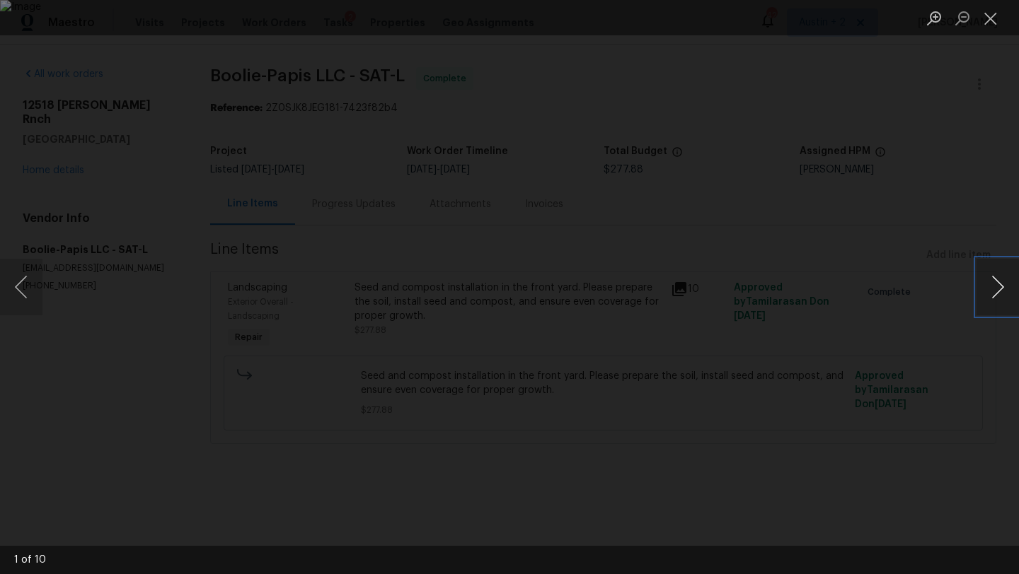
click at [993, 284] on button "Next image" at bounding box center [997, 287] width 42 height 57
click at [990, 21] on button "Close lightbox" at bounding box center [990, 18] width 28 height 25
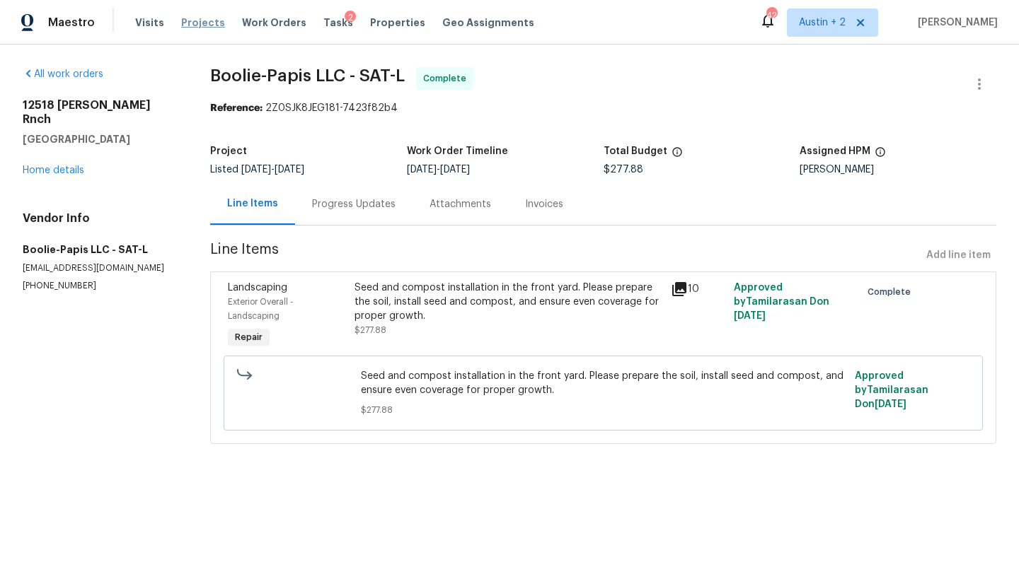
click at [200, 22] on span "Projects" at bounding box center [203, 23] width 44 height 14
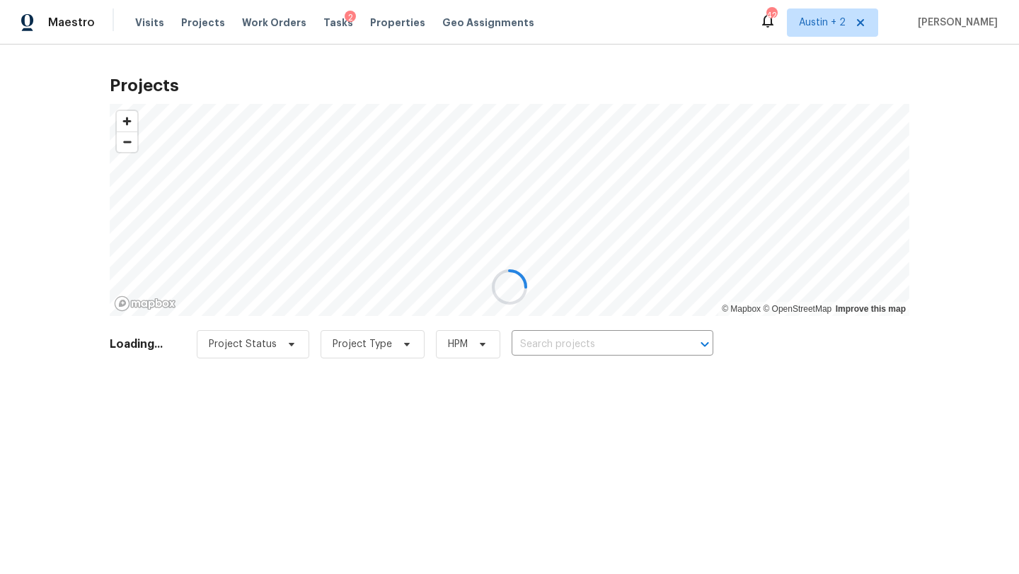
click at [591, 347] on div at bounding box center [509, 287] width 1019 height 574
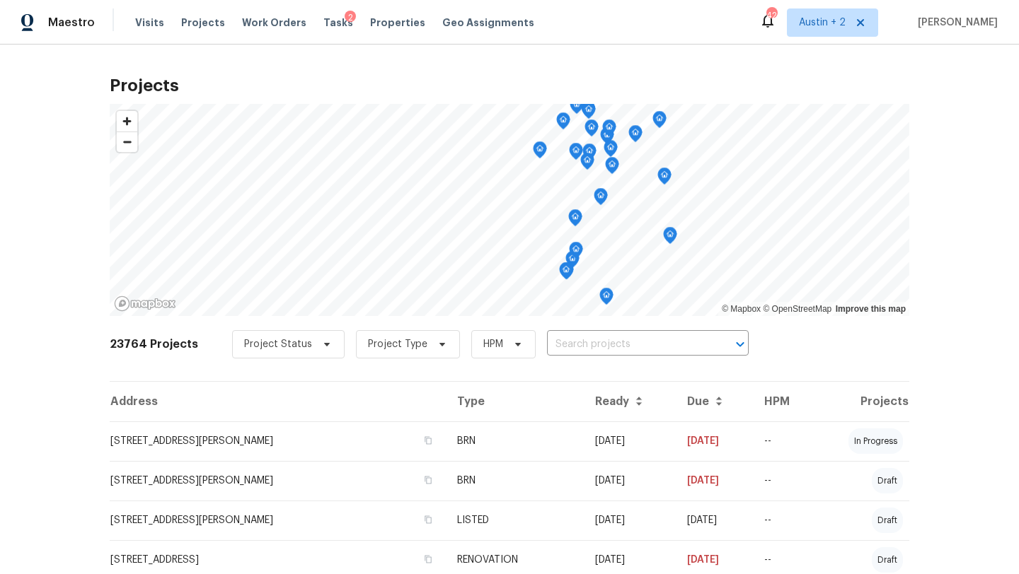
click at [574, 344] on input "text" at bounding box center [628, 345] width 162 height 22
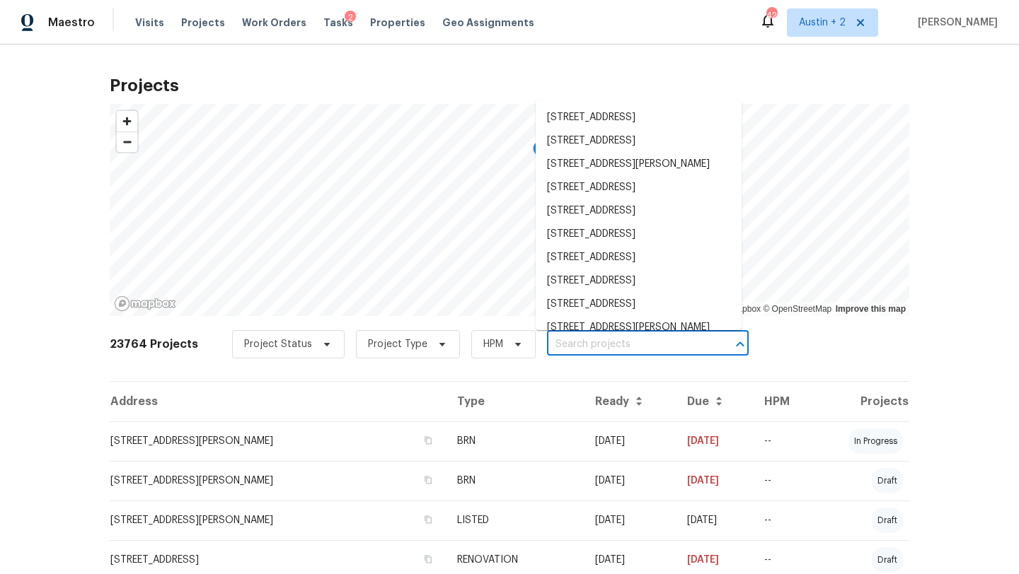
paste input "[STREET_ADDRESS]"
type input "[STREET_ADDRESS]"
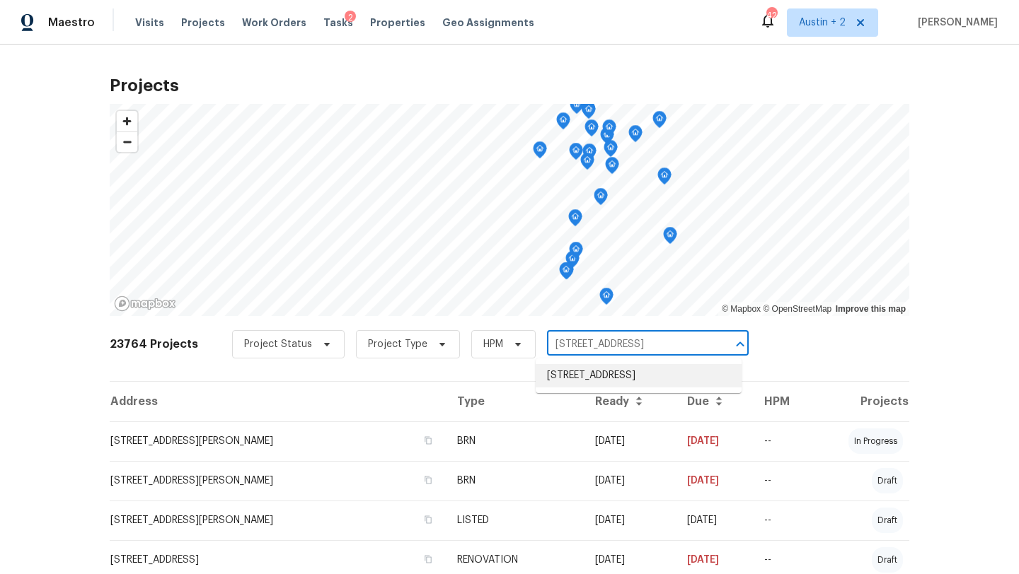
click at [571, 371] on li "[STREET_ADDRESS]" at bounding box center [638, 375] width 206 height 23
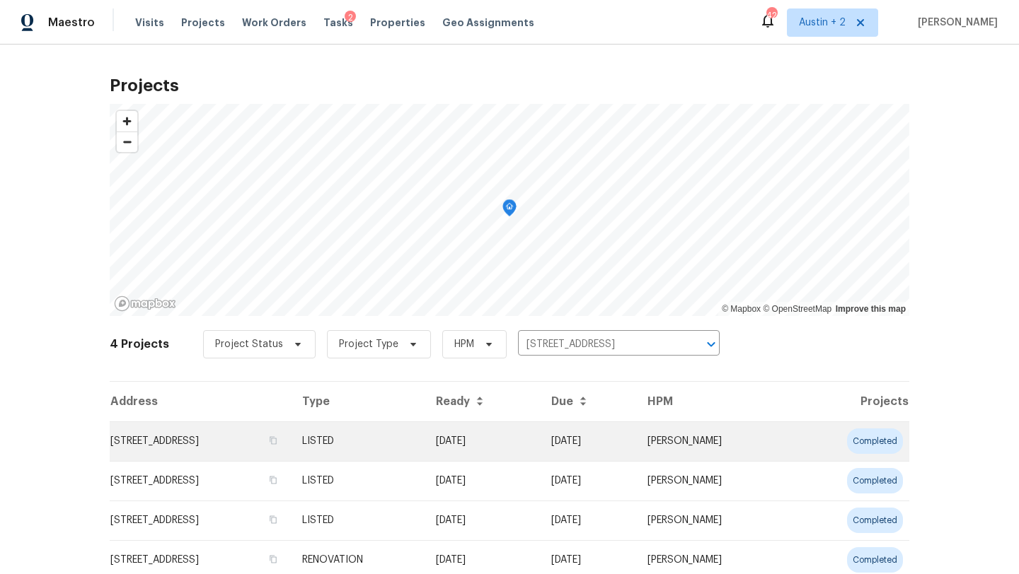
click at [183, 434] on td "[STREET_ADDRESS]" at bounding box center [200, 442] width 181 height 40
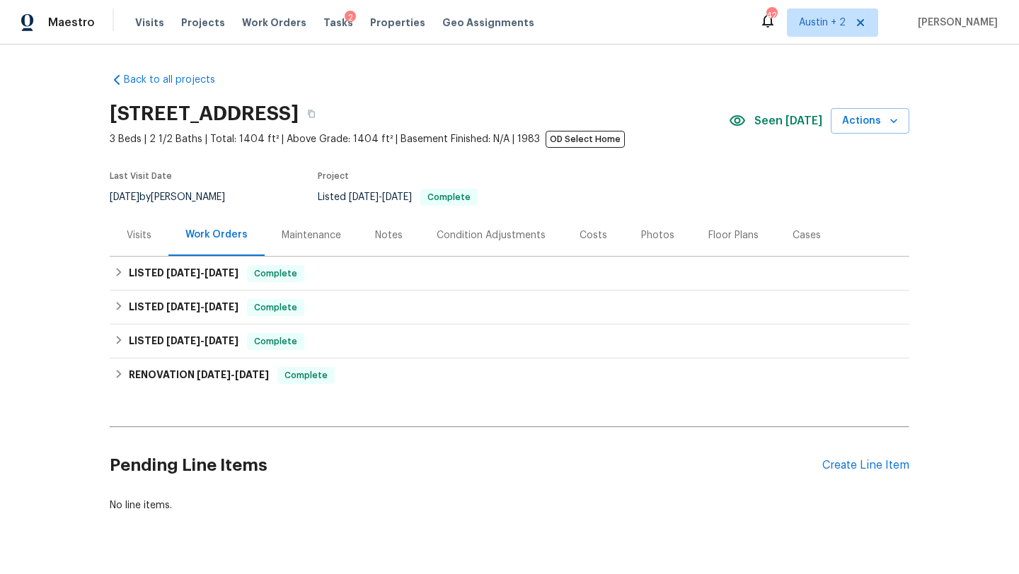
click at [786, 132] on div "Seen [DATE] Actions" at bounding box center [819, 121] width 180 height 26
click at [242, 273] on div "LISTED [DATE] - [DATE] Complete" at bounding box center [509, 273] width 791 height 17
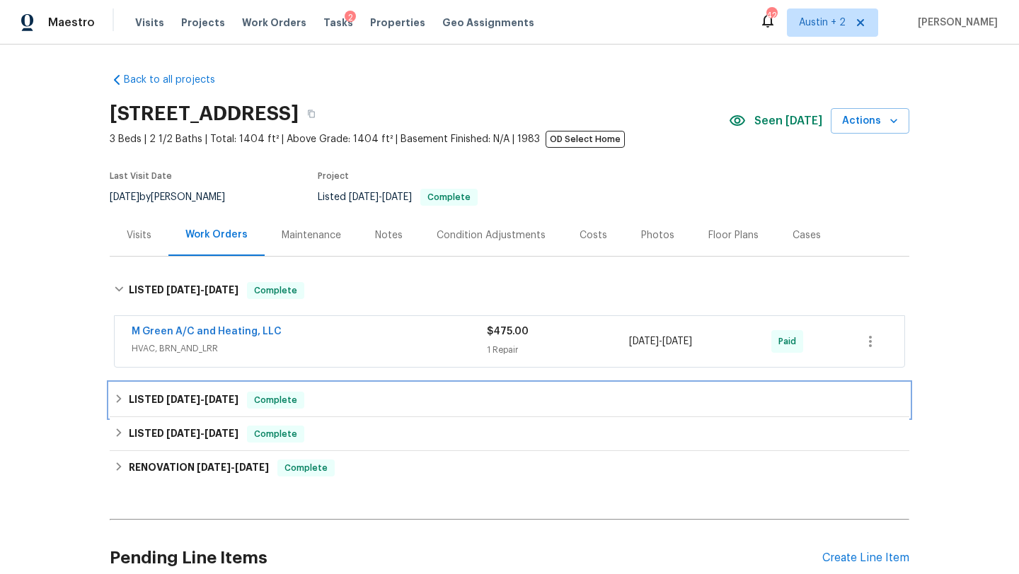
click at [298, 391] on div "LISTED [DATE] - [DATE] Complete" at bounding box center [509, 400] width 799 height 34
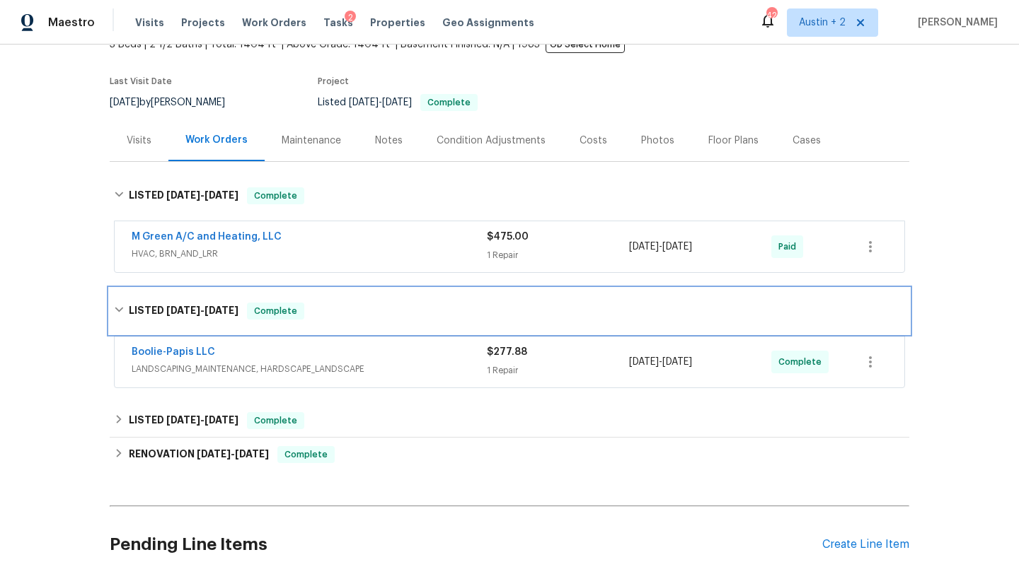
scroll to position [102, 0]
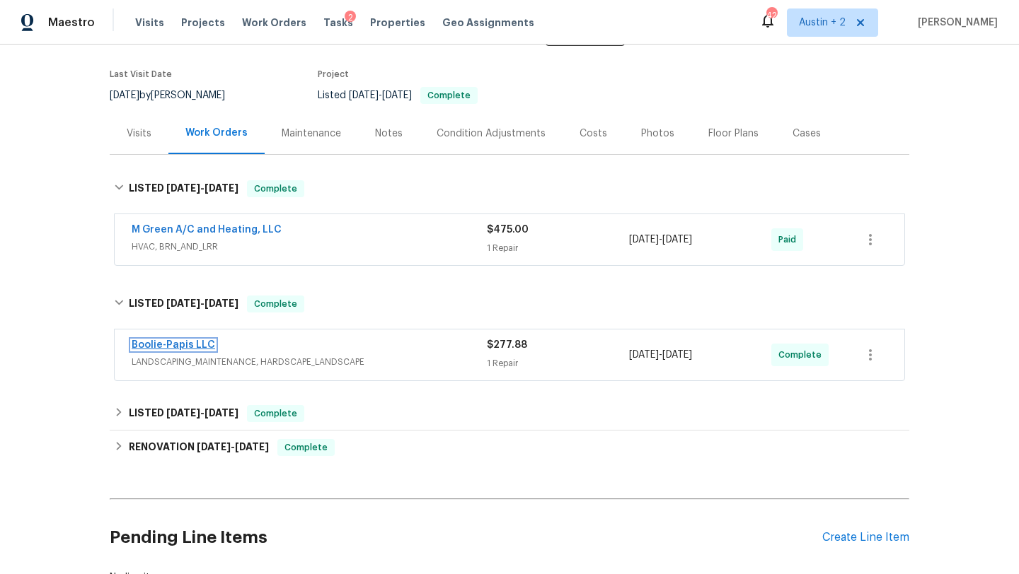
click at [183, 346] on link "Boolie-Papis LLC" at bounding box center [173, 345] width 83 height 10
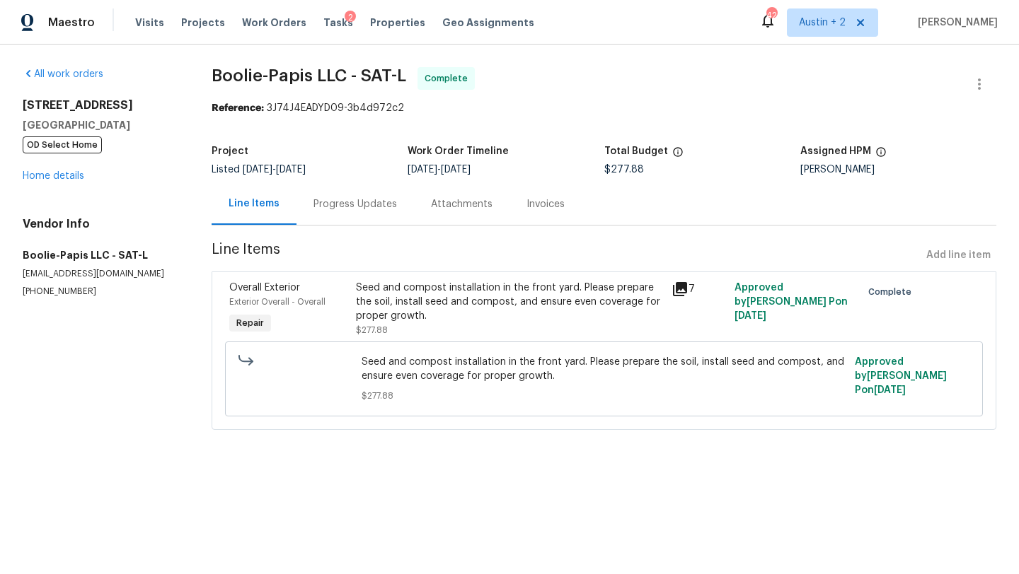
click at [687, 289] on icon at bounding box center [680, 289] width 14 height 14
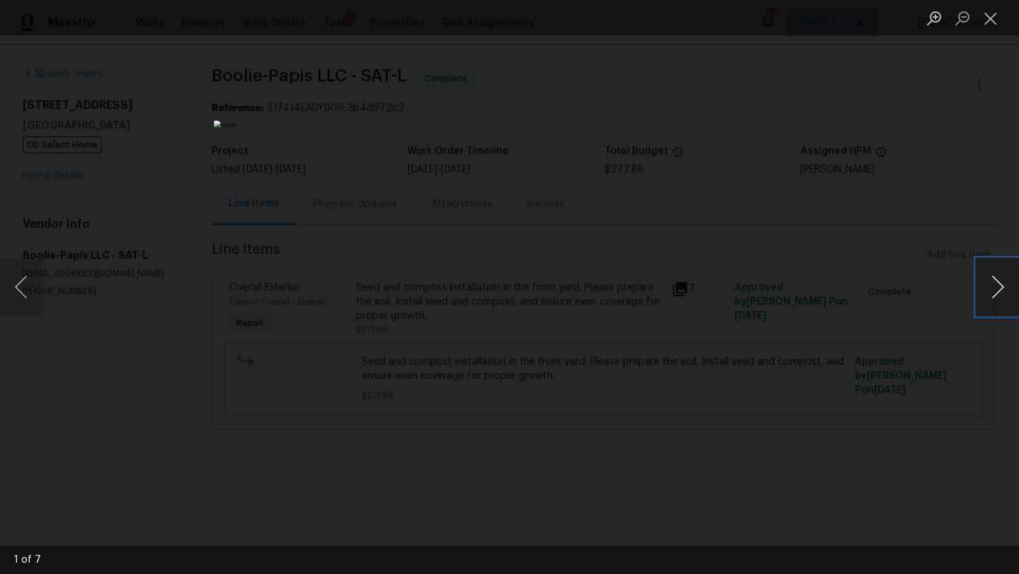
click at [992, 279] on button "Next image" at bounding box center [997, 287] width 42 height 57
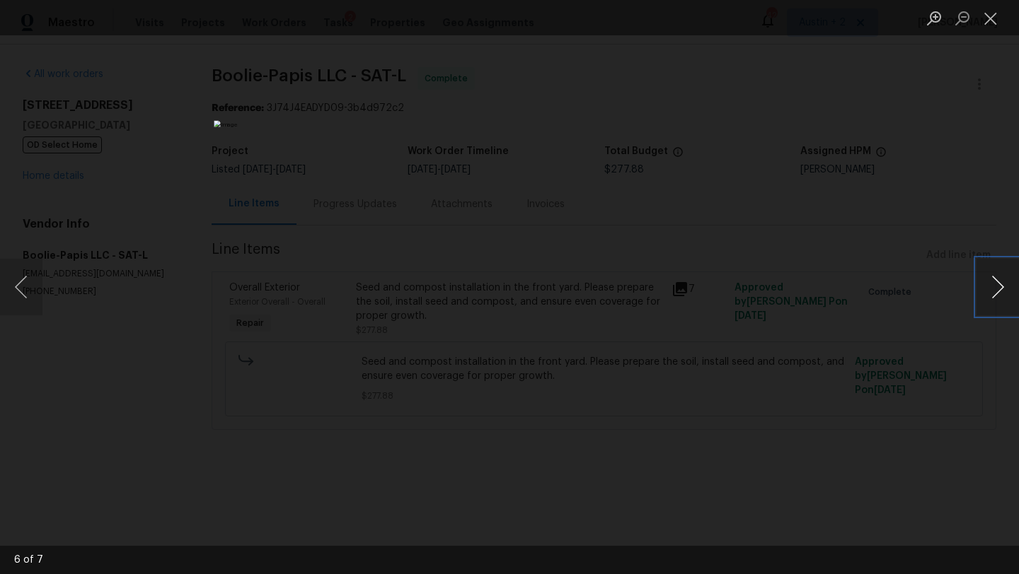
click at [992, 279] on button "Next image" at bounding box center [997, 287] width 42 height 57
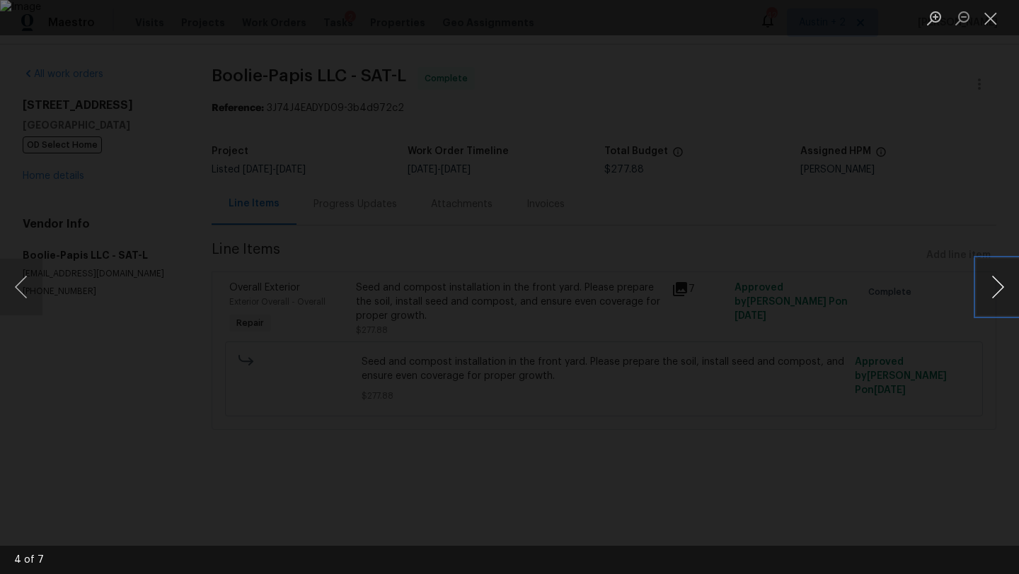
click at [992, 279] on button "Next image" at bounding box center [997, 287] width 42 height 57
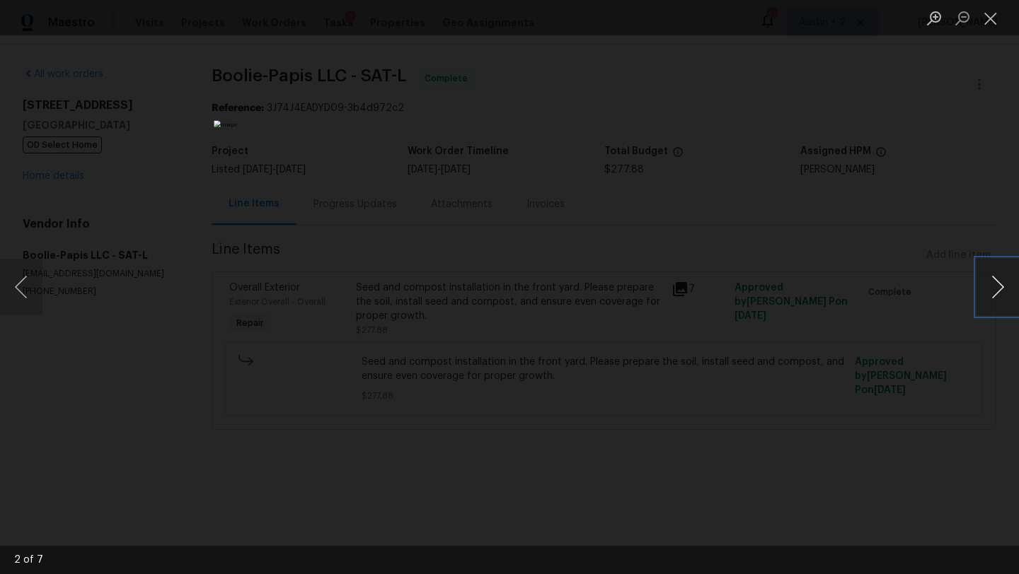
click at [992, 279] on button "Next image" at bounding box center [997, 287] width 42 height 57
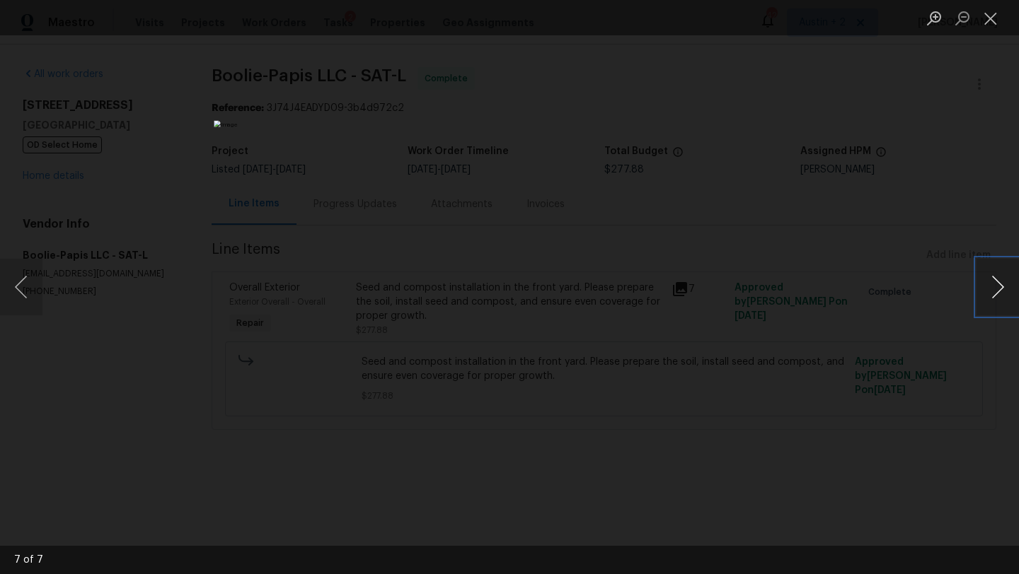
click at [992, 279] on button "Next image" at bounding box center [997, 287] width 42 height 57
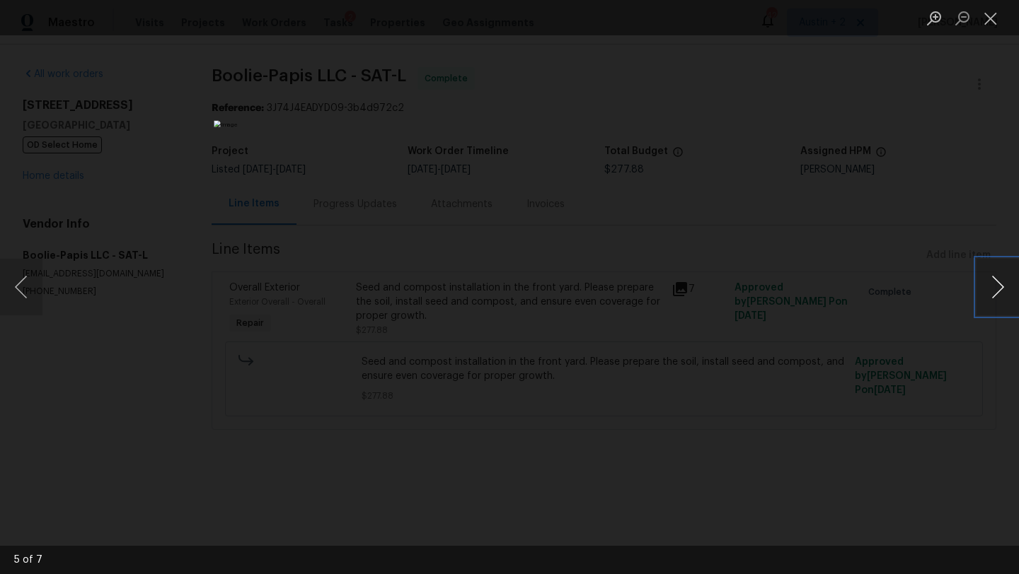
click at [992, 279] on button "Next image" at bounding box center [997, 287] width 42 height 57
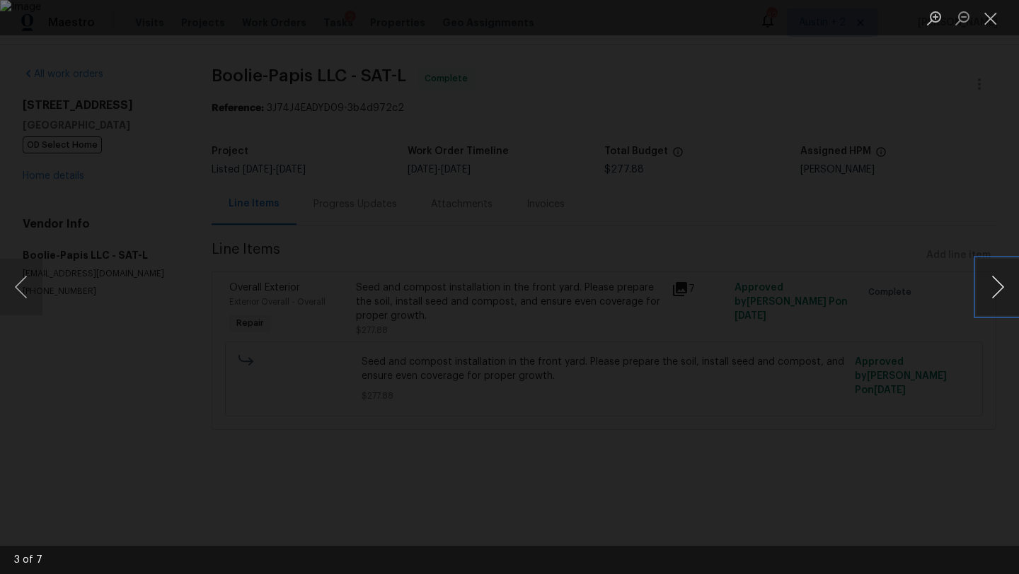
click at [992, 279] on button "Next image" at bounding box center [997, 287] width 42 height 57
click at [987, 21] on button "Close lightbox" at bounding box center [990, 18] width 28 height 25
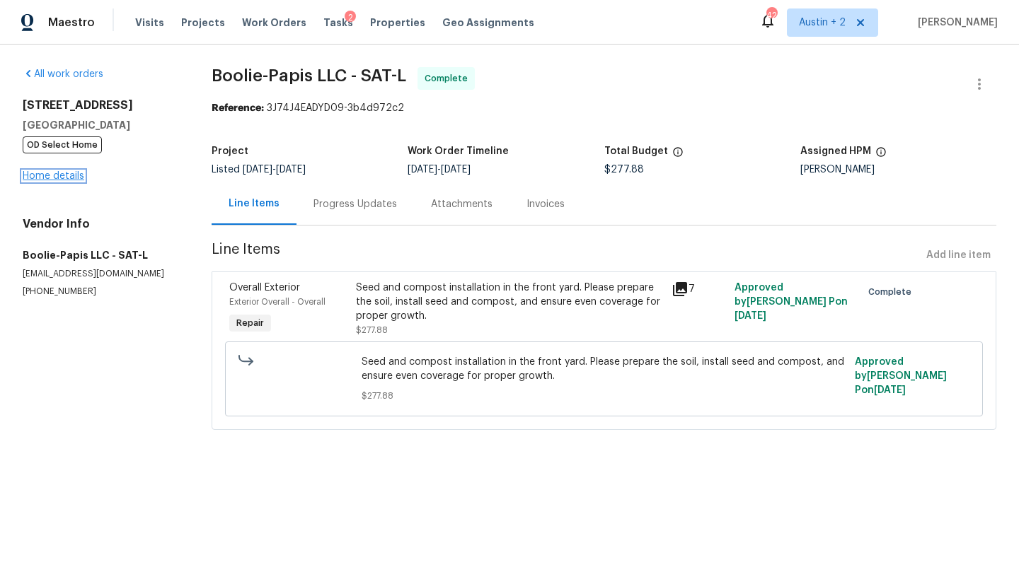
click at [62, 175] on link "Home details" at bounding box center [54, 176] width 62 height 10
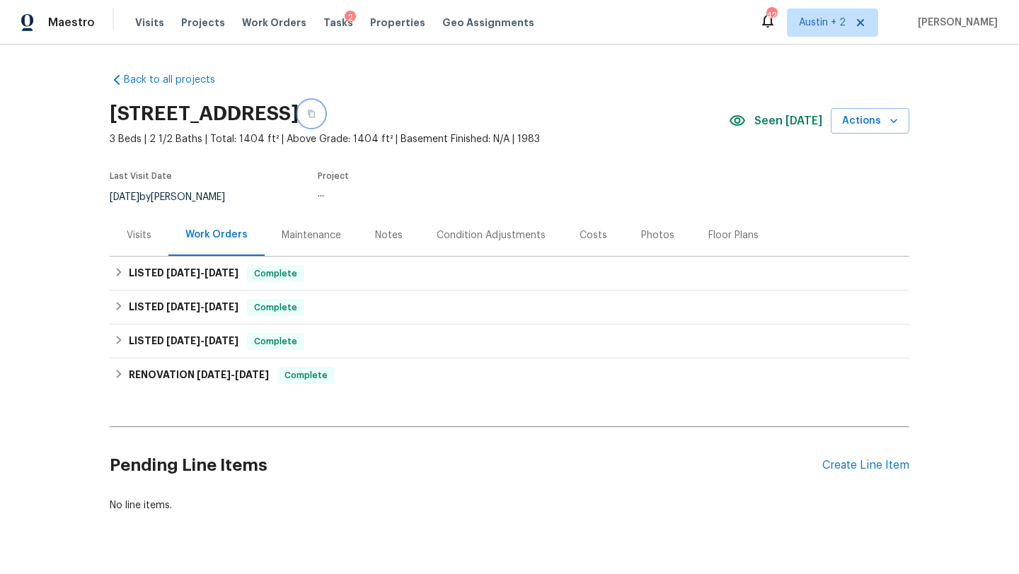
click at [315, 112] on icon "button" at bounding box center [311, 114] width 8 height 8
click at [315, 111] on icon "button" at bounding box center [311, 114] width 8 height 8
click at [381, 231] on div "Notes" at bounding box center [389, 235] width 28 height 14
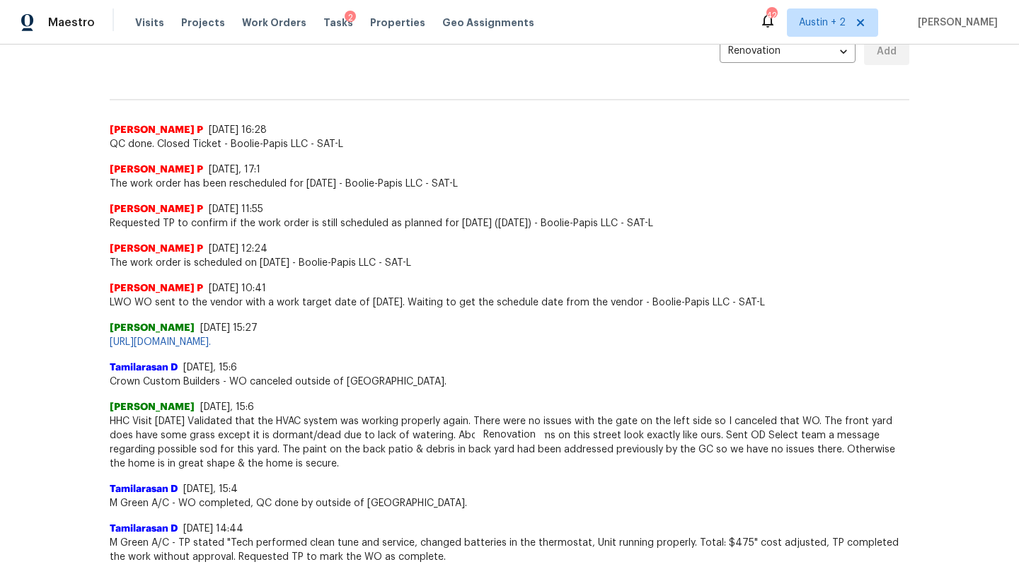
scroll to position [349, 0]
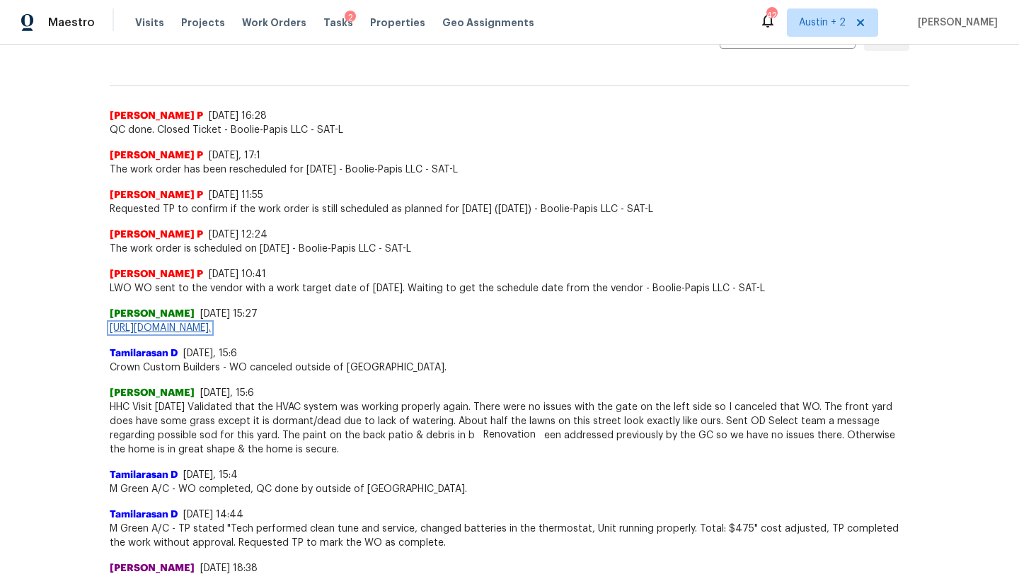
click at [211, 329] on link "[URL][DOMAIN_NAME]." at bounding box center [160, 328] width 101 height 10
click at [323, 265] on div "[PERSON_NAME] P [DATE] 10:41 LWO WO sent to the vendor with a work target date …" at bounding box center [509, 276] width 799 height 40
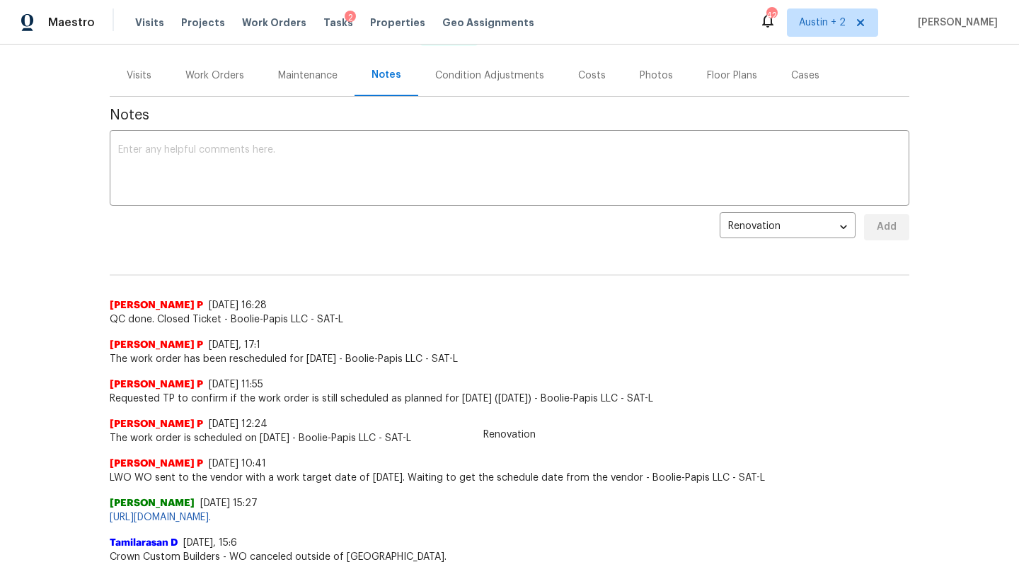
scroll to position [0, 0]
